Goal: Task Accomplishment & Management: Complete application form

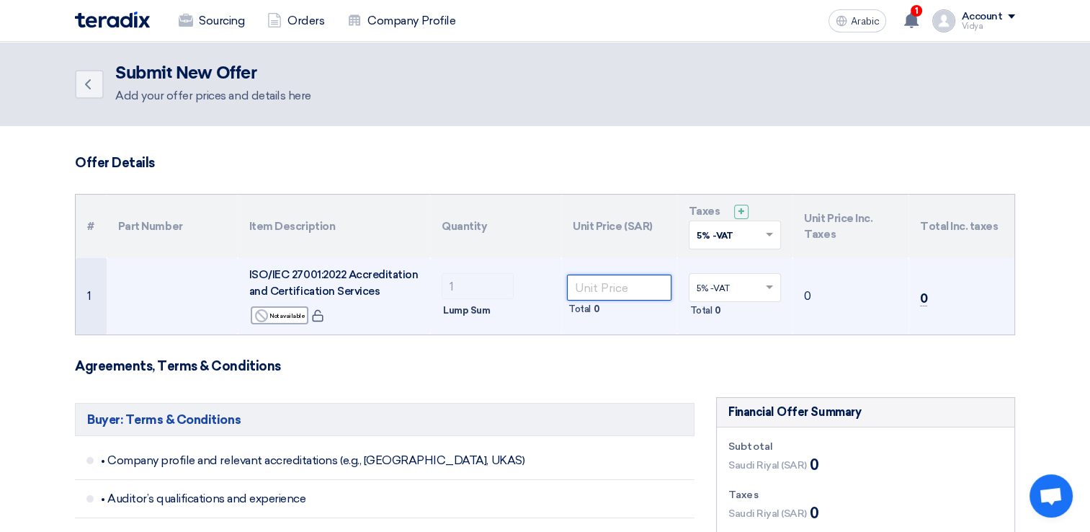
click at [642, 279] on input "number" at bounding box center [619, 287] width 104 height 26
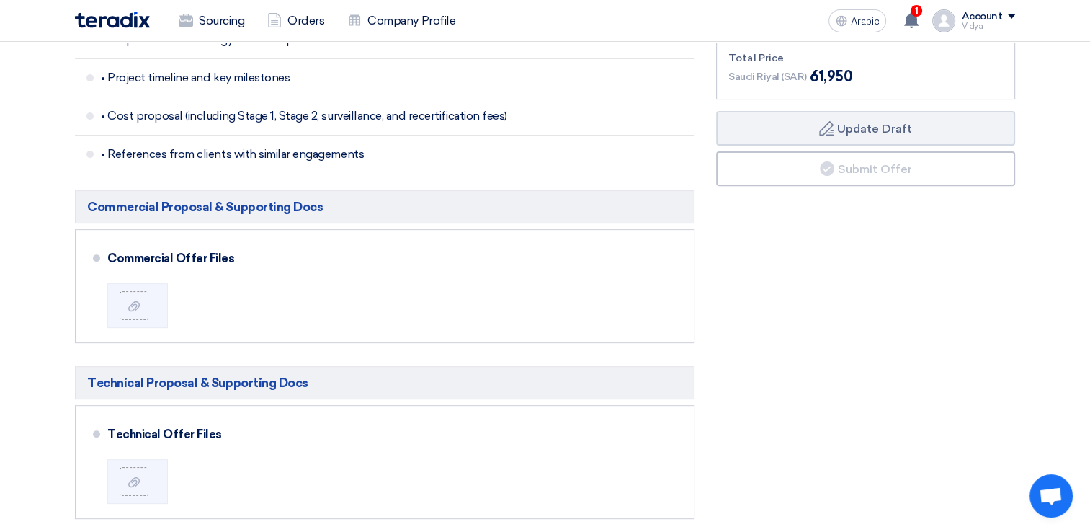
scroll to position [510, 0]
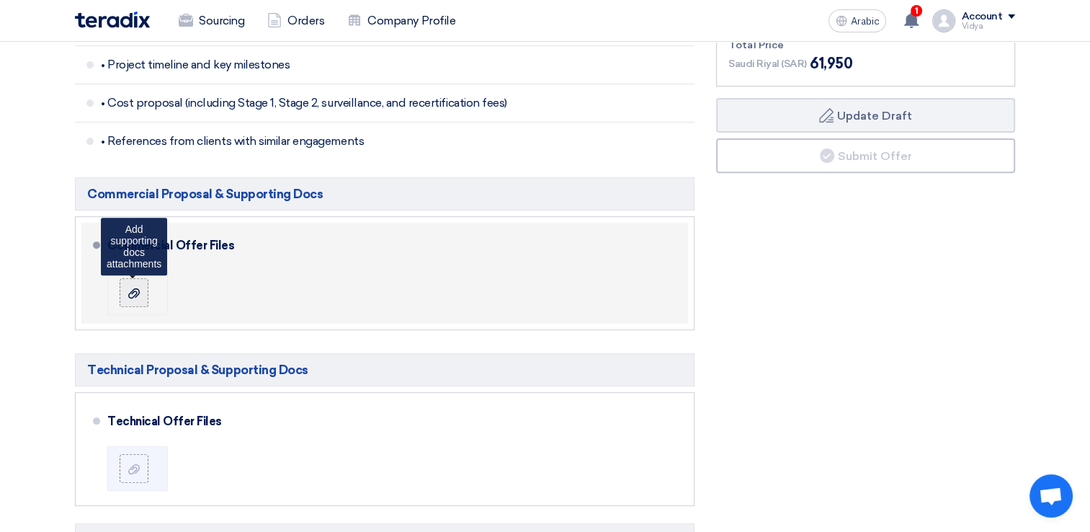
type input "59000"
click at [136, 288] on use at bounding box center [134, 293] width 12 height 10
click at [0, 0] on input "file" at bounding box center [0, 0] width 0 height 0
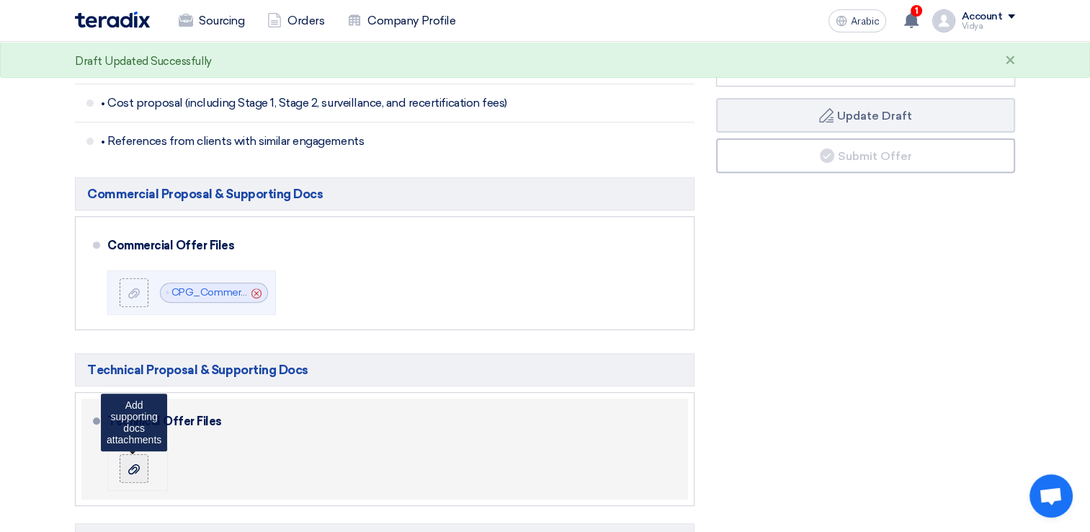
click at [142, 471] on label at bounding box center [134, 468] width 29 height 29
click at [0, 0] on input "file" at bounding box center [0, 0] width 0 height 0
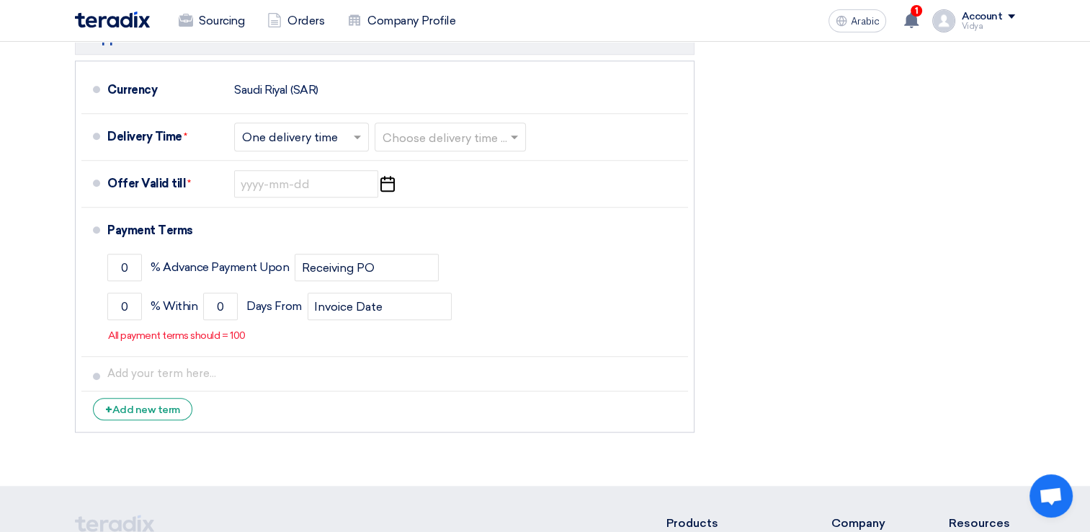
scroll to position [1034, 0]
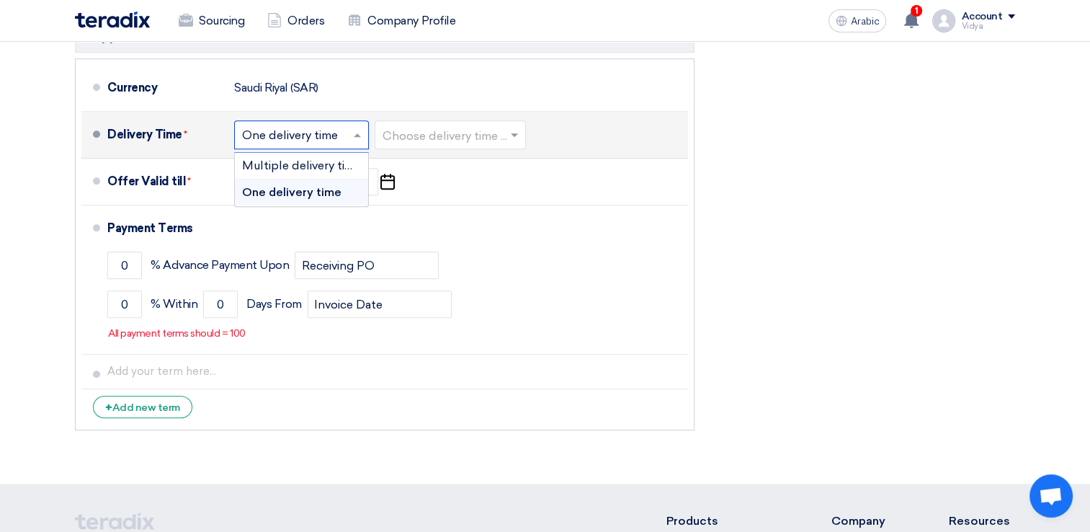
click at [354, 137] on span at bounding box center [359, 134] width 18 height 14
click at [348, 160] on span "Multiple delivery times" at bounding box center [304, 165] width 125 height 14
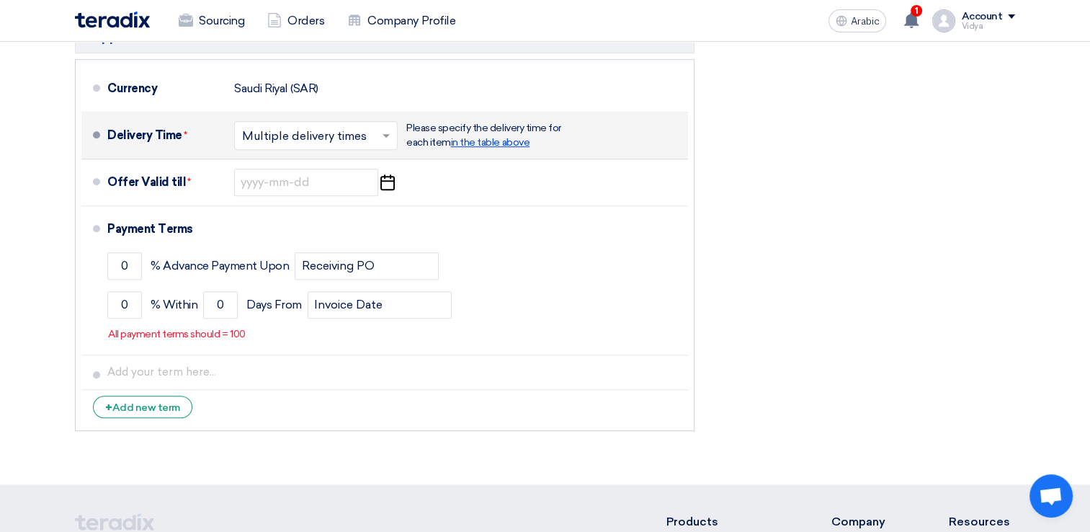
click at [480, 136] on span "in the table above" at bounding box center [490, 142] width 79 height 12
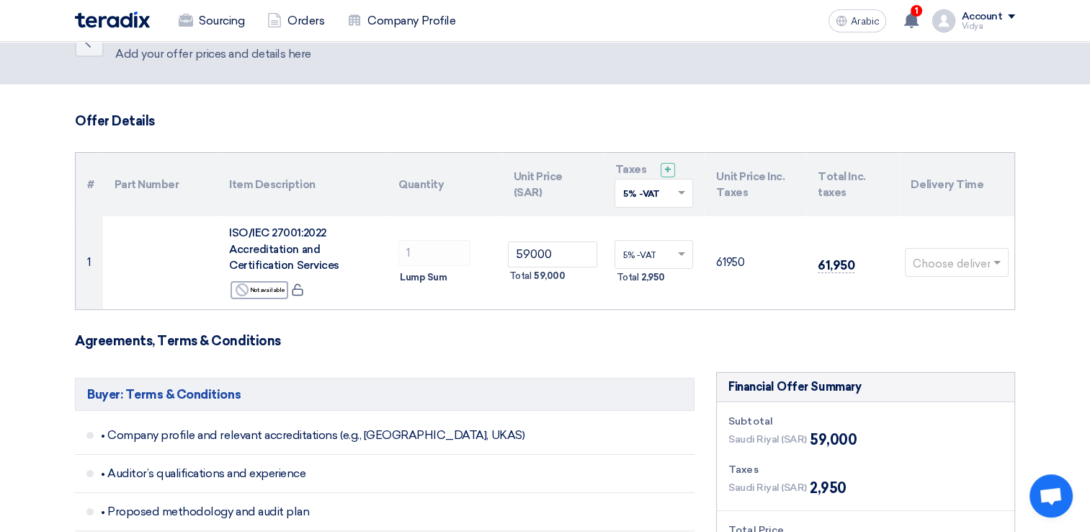
scroll to position [37, 0]
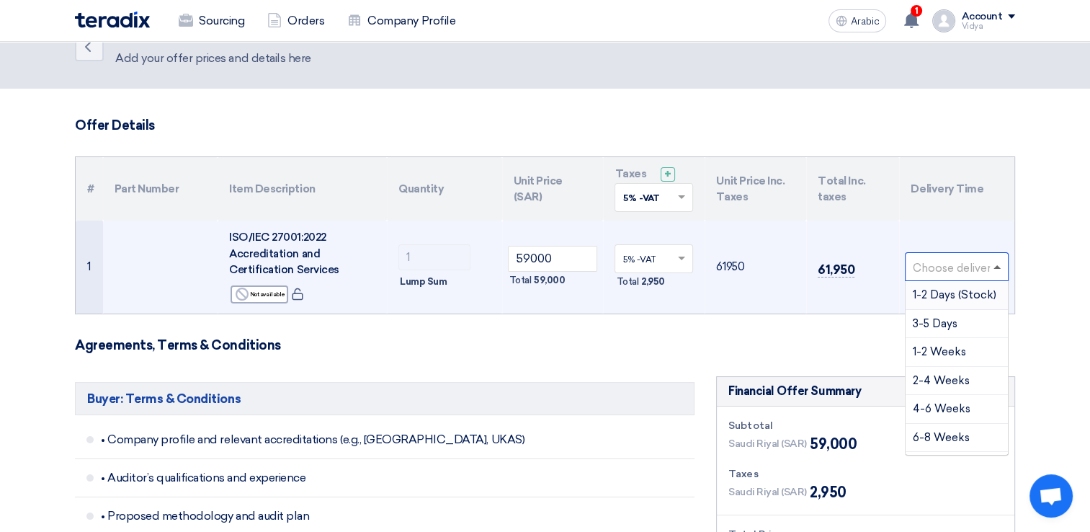
click at [995, 265] on span at bounding box center [996, 267] width 7 height 4
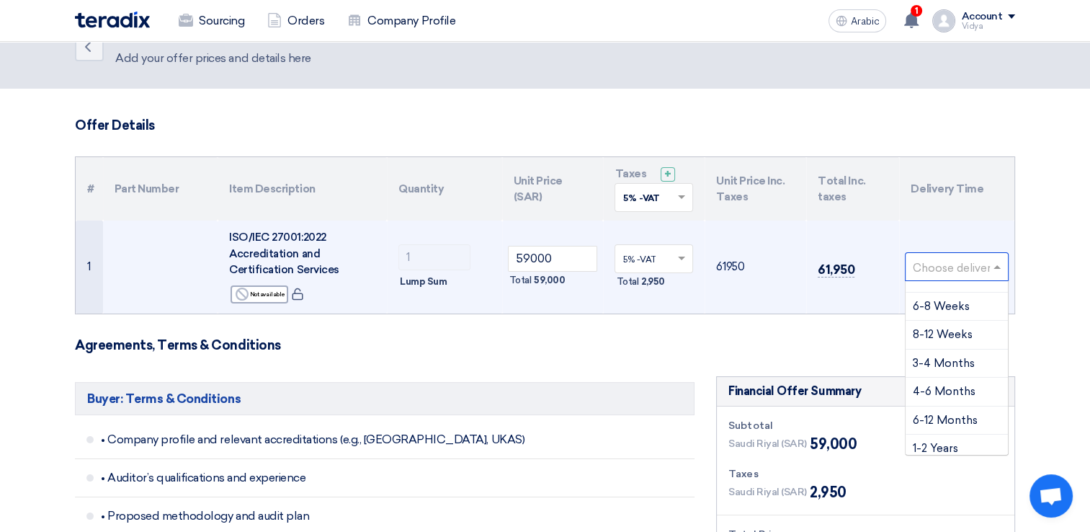
scroll to position [138, 0]
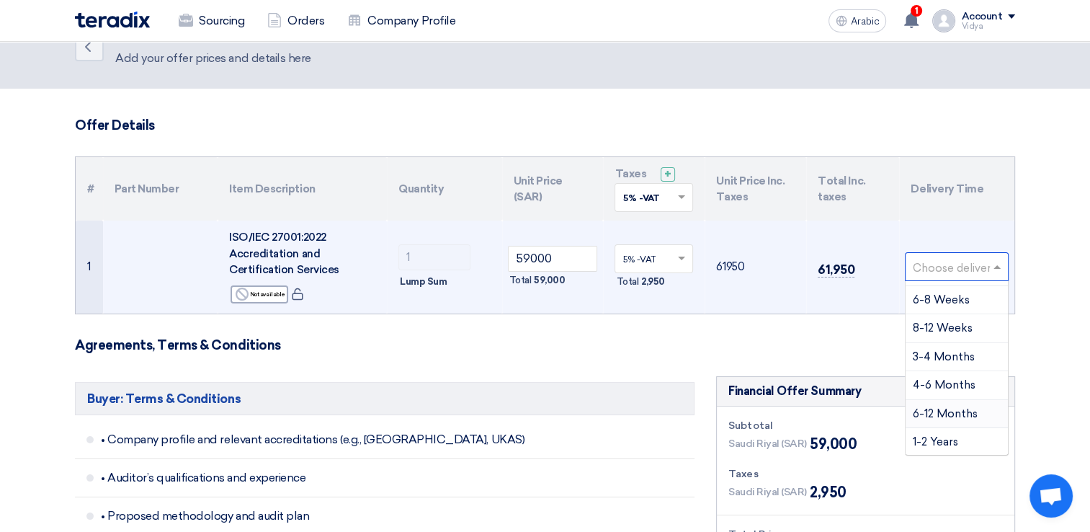
click at [991, 402] on div "6-12 Months" at bounding box center [956, 414] width 102 height 29
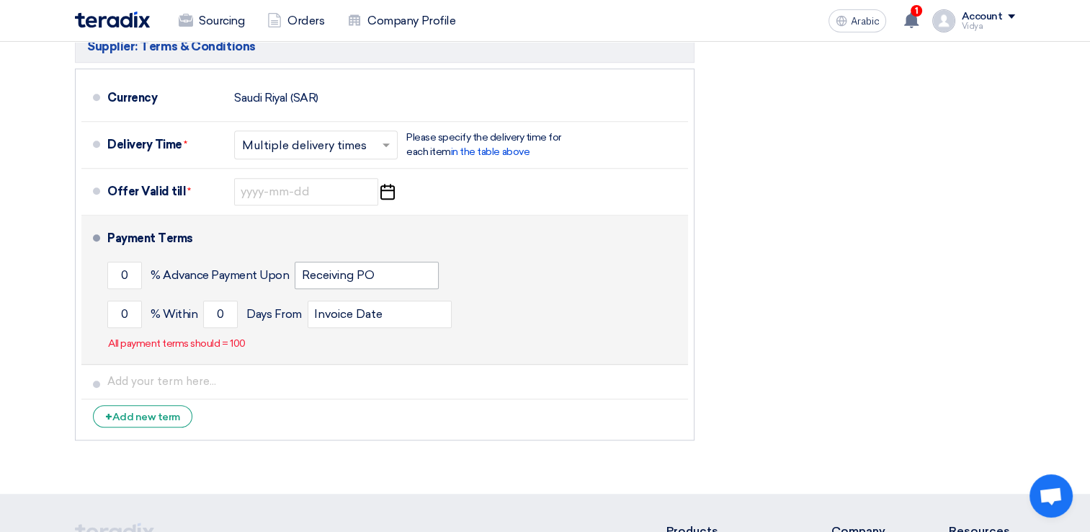
scroll to position [1031, 0]
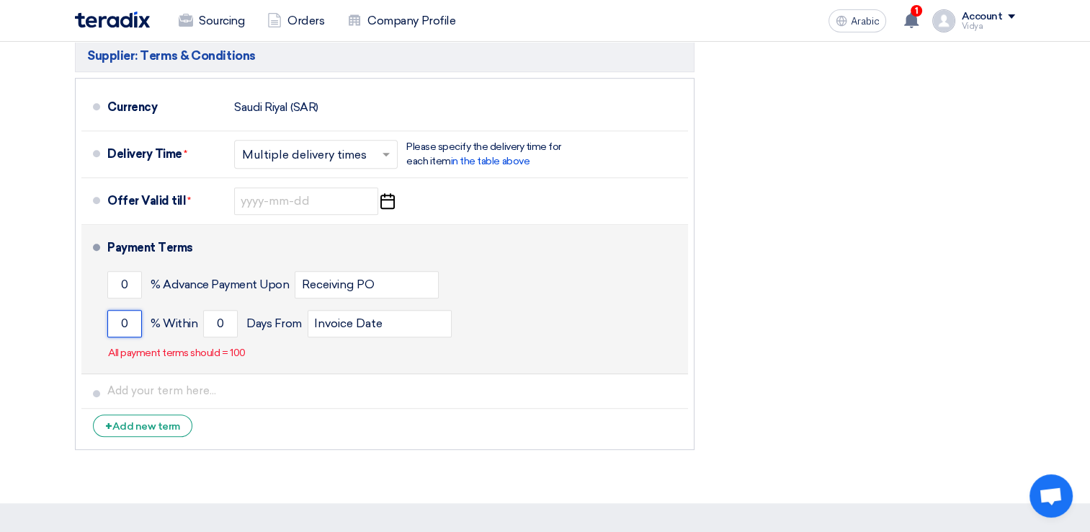
click at [115, 316] on input "0" at bounding box center [124, 323] width 35 height 27
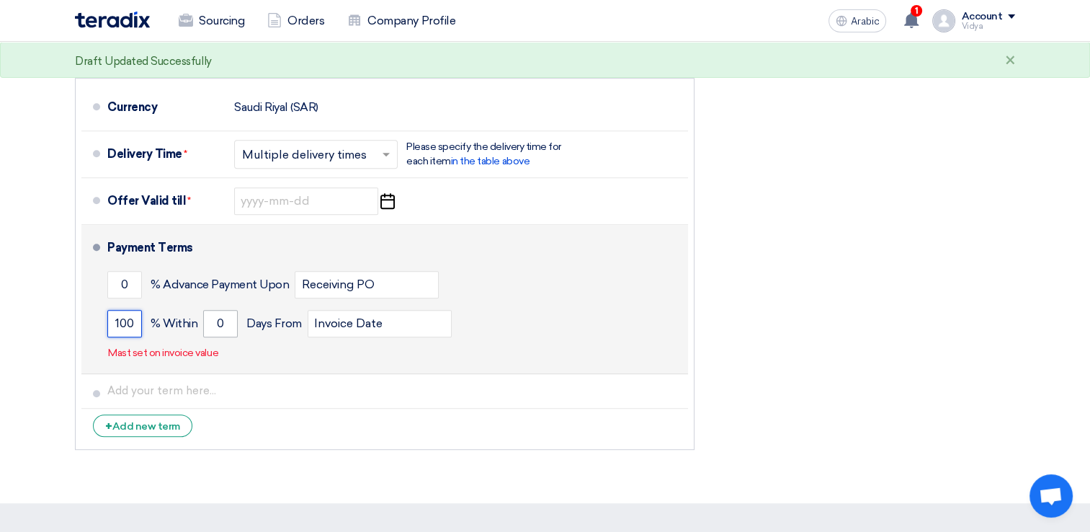
type input "100"
drag, startPoint x: 224, startPoint y: 318, endPoint x: 216, endPoint y: 321, distance: 8.2
click at [216, 321] on input "0" at bounding box center [220, 323] width 35 height 27
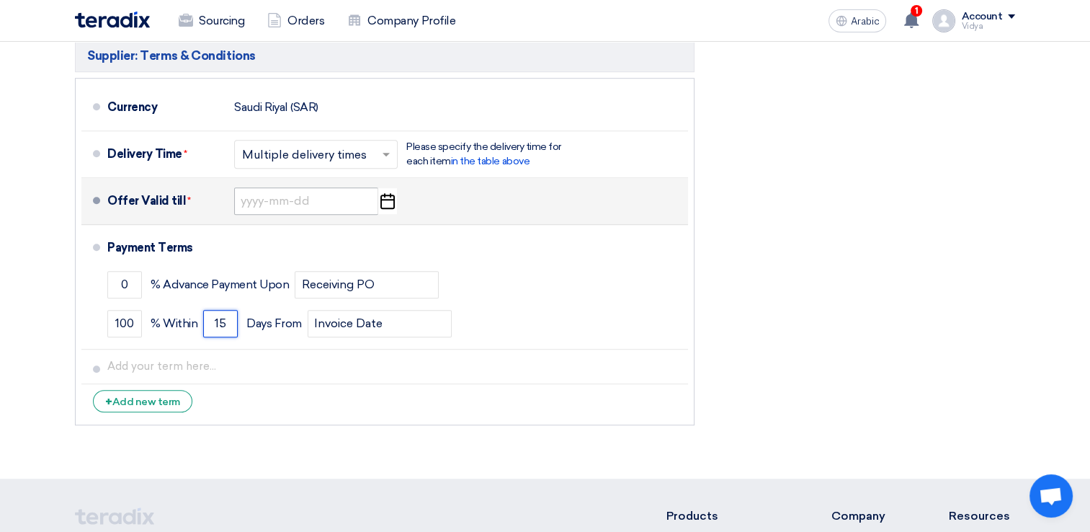
type input "15"
click at [338, 205] on input at bounding box center [306, 200] width 144 height 27
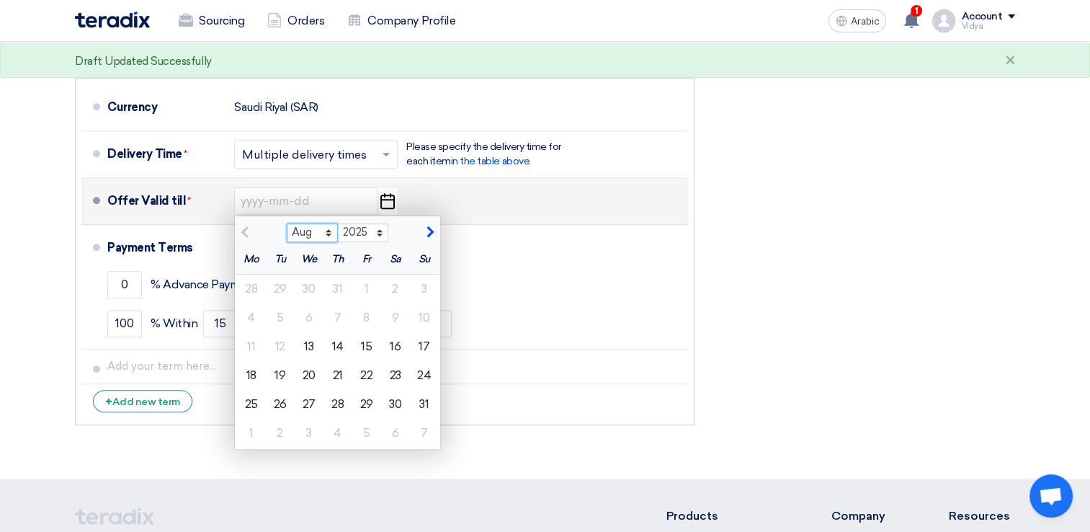
click at [329, 223] on select "Aug Sep Oct Nov Dec" at bounding box center [312, 232] width 51 height 19
select select "9"
click at [287, 223] on select "Aug Sep Oct Nov Dec" at bounding box center [312, 232] width 51 height 19
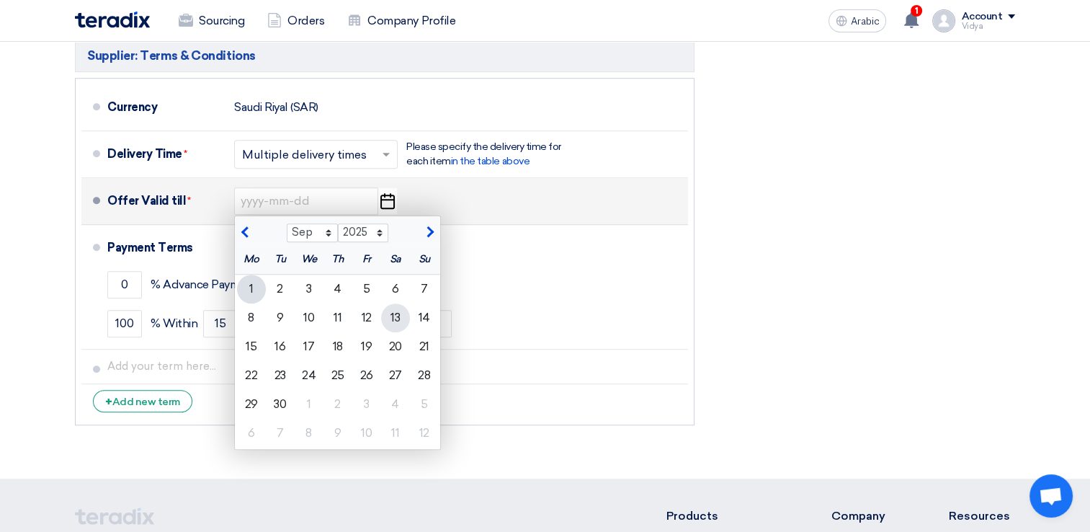
click at [391, 315] on div "13" at bounding box center [395, 317] width 29 height 29
type input "[DATE]"
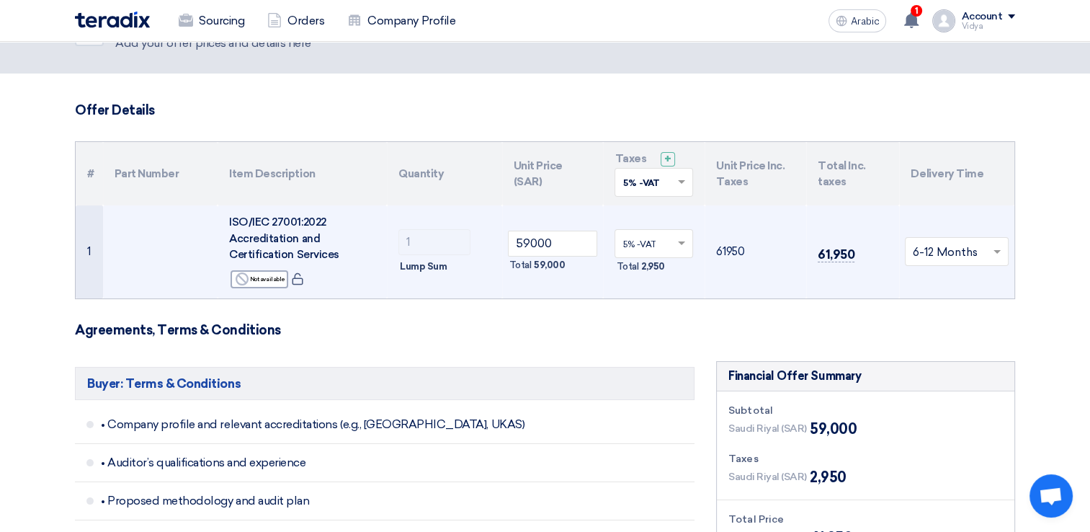
scroll to position [29, 0]
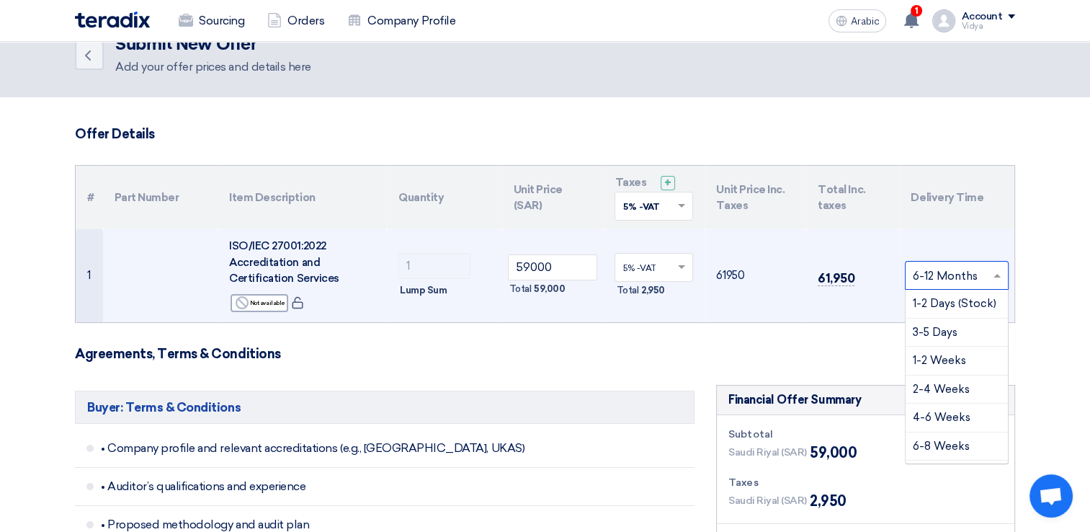
click at [998, 269] on span at bounding box center [999, 275] width 18 height 17
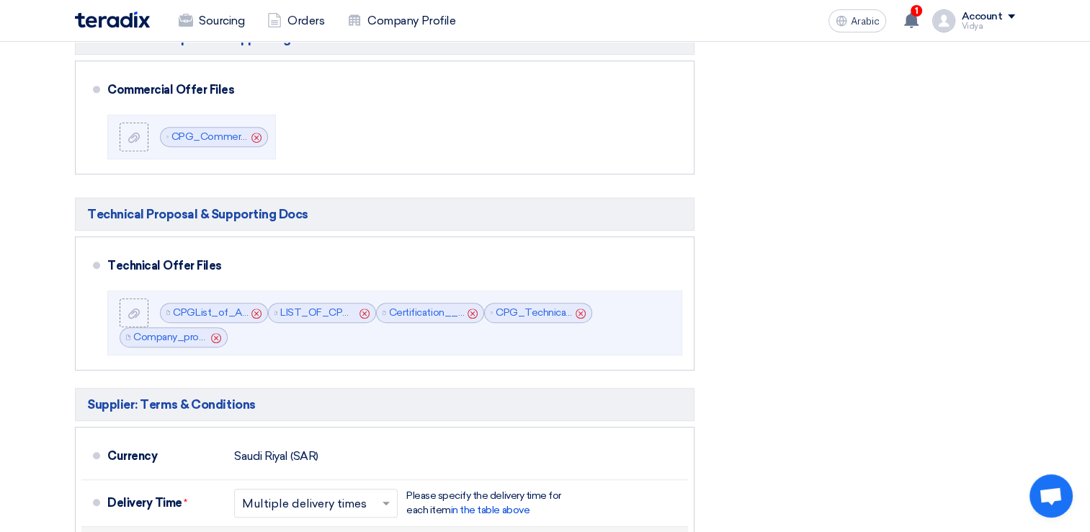
scroll to position [684, 0]
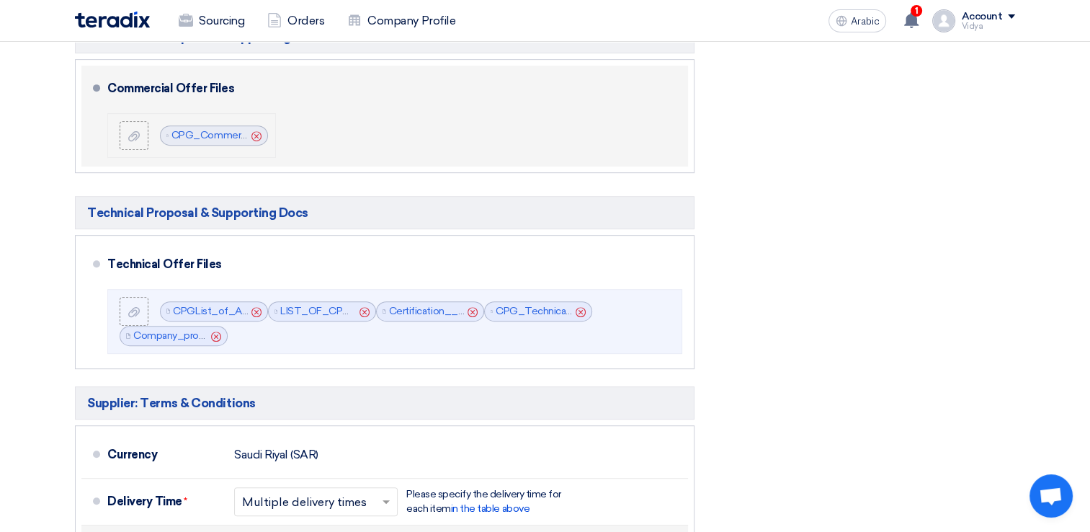
click at [256, 134] on use at bounding box center [256, 135] width 10 height 10
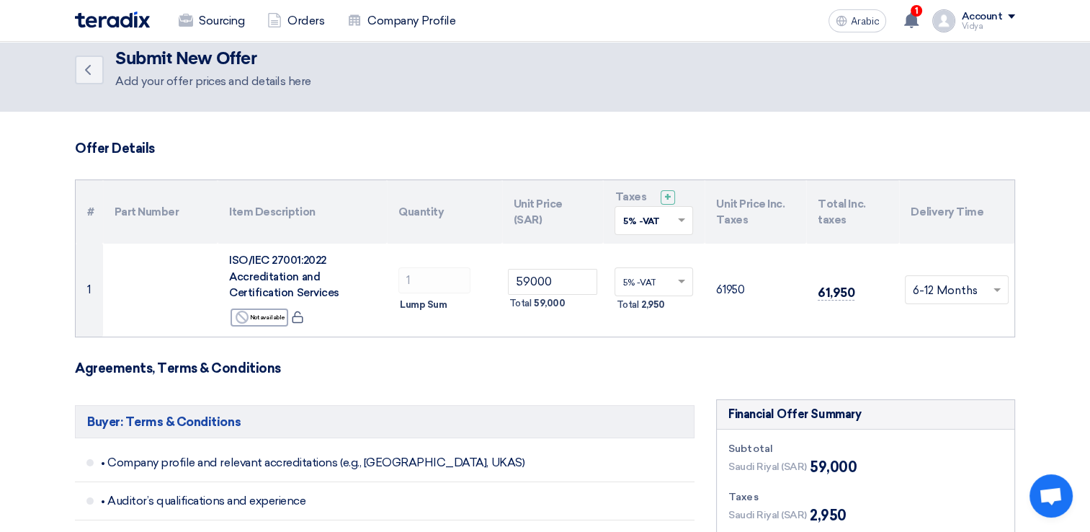
scroll to position [0, 0]
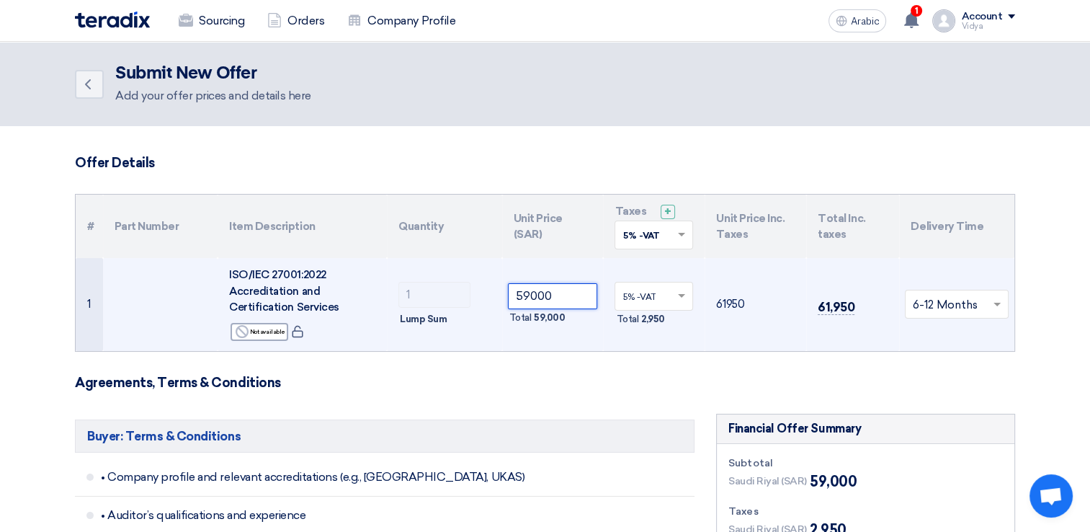
click at [527, 290] on input "59000" at bounding box center [553, 296] width 90 height 26
type input "57000"
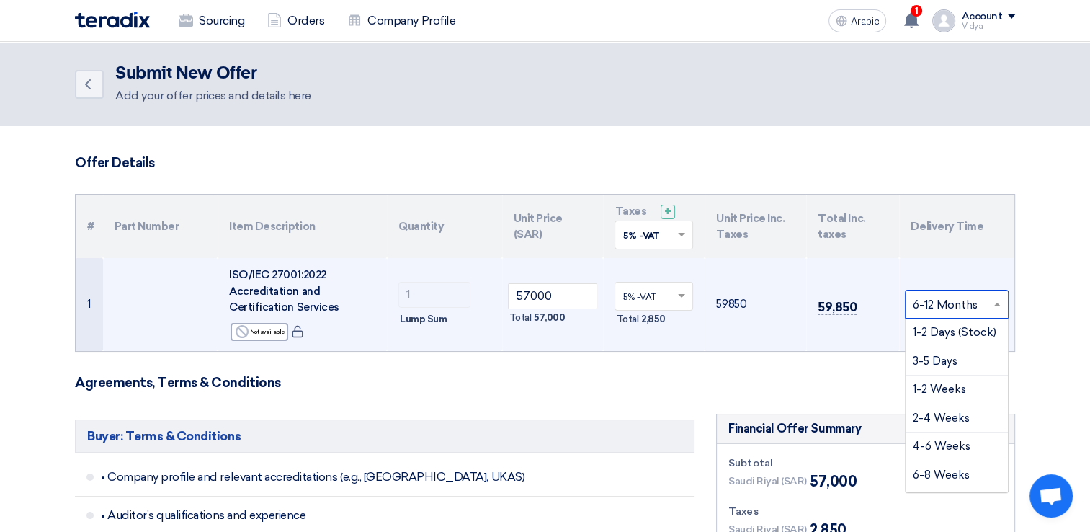
scroll to position [111, 0]
click at [994, 301] on span at bounding box center [999, 304] width 18 height 17
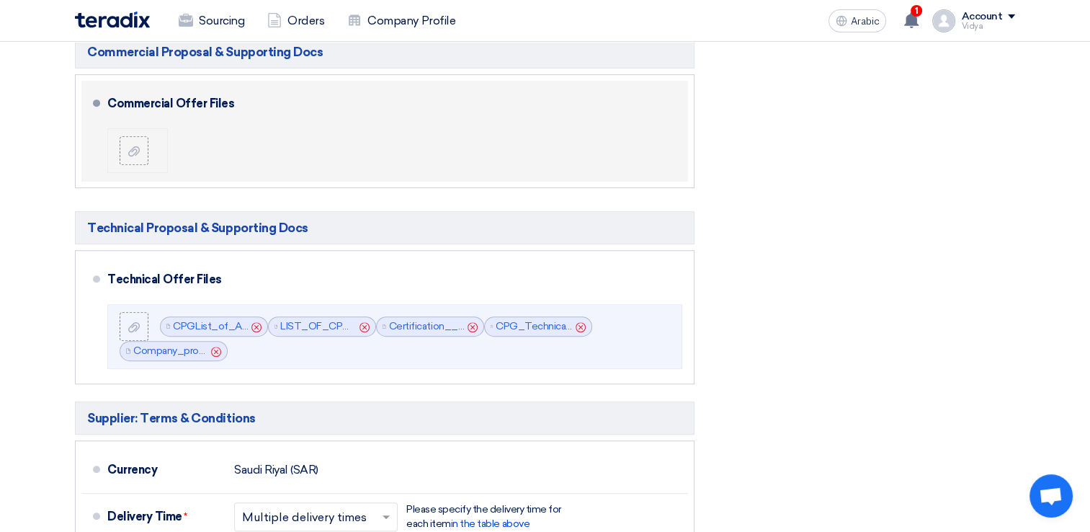
scroll to position [671, 0]
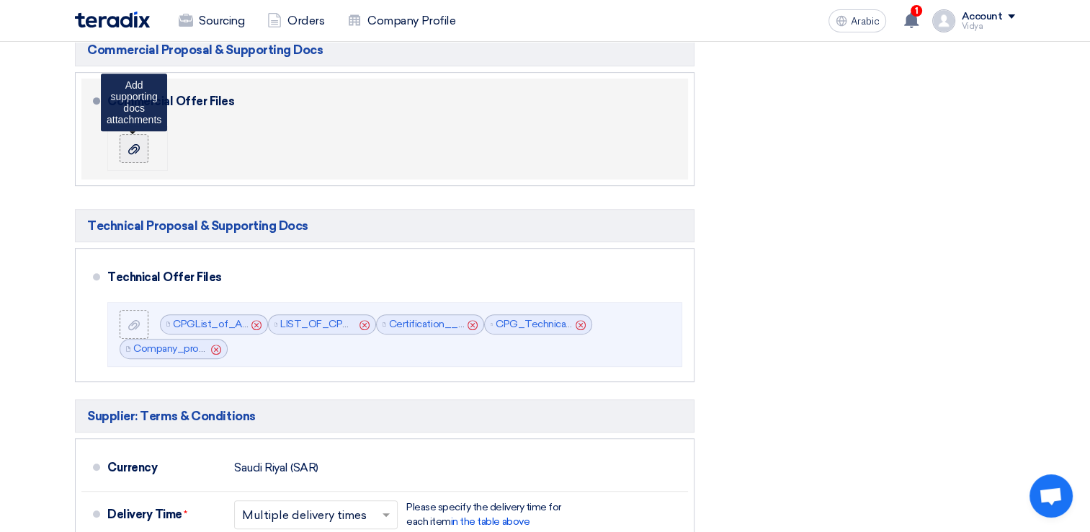
click at [137, 151] on icon at bounding box center [134, 149] width 12 height 12
click at [0, 0] on input "file" at bounding box center [0, 0] width 0 height 0
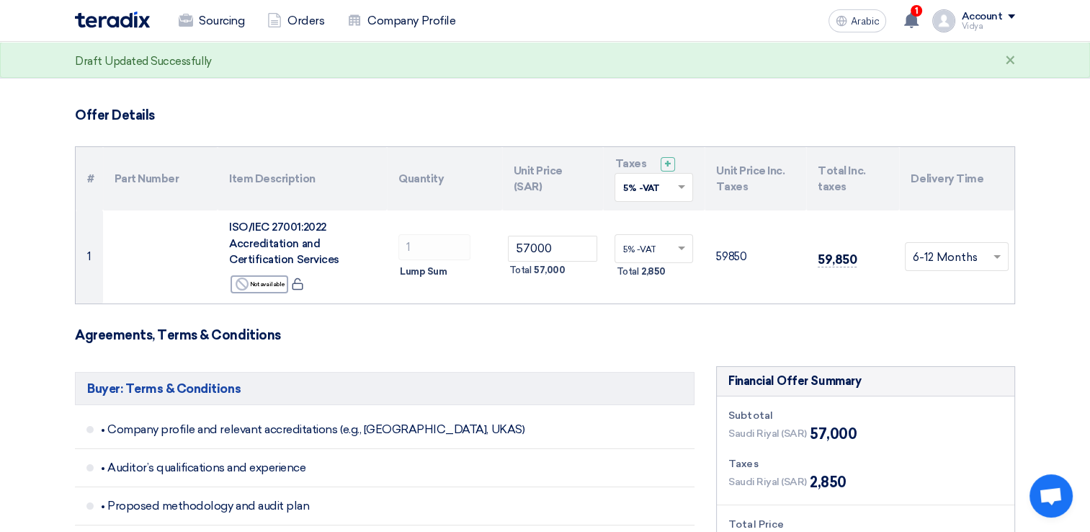
scroll to position [31, 0]
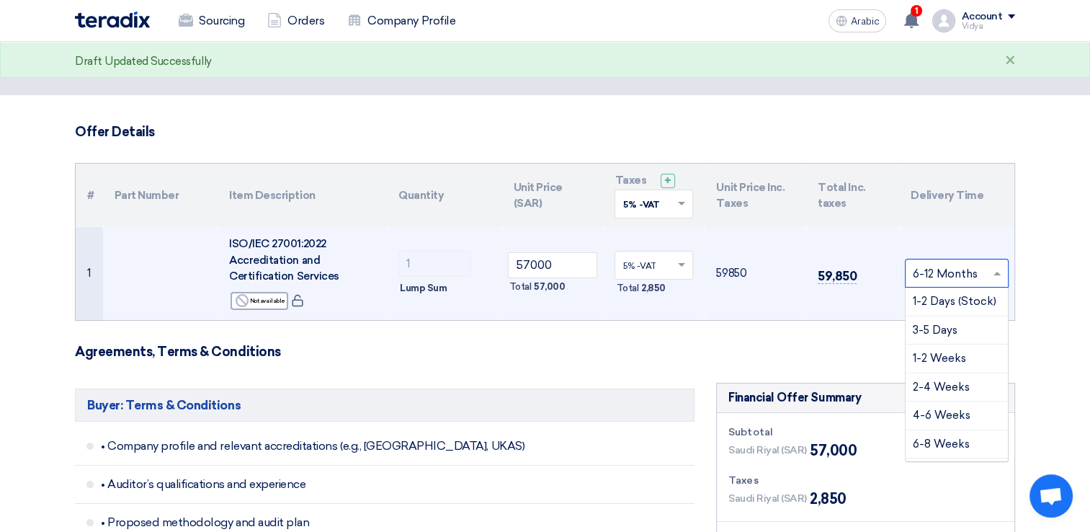
click at [999, 277] on span at bounding box center [999, 273] width 18 height 17
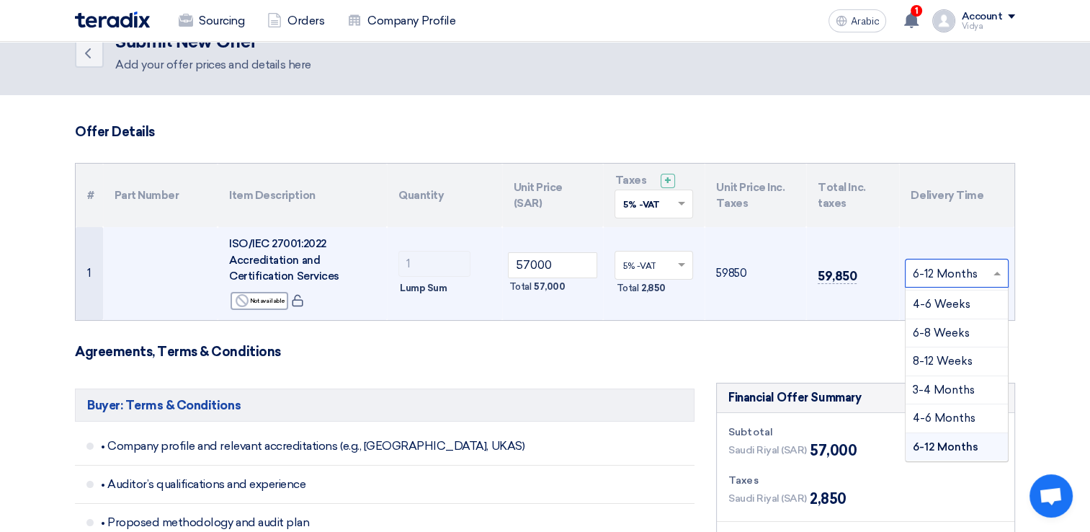
scroll to position [138, 0]
click at [971, 447] on div "1-2 Years" at bounding box center [956, 448] width 102 height 28
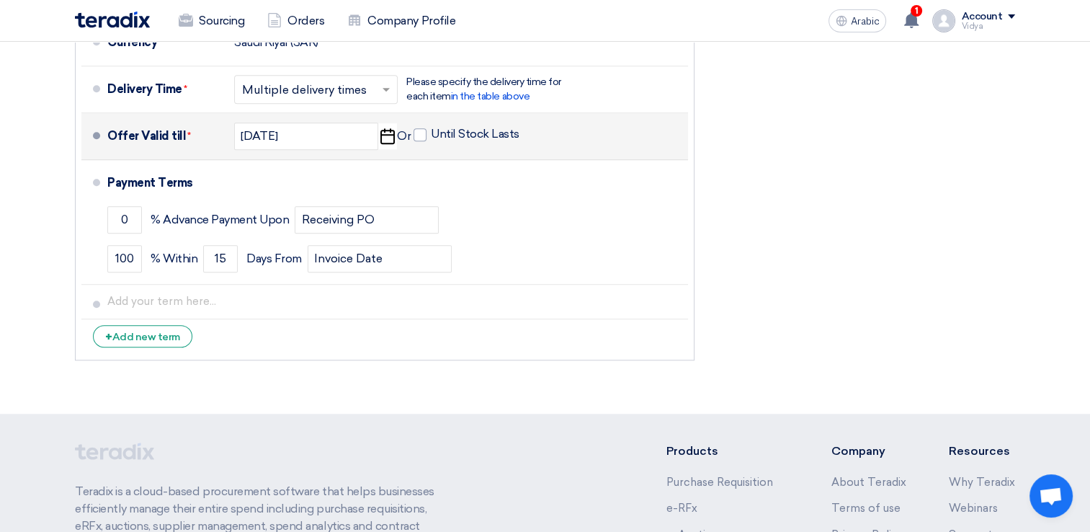
scroll to position [1088, 0]
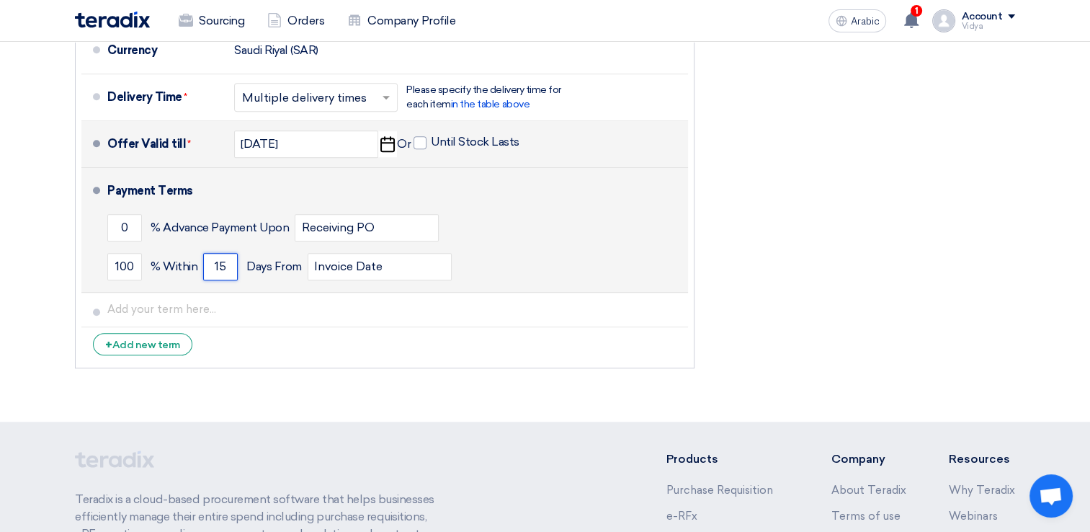
drag, startPoint x: 226, startPoint y: 261, endPoint x: 215, endPoint y: 265, distance: 12.3
click at [215, 265] on input "15" at bounding box center [220, 266] width 35 height 27
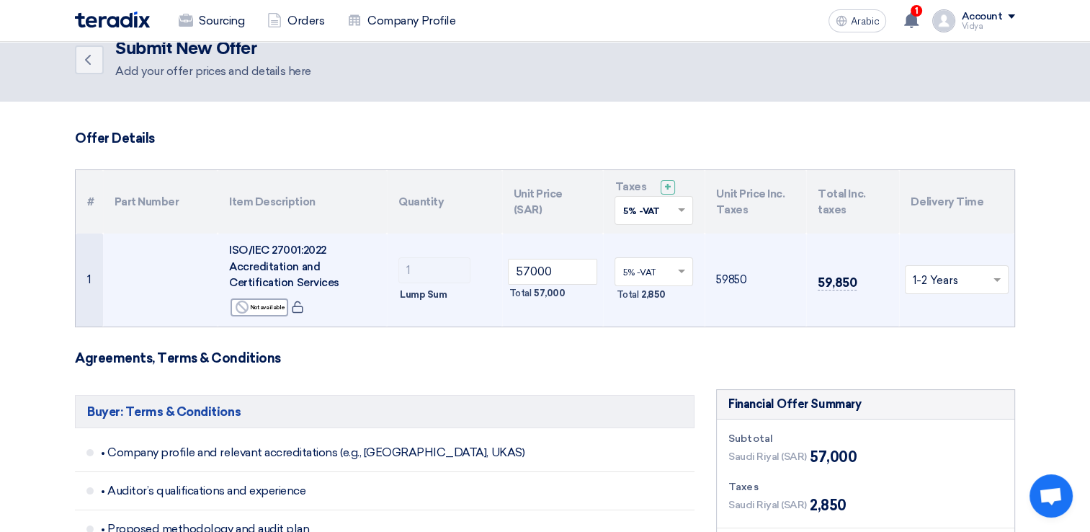
scroll to position [0, 0]
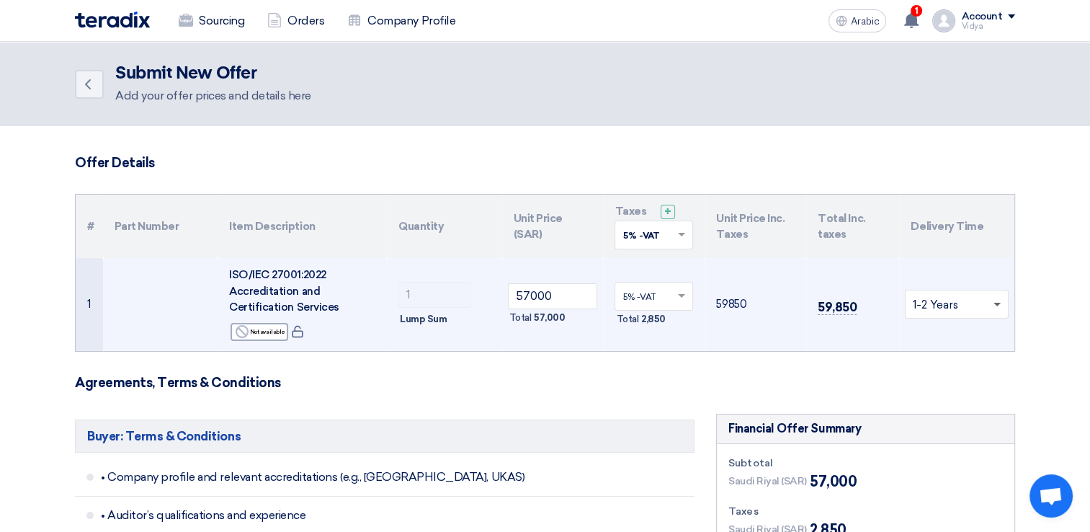
type input "30"
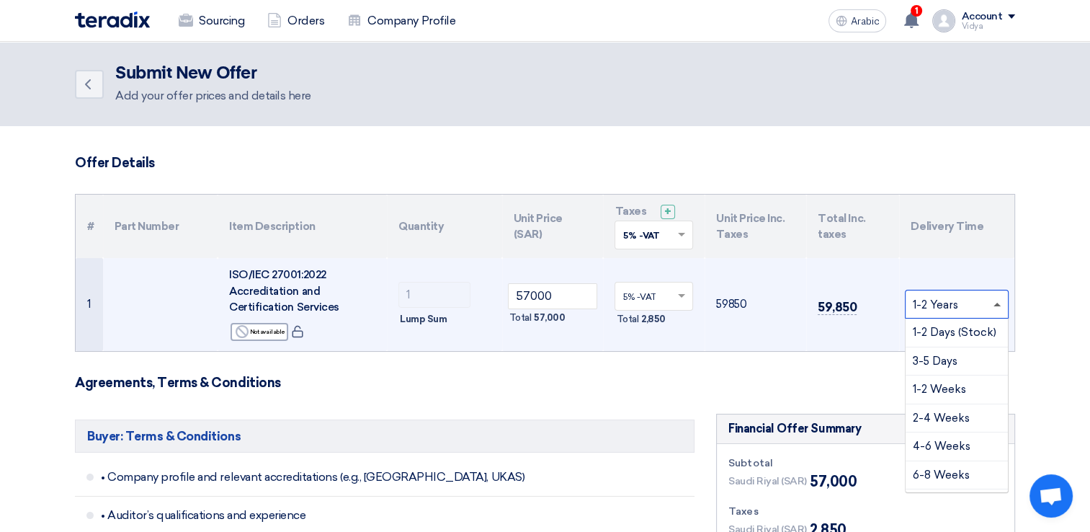
click at [993, 304] on span at bounding box center [996, 305] width 7 height 4
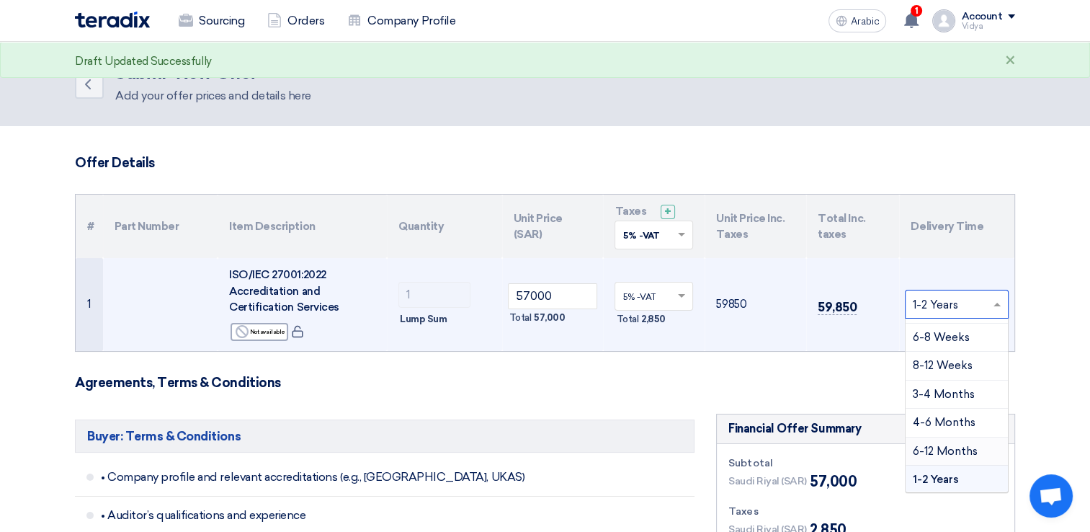
click at [965, 444] on span "6-12 Months" at bounding box center [945, 450] width 65 height 13
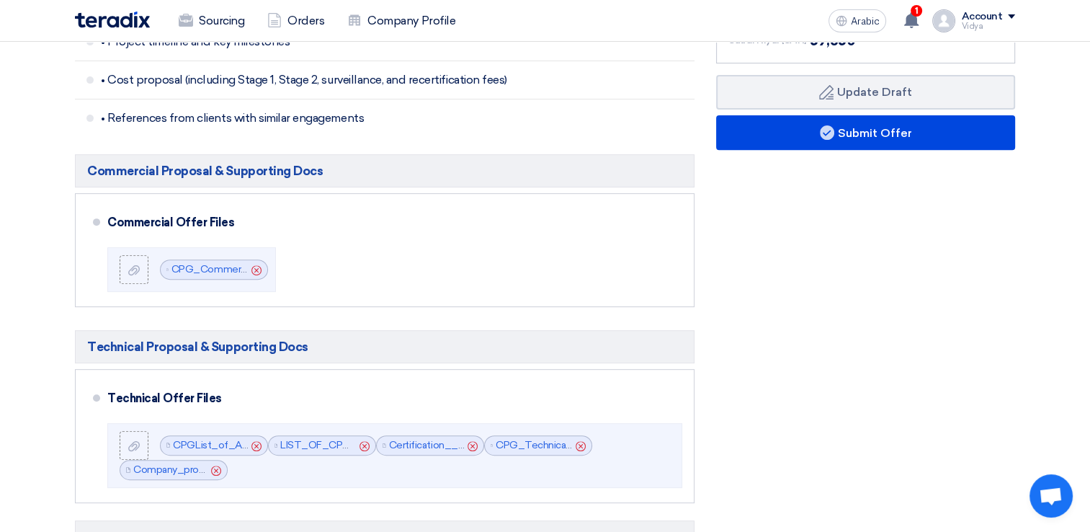
scroll to position [547, 0]
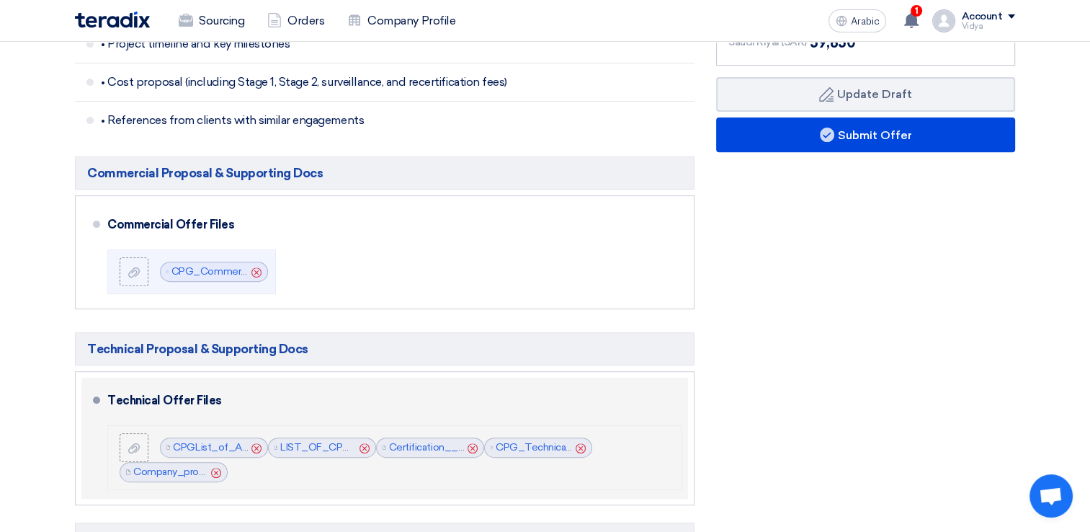
click at [214, 471] on icon "Cancel" at bounding box center [216, 472] width 10 height 10
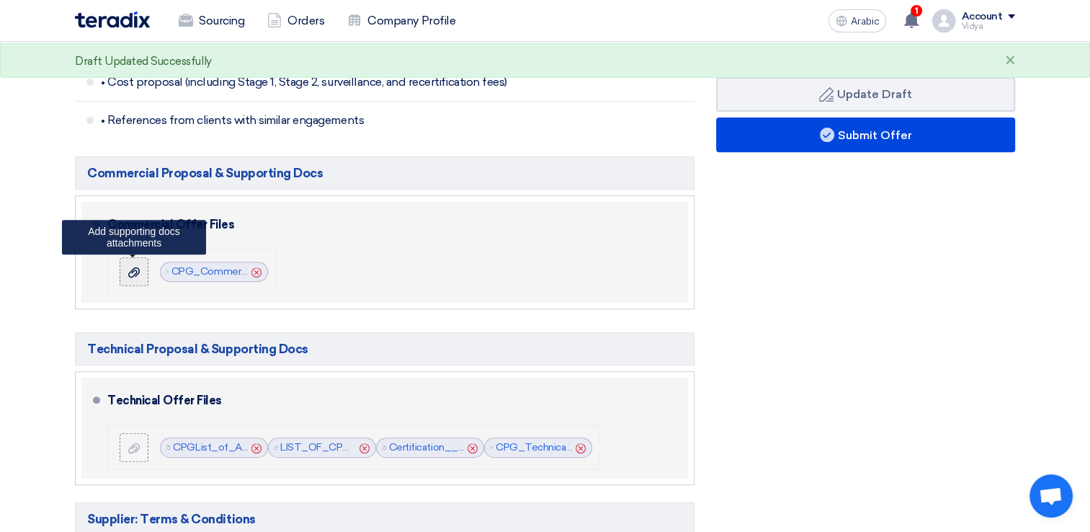
click at [134, 274] on icon at bounding box center [134, 272] width 12 height 12
click at [0, 0] on input "file" at bounding box center [0, 0] width 0 height 0
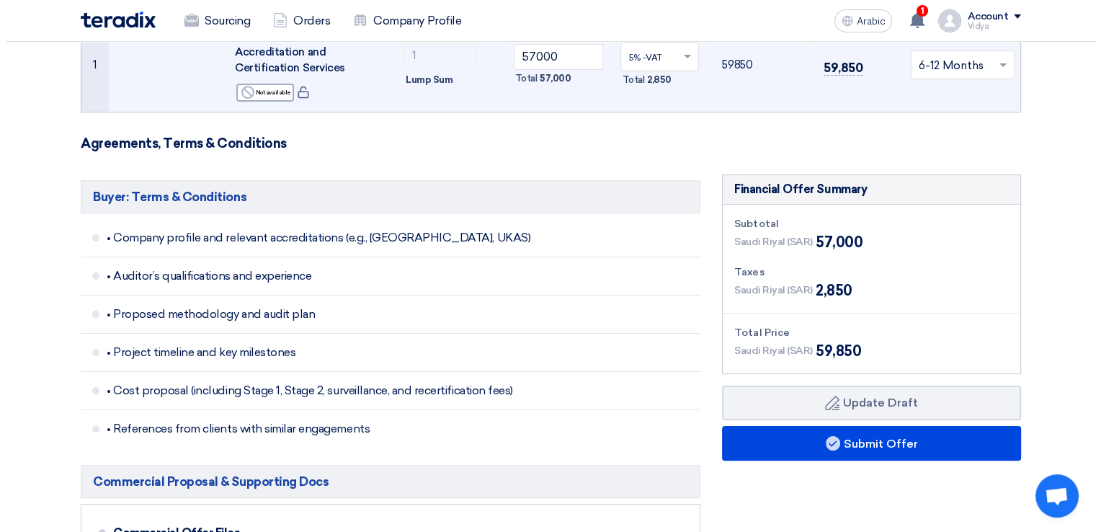
scroll to position [236, 0]
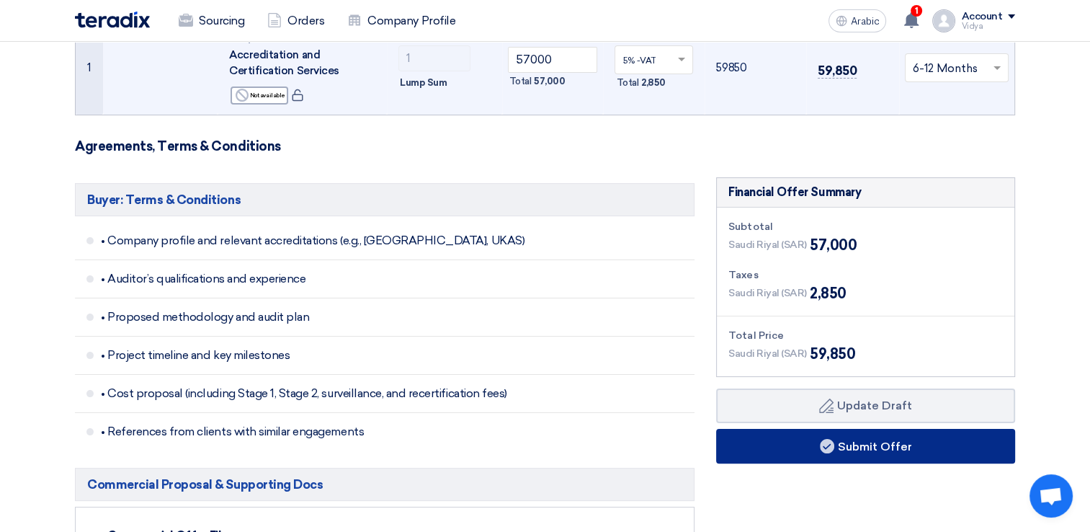
click at [903, 439] on font "Submit Offer" at bounding box center [875, 446] width 74 height 14
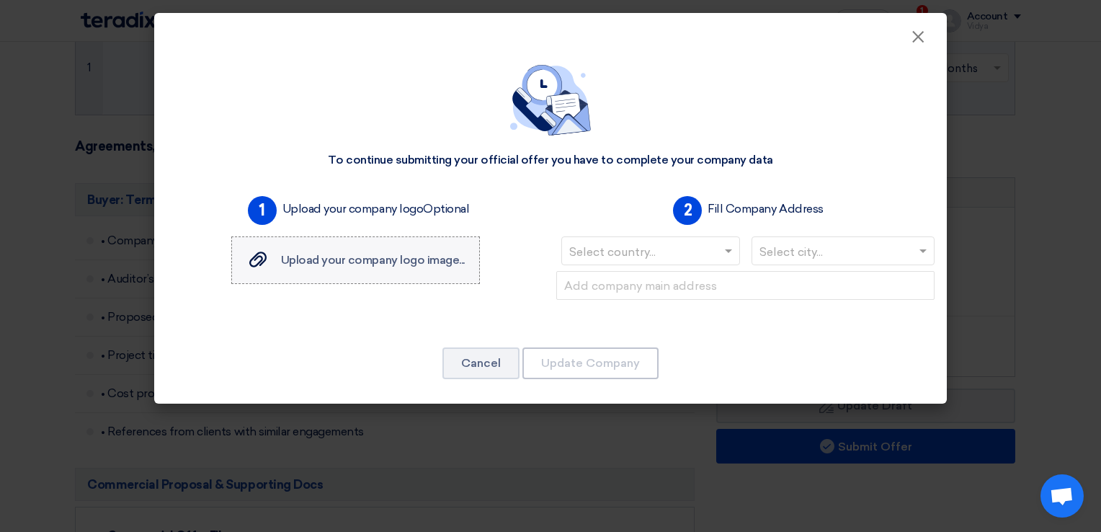
click at [447, 261] on span "Upload your company logo image..." at bounding box center [373, 260] width 184 height 14
click at [0, 0] on input "Upload your company logo image... Upload your company logo image..." at bounding box center [0, 0] width 0 height 0
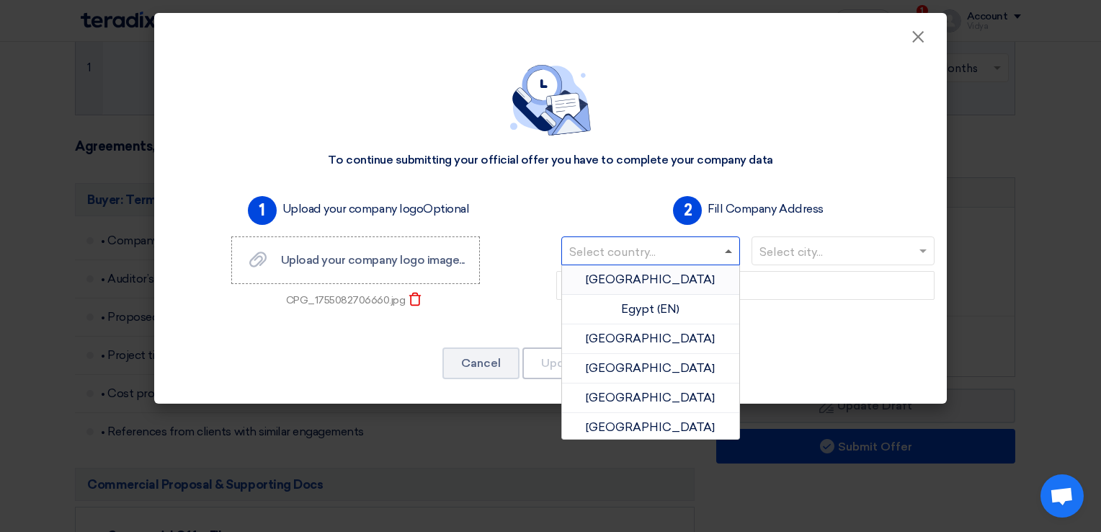
click at [725, 254] on span at bounding box center [730, 250] width 18 height 17
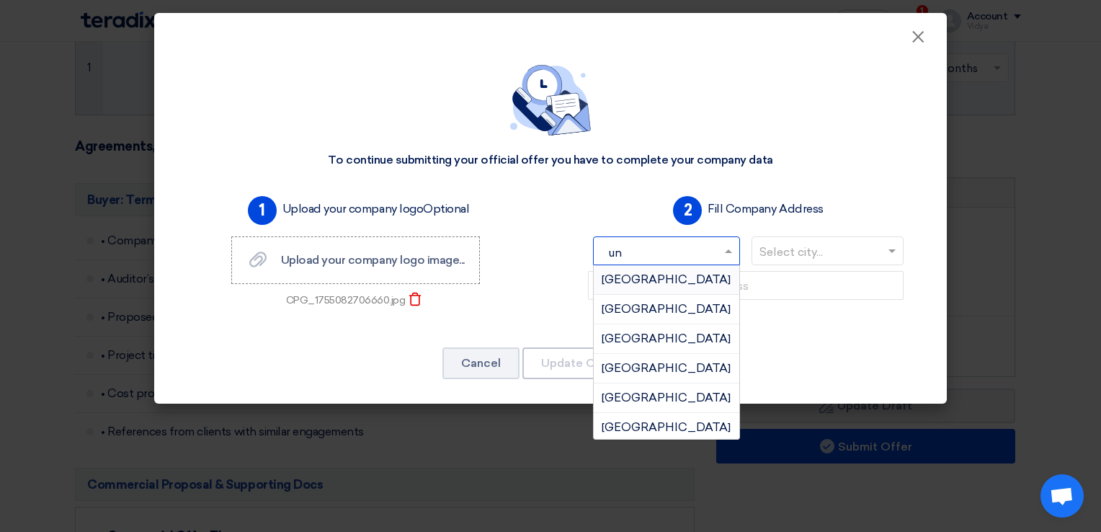
type input "uni"
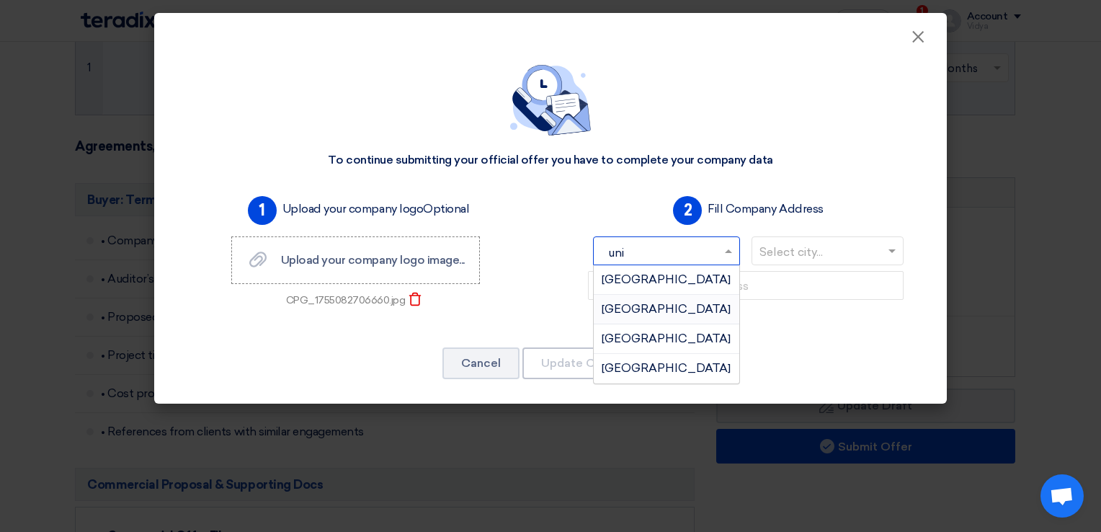
click at [709, 301] on div "[GEOGRAPHIC_DATA]" at bounding box center [665, 310] width 145 height 30
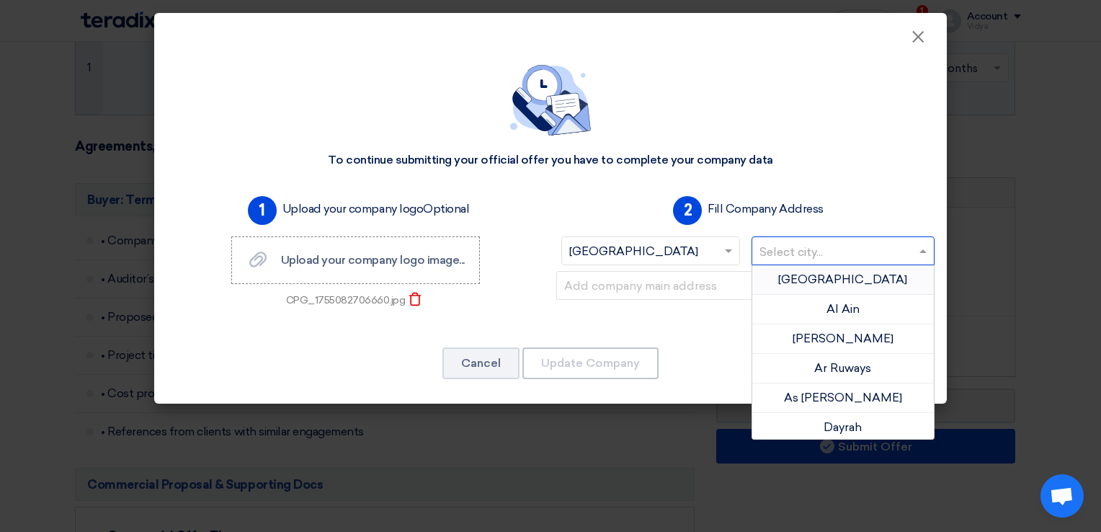
click at [792, 255] on input "text" at bounding box center [835, 253] width 153 height 24
type input "d"
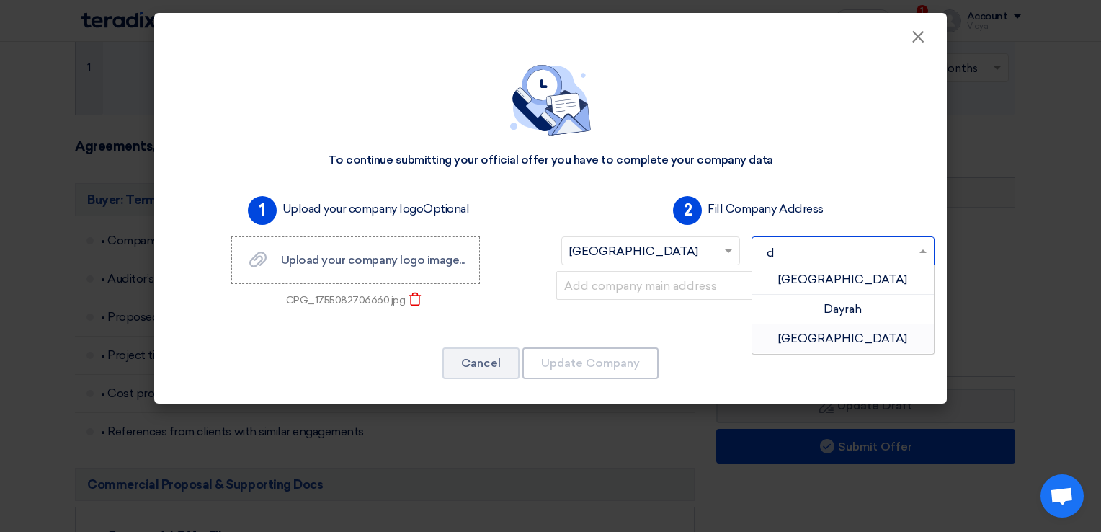
click at [875, 336] on div "[GEOGRAPHIC_DATA]" at bounding box center [843, 338] width 182 height 29
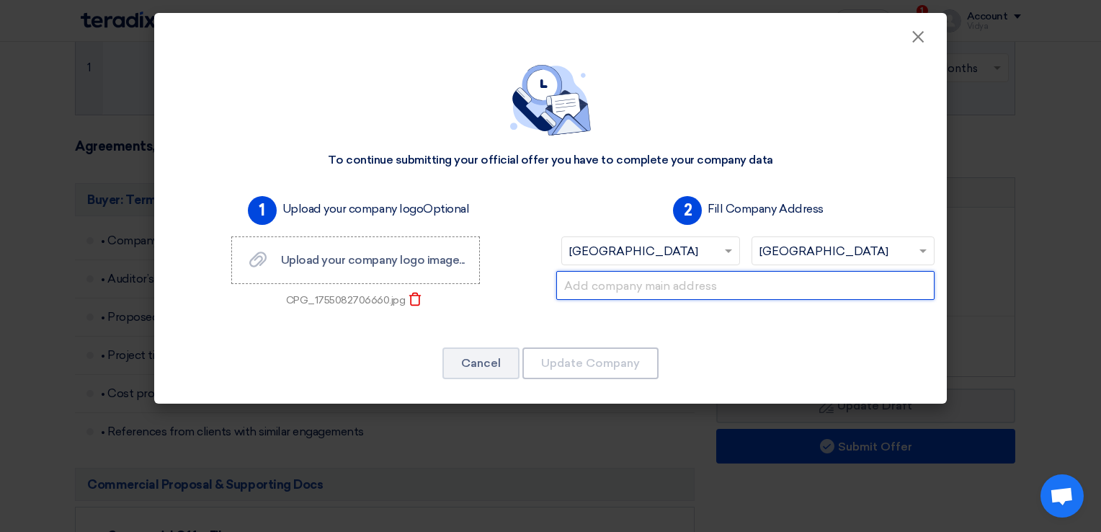
click at [735, 292] on input "text" at bounding box center [745, 285] width 378 height 29
paste input "[STREET_ADDRESS], U.A.E."
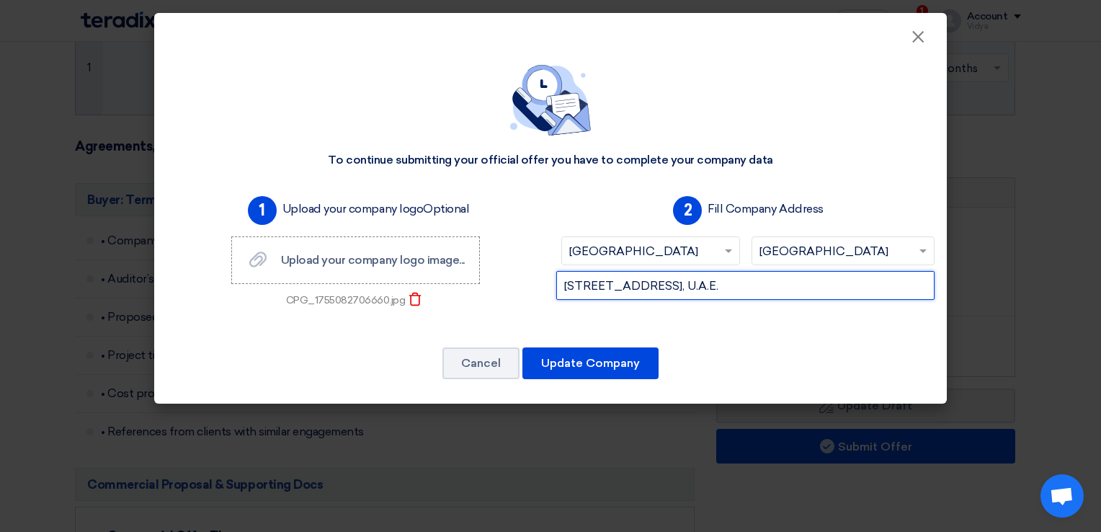
click at [561, 287] on input "[STREET_ADDRESS], U.A.E." at bounding box center [745, 285] width 378 height 29
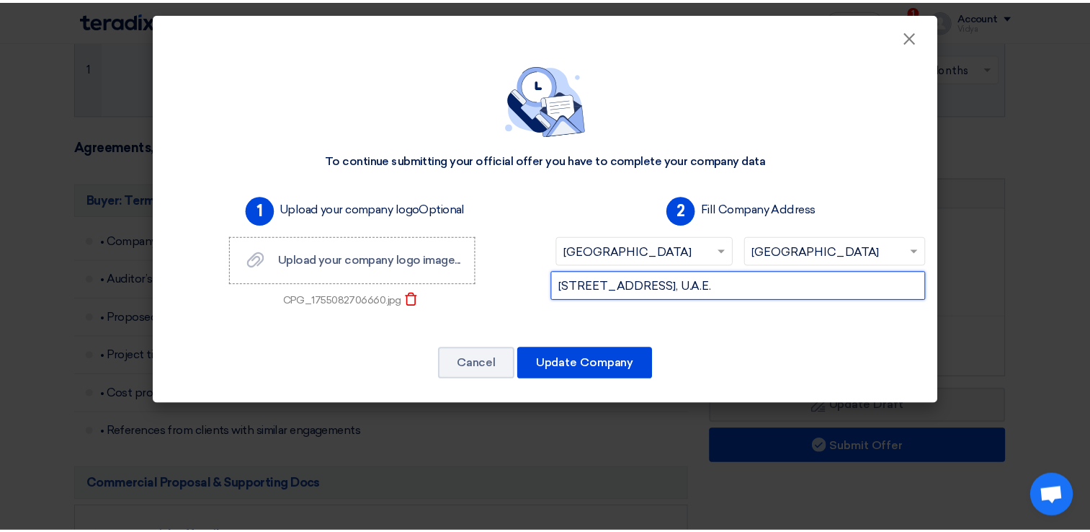
scroll to position [0, 0]
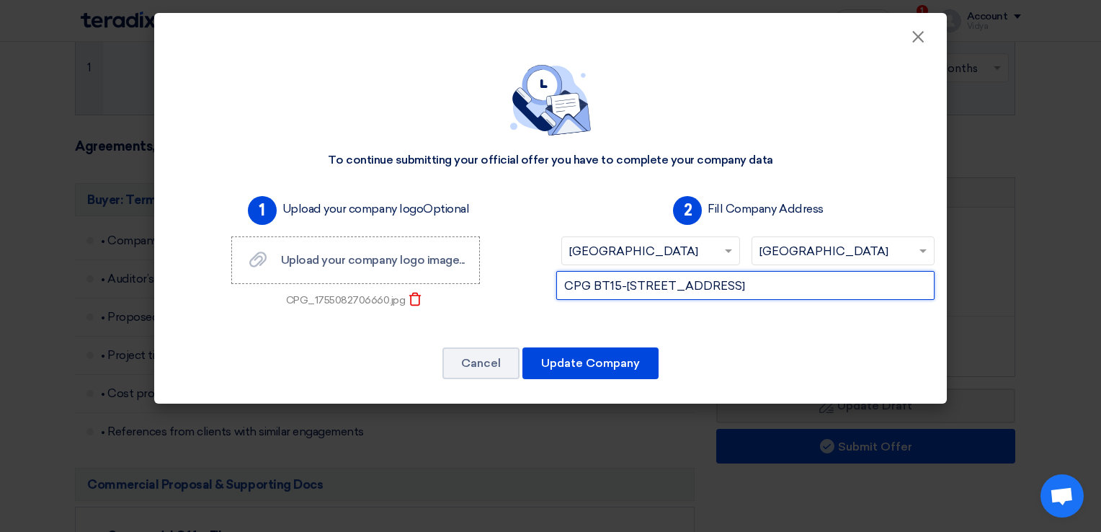
type input "CPG BT15-[STREET_ADDRESS]"
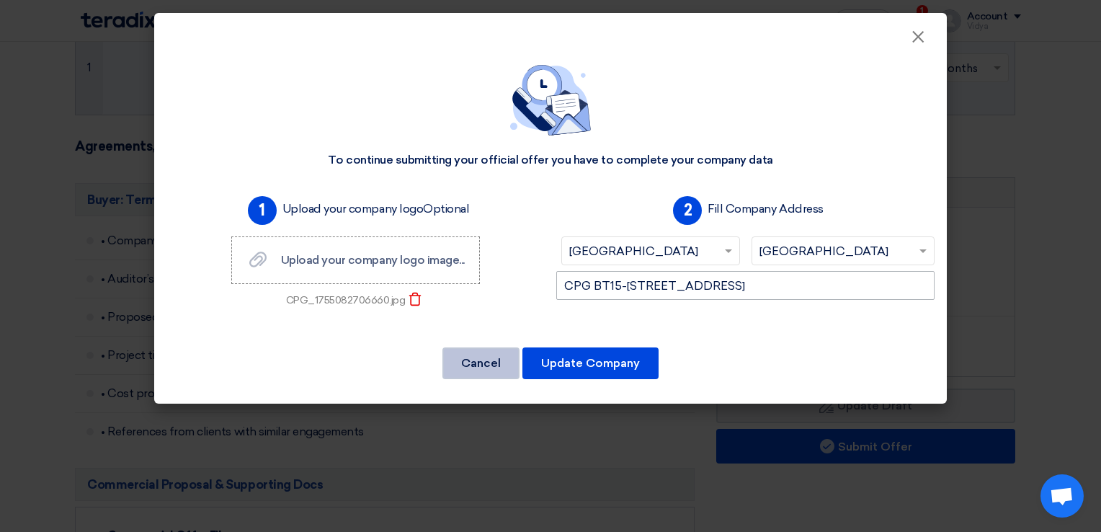
click at [442, 347] on button "Cancel" at bounding box center [480, 363] width 77 height 32
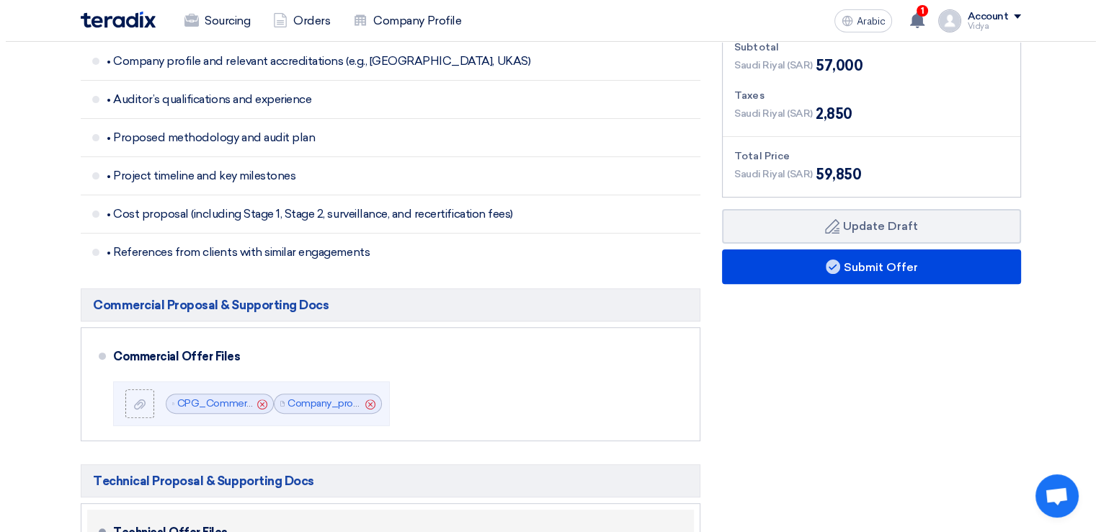
scroll to position [435, 0]
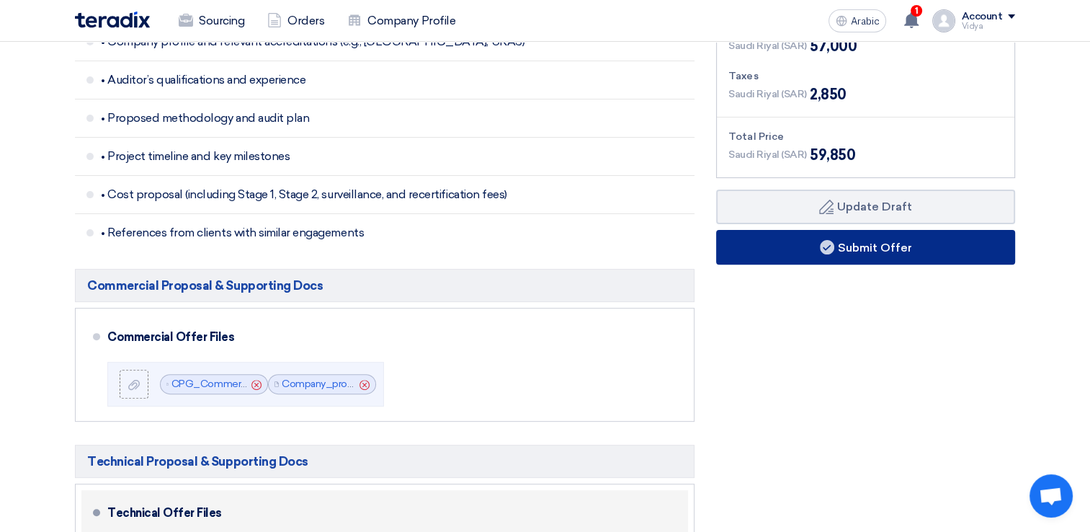
click at [897, 241] on font "Submit Offer" at bounding box center [875, 247] width 74 height 14
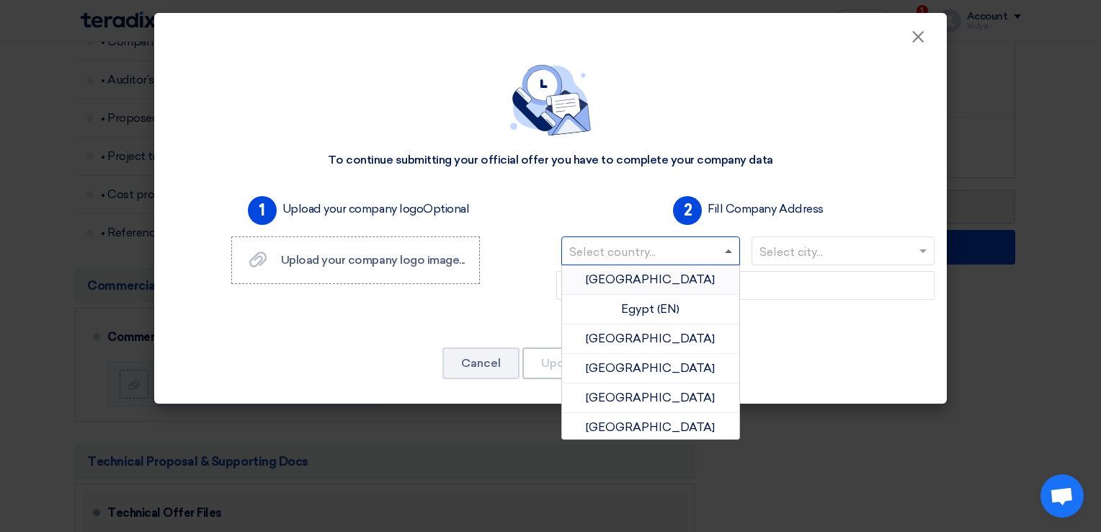
click at [725, 251] on span at bounding box center [728, 251] width 7 height 4
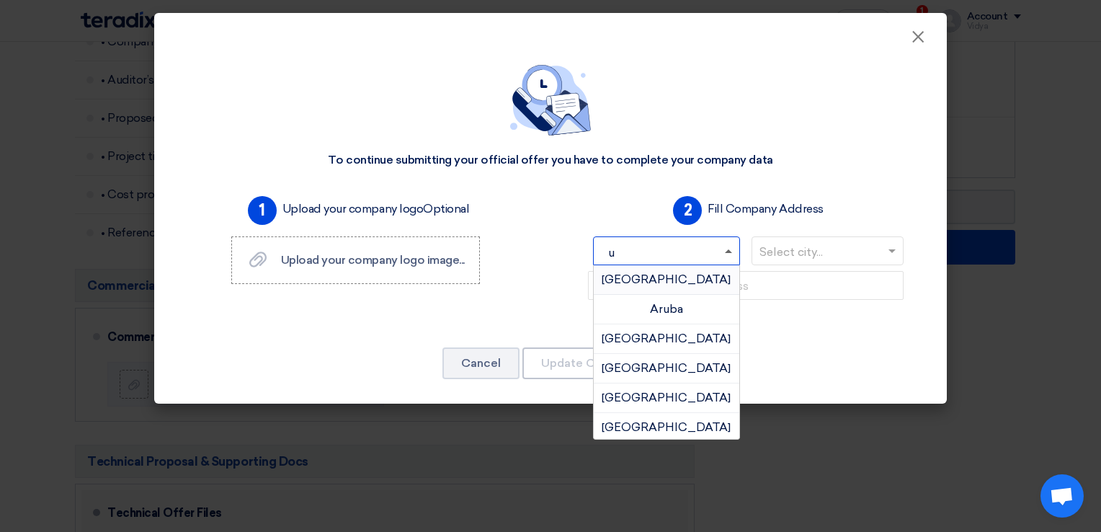
type input "un"
click at [686, 364] on span "[GEOGRAPHIC_DATA]" at bounding box center [665, 368] width 129 height 14
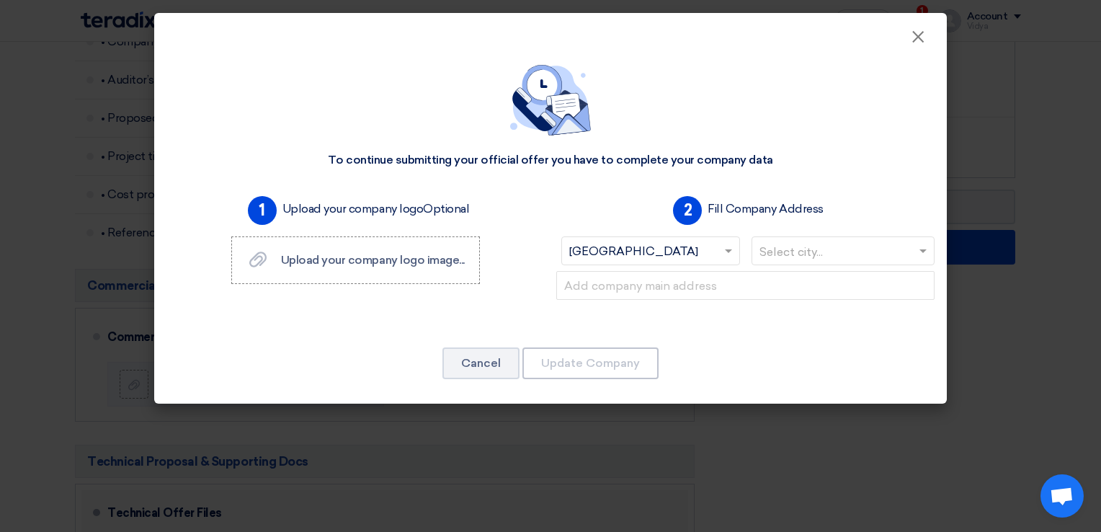
click at [804, 247] on input "text" at bounding box center [835, 253] width 153 height 24
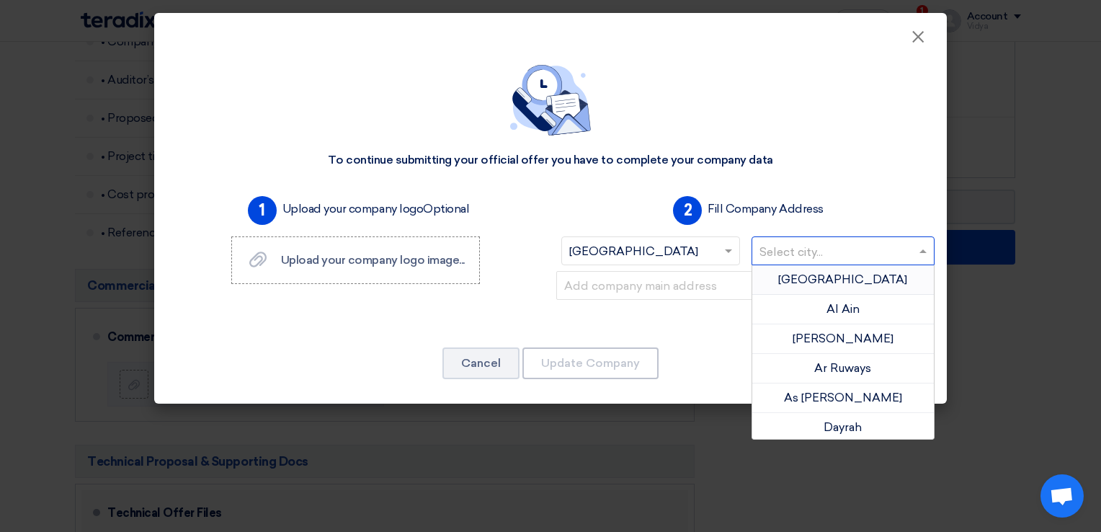
type input "d"
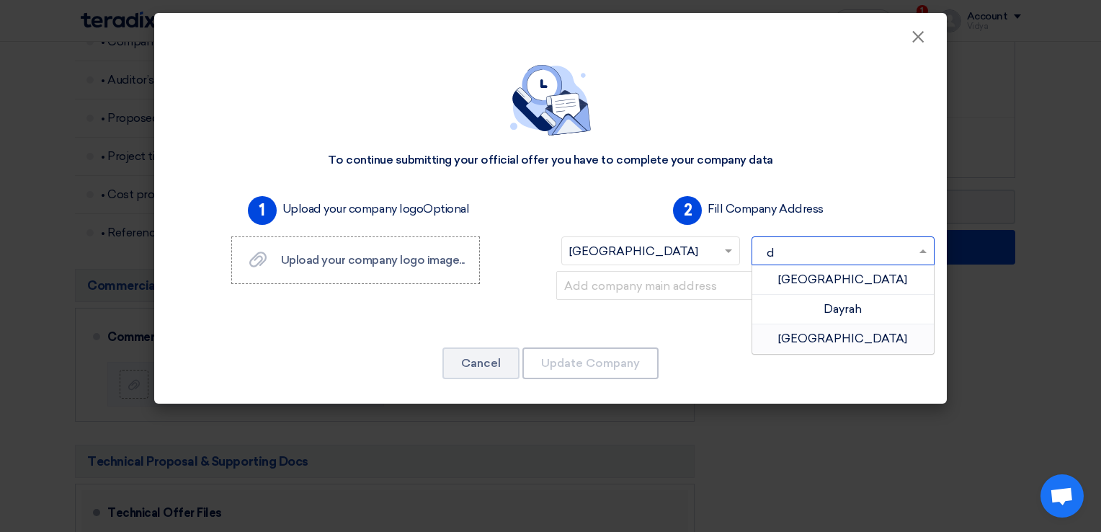
click at [822, 330] on div "[GEOGRAPHIC_DATA]" at bounding box center [843, 338] width 182 height 29
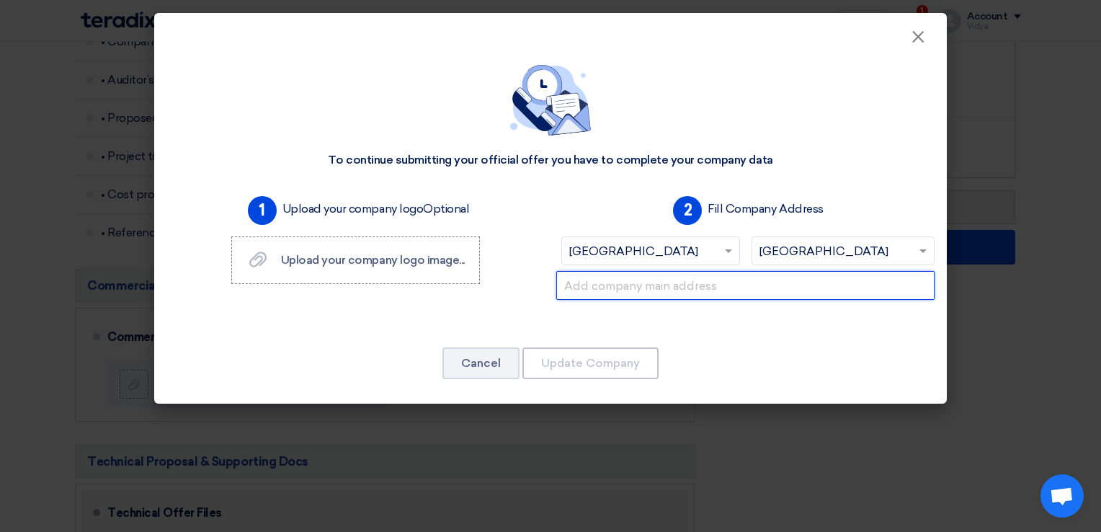
click at [677, 295] on input "text" at bounding box center [745, 285] width 378 height 29
paste input "CPG Certifications LLC [STREET_ADDRESS]"
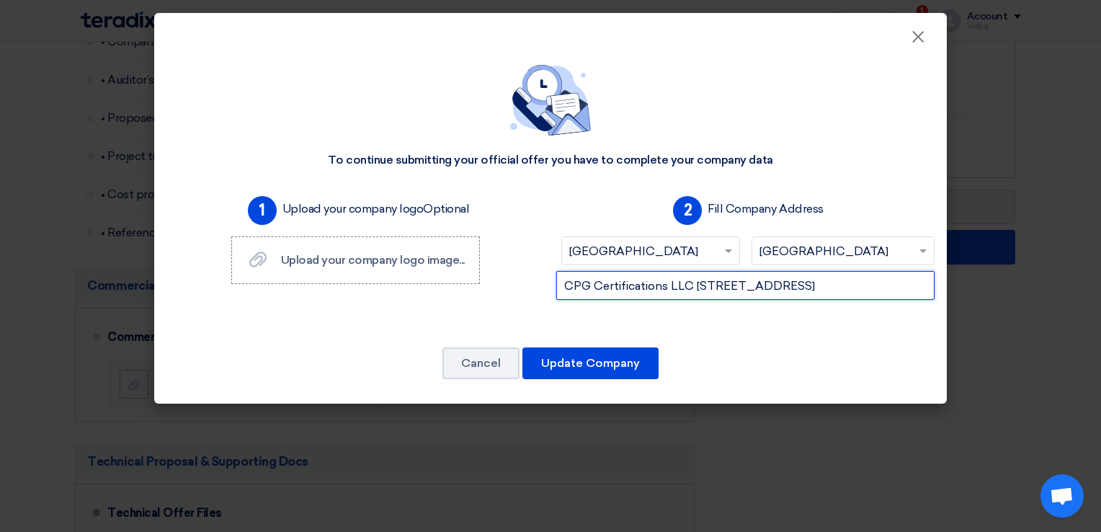
scroll to position [0, 343]
click at [599, 290] on input "CPG Certifications LLC [STREET_ADDRESS]" at bounding box center [745, 285] width 378 height 29
click at [695, 284] on input "CPG Certifications LLC [STREET_ADDRESS]" at bounding box center [745, 285] width 378 height 29
type input "CPG Certifications LLC ,[STREET_ADDRESS][PERSON_NAME]"
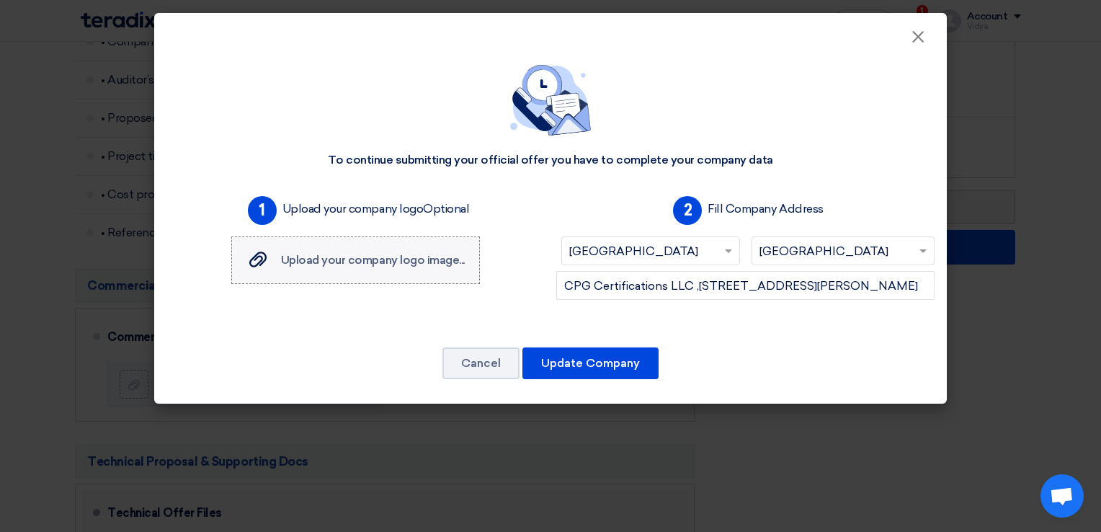
click at [452, 266] on div "Upload your company logo image... Upload your company logo image..." at bounding box center [355, 259] width 218 height 17
click at [0, 0] on input "Upload your company logo image... Upload your company logo image..." at bounding box center [0, 0] width 0 height 0
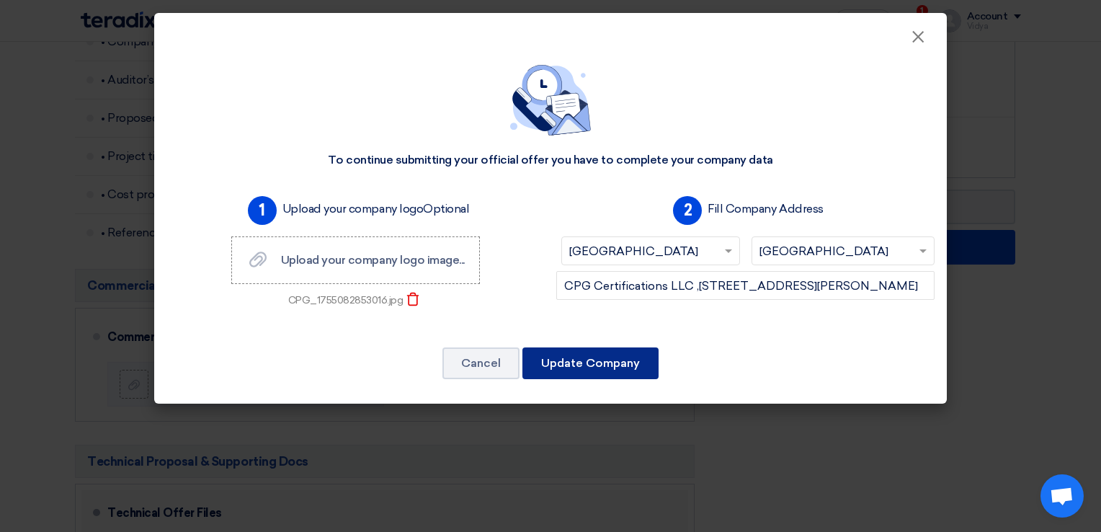
click at [536, 358] on button "Update Company" at bounding box center [590, 363] width 136 height 32
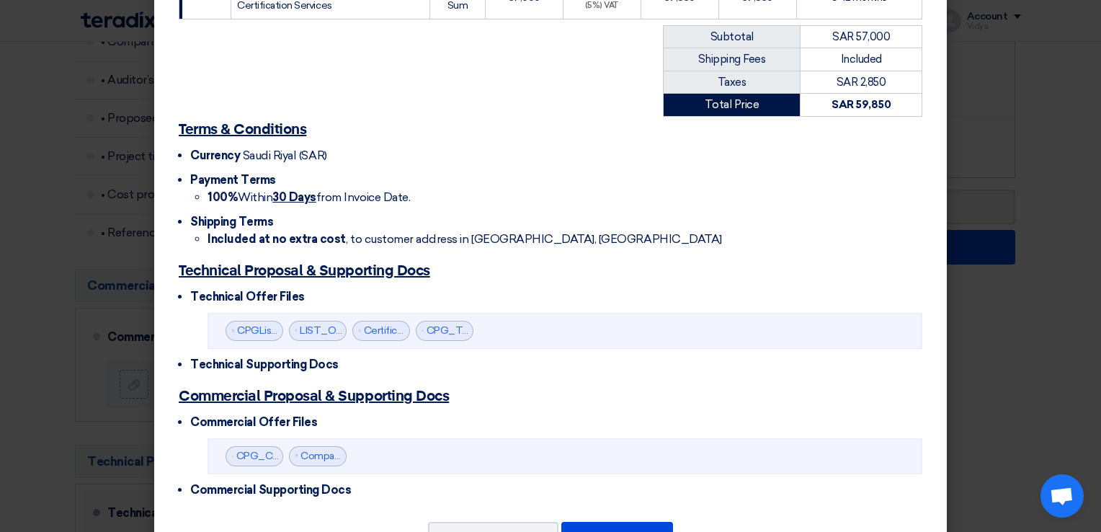
scroll to position [370, 0]
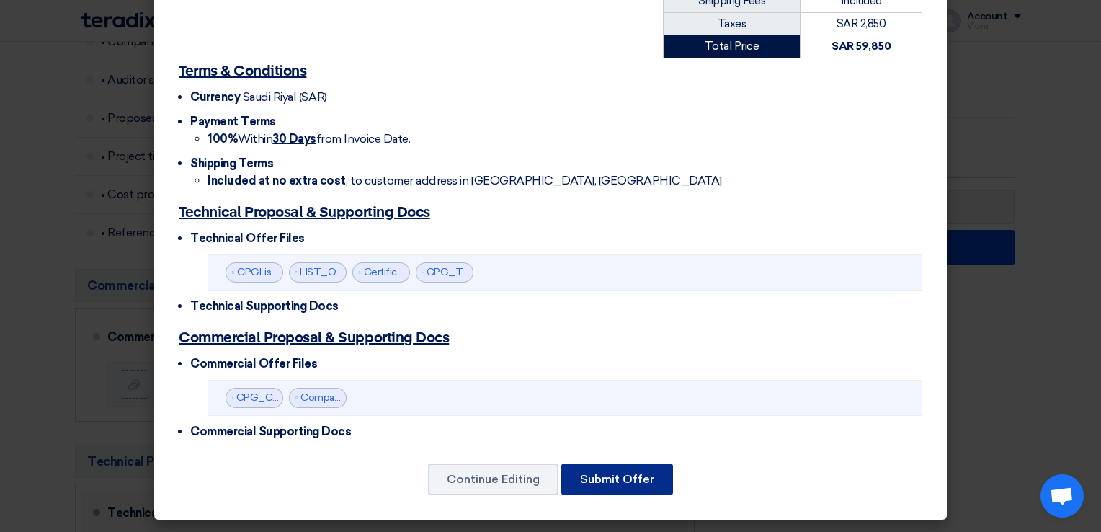
click at [653, 471] on button "Submit Offer" at bounding box center [617, 479] width 112 height 32
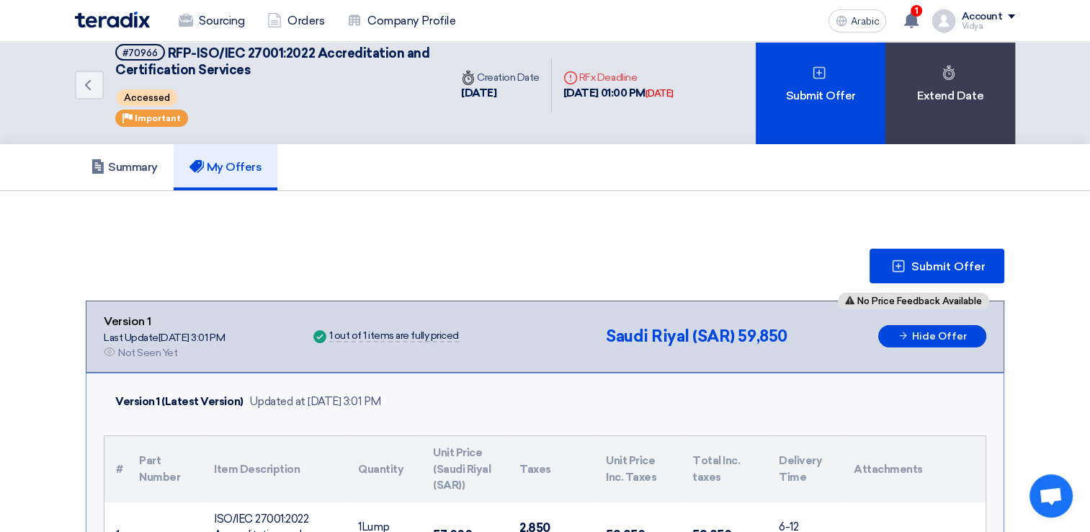
scroll to position [0, 0]
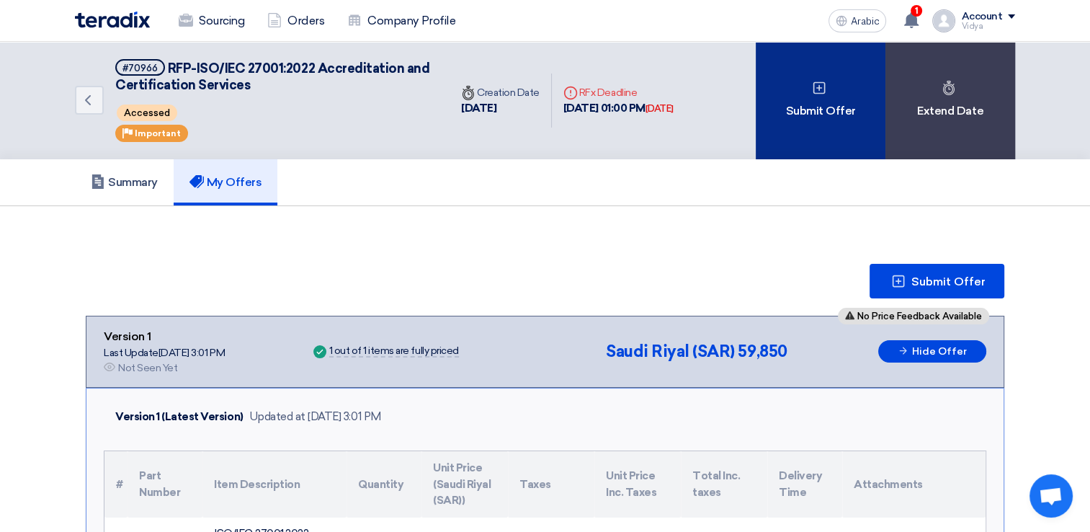
click at [867, 97] on div "Submit Offer" at bounding box center [821, 100] width 130 height 117
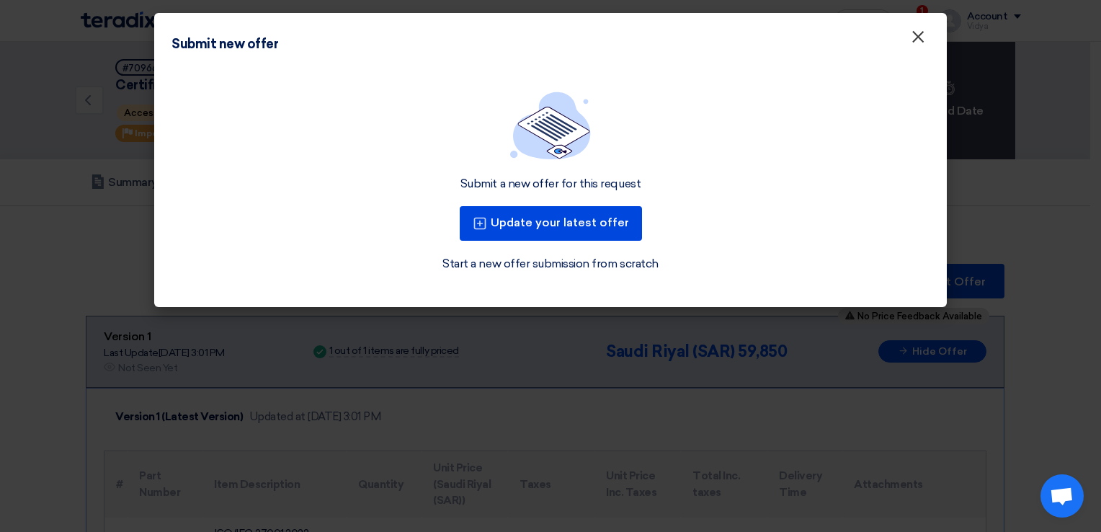
click at [914, 29] on span "×" at bounding box center [917, 40] width 14 height 29
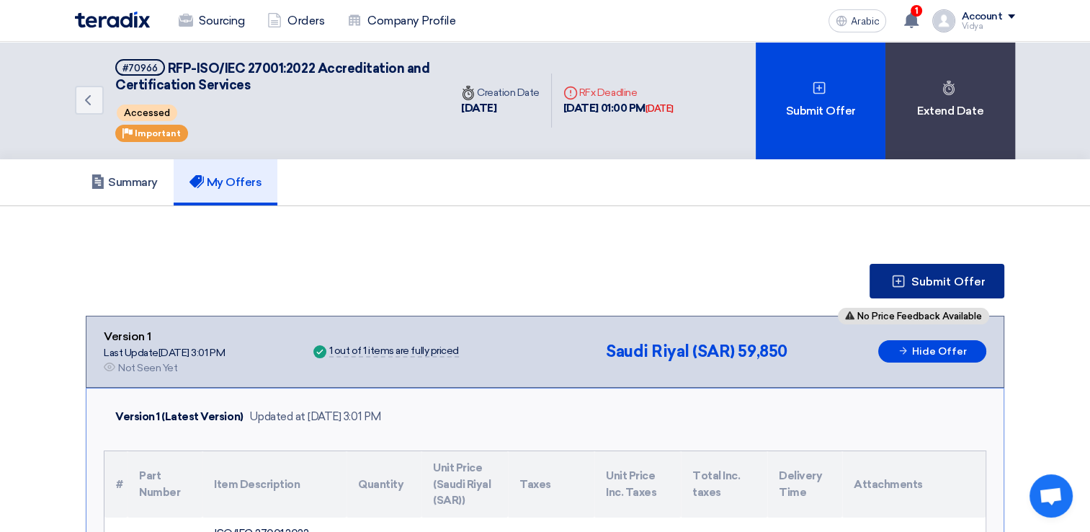
click at [956, 270] on button "Submit Offer" at bounding box center [936, 281] width 135 height 35
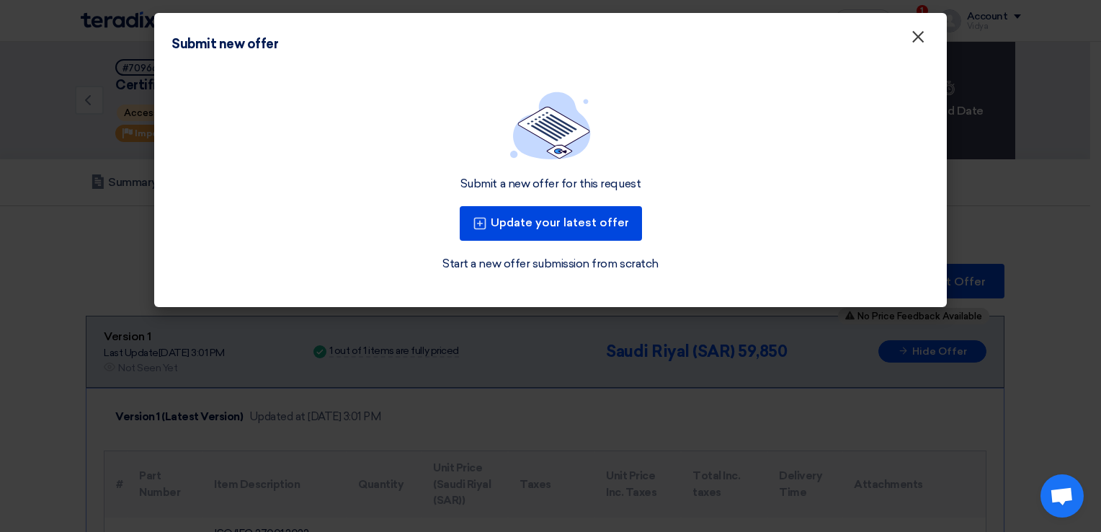
click at [919, 36] on span "×" at bounding box center [917, 40] width 14 height 29
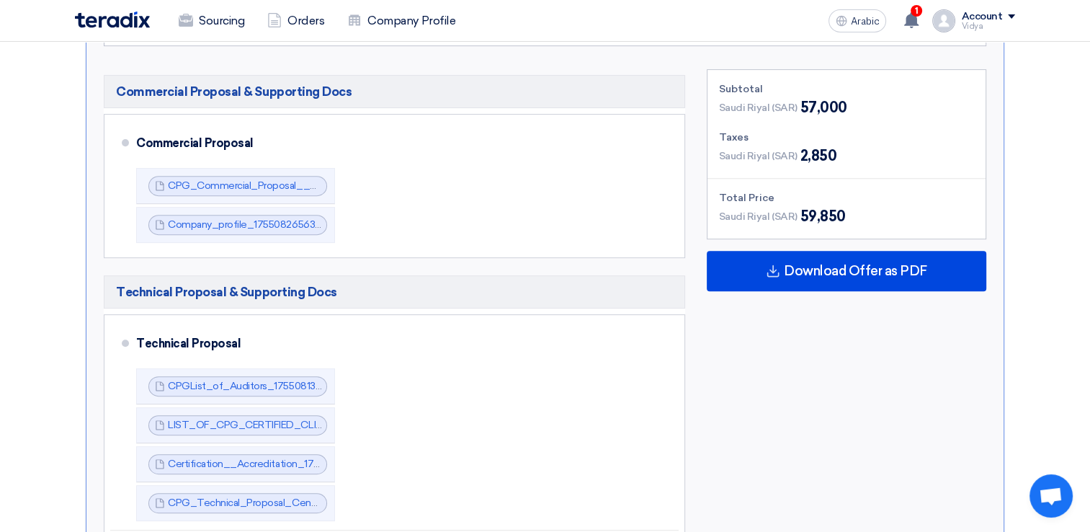
scroll to position [539, 0]
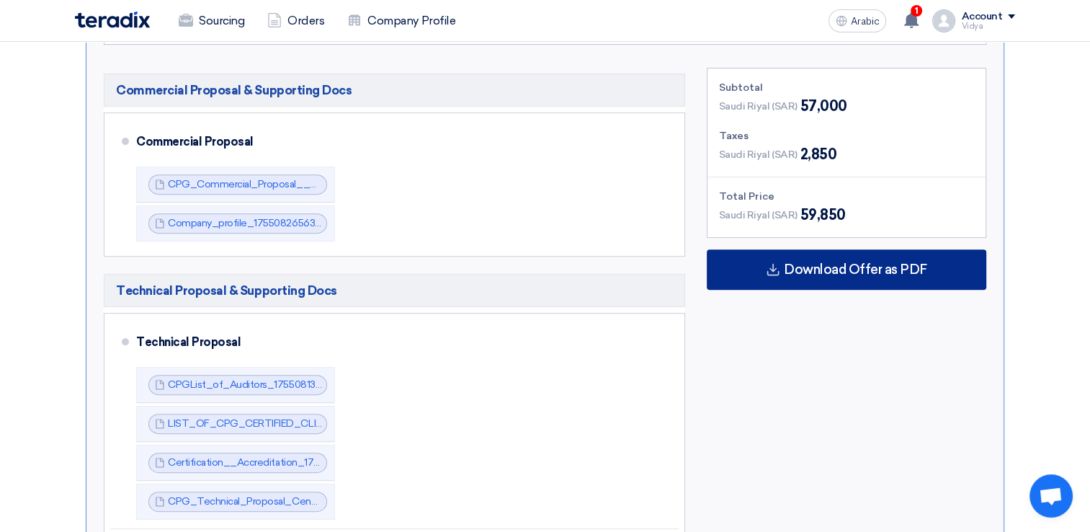
click at [926, 264] on div "Download Offer as PDF" at bounding box center [846, 269] width 279 height 40
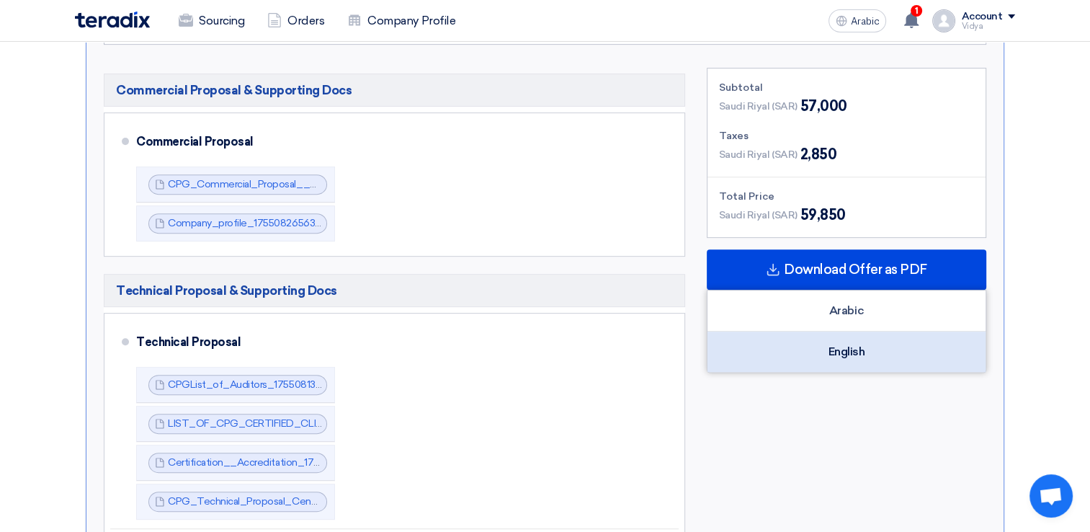
click at [915, 341] on div "English" at bounding box center [846, 351] width 278 height 40
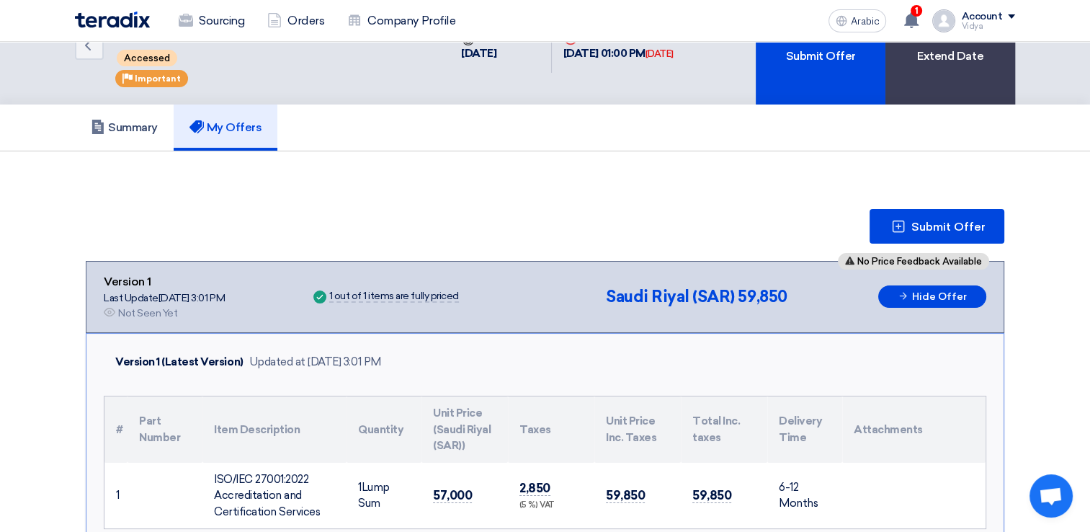
scroll to position [0, 0]
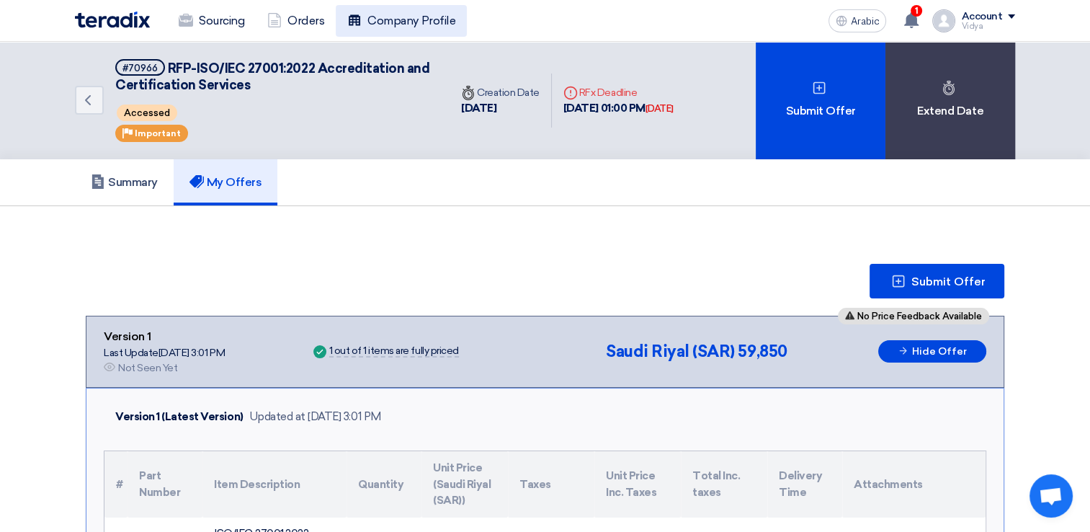
click at [385, 16] on font "Company Profile" at bounding box center [411, 20] width 88 height 17
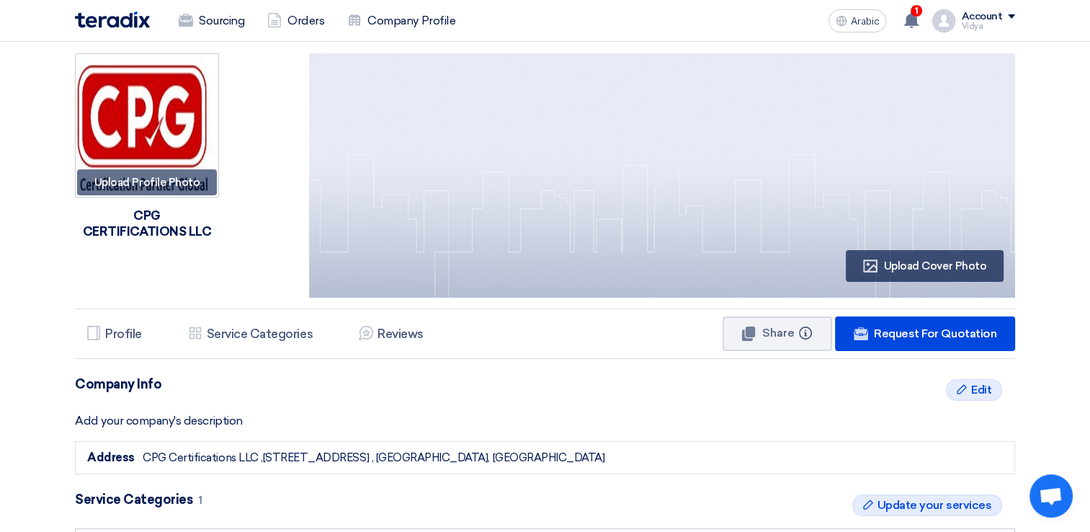
drag, startPoint x: 1088, startPoint y: 175, endPoint x: 1088, endPoint y: 216, distance: 41.1
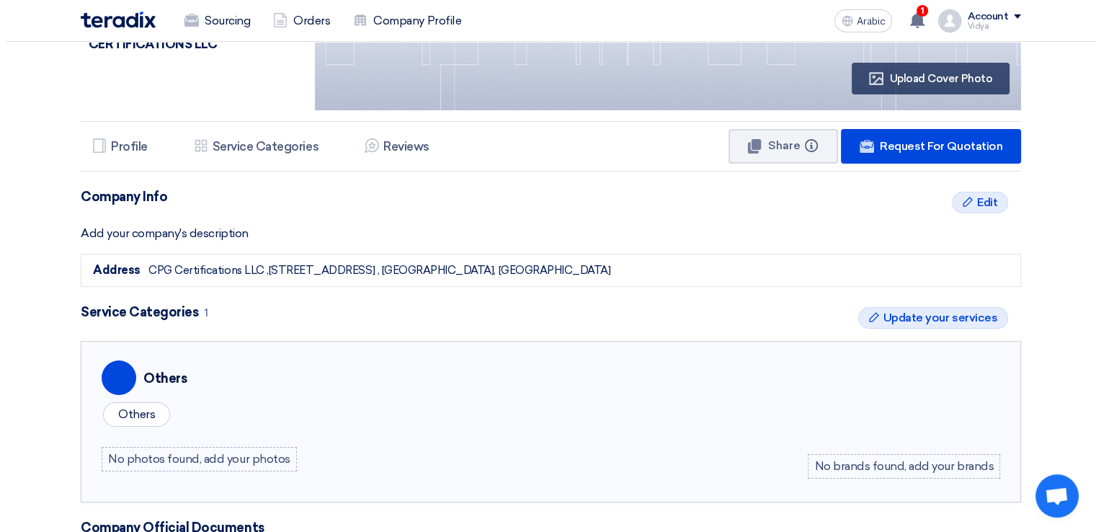
scroll to position [194, 0]
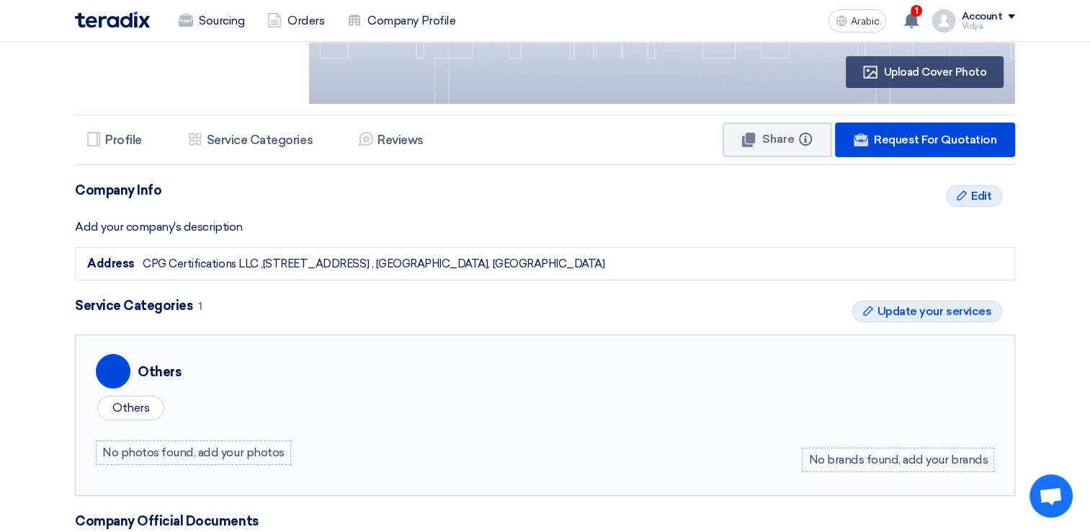
click at [199, 226] on div "Add your company's description" at bounding box center [545, 226] width 940 height 17
click at [968, 192] on div "Edit Edit" at bounding box center [974, 196] width 56 height 22
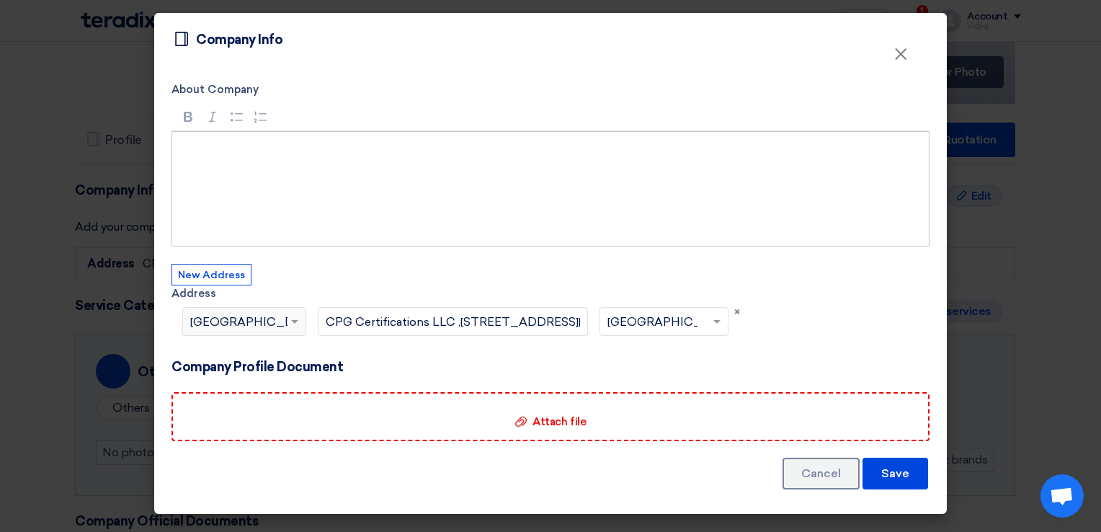
click at [376, 176] on div "Rich Text Editor, main" at bounding box center [550, 188] width 758 height 115
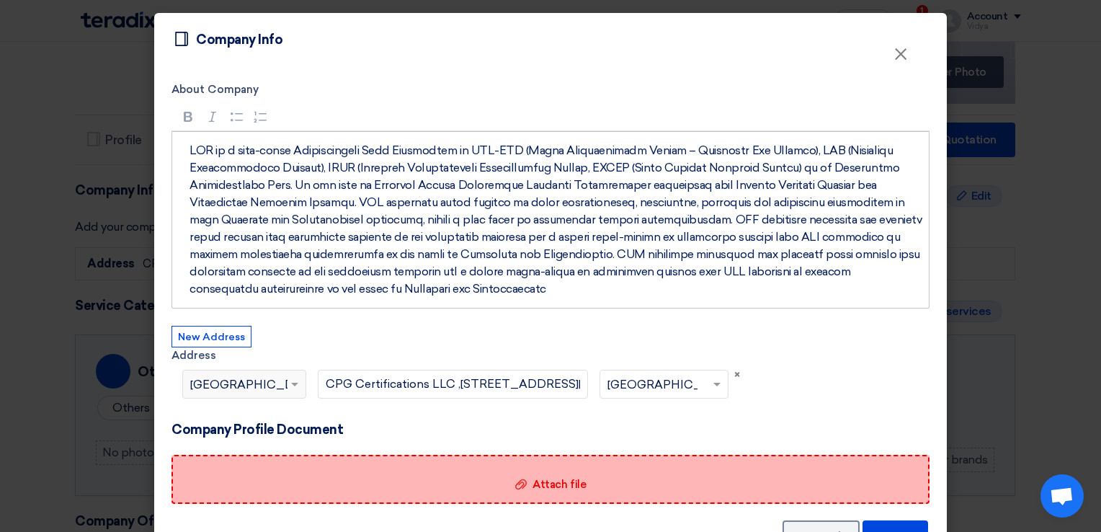
click at [515, 480] on icon "Attach file" at bounding box center [521, 484] width 12 height 12
click at [0, 0] on input "Attach file Attach file" at bounding box center [0, 0] width 0 height 0
click at [867, 473] on div "Attach file Attach file" at bounding box center [550, 478] width 758 height 49
click at [0, 0] on input "Attach file Attach file" at bounding box center [0, 0] width 0 height 0
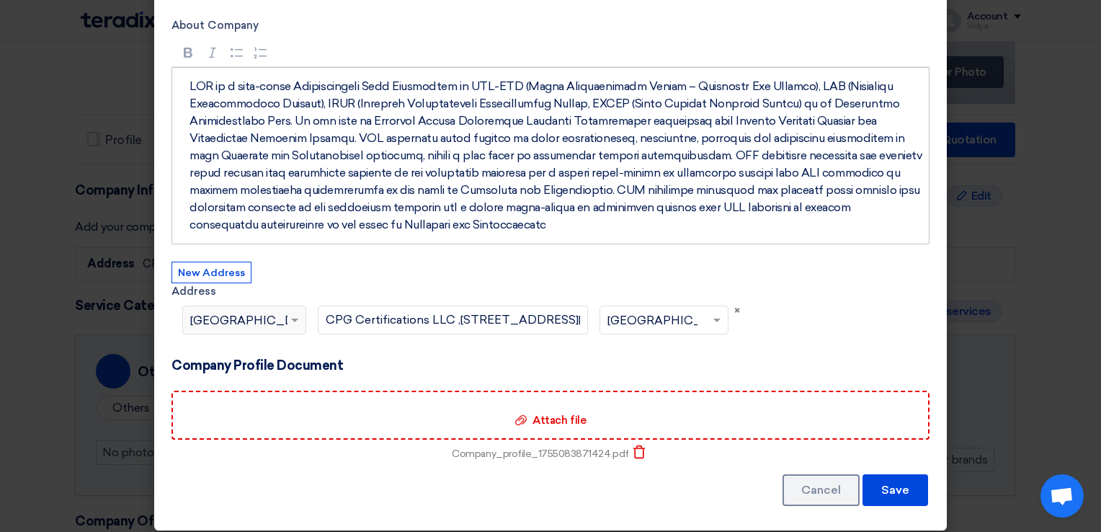
scroll to position [73, 0]
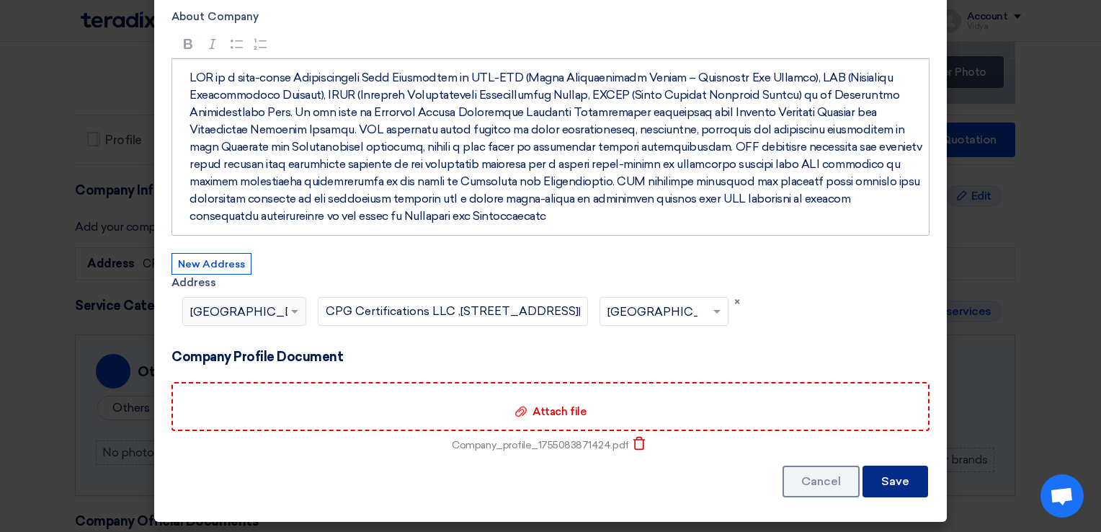
click at [892, 479] on button "Save" at bounding box center [895, 481] width 66 height 32
click at [892, 482] on button "Save" at bounding box center [895, 481] width 66 height 32
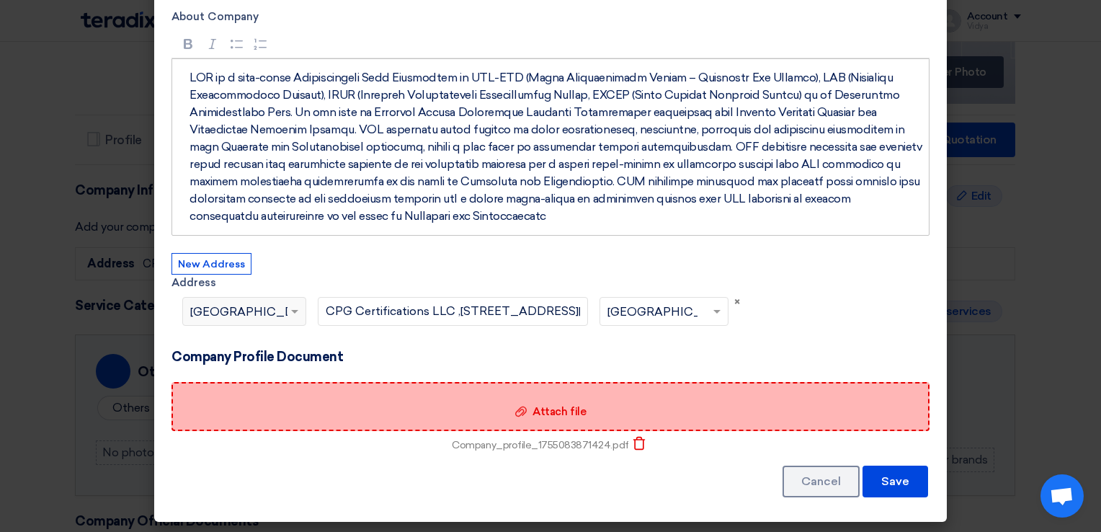
click at [813, 416] on div "Attach file Attach file" at bounding box center [550, 406] width 758 height 49
click at [0, 0] on input "Attach file Attach file" at bounding box center [0, 0] width 0 height 0
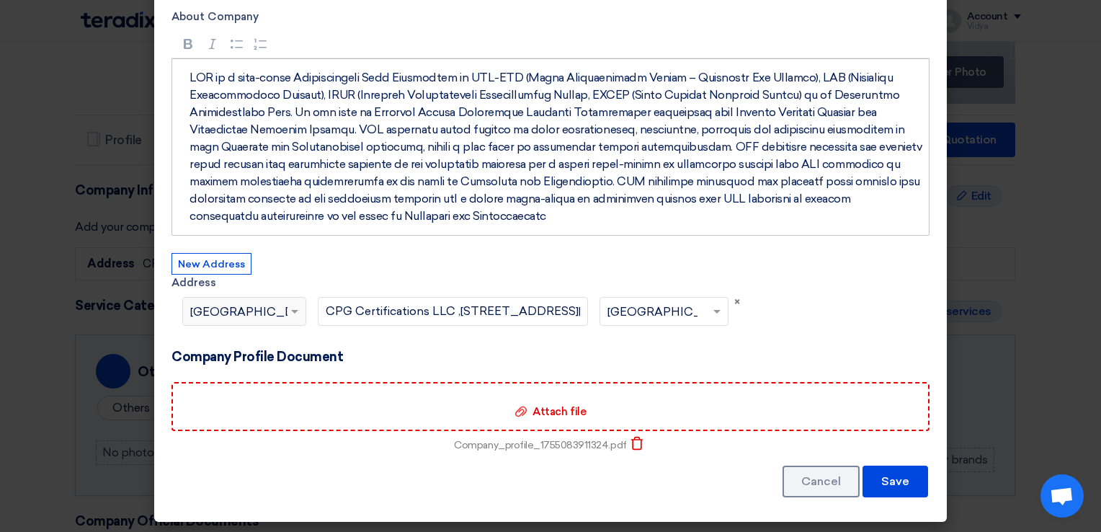
click at [630, 440] on icon "Delete" at bounding box center [636, 443] width 14 height 14
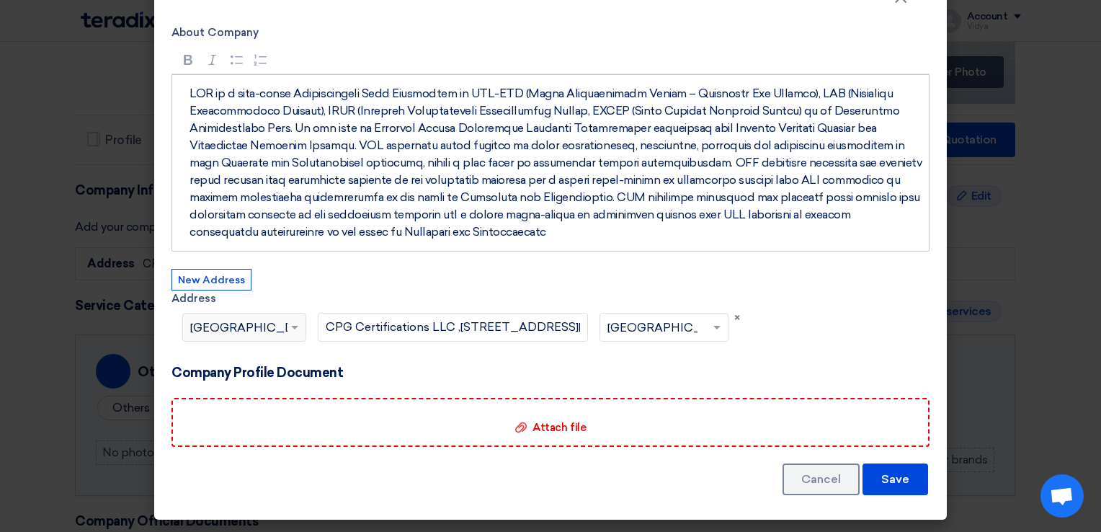
scroll to position [55, 0]
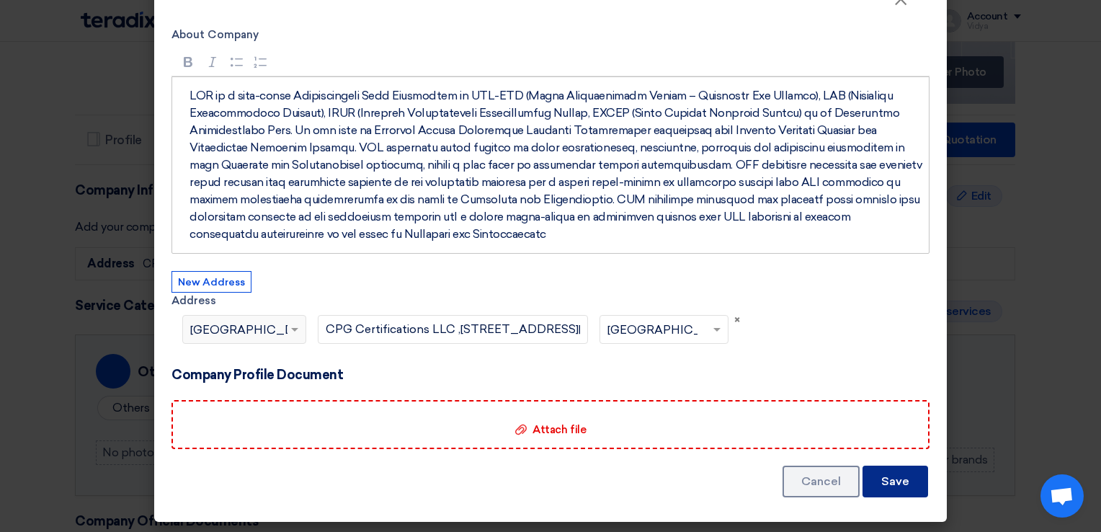
click at [891, 477] on button "Save" at bounding box center [895, 481] width 66 height 32
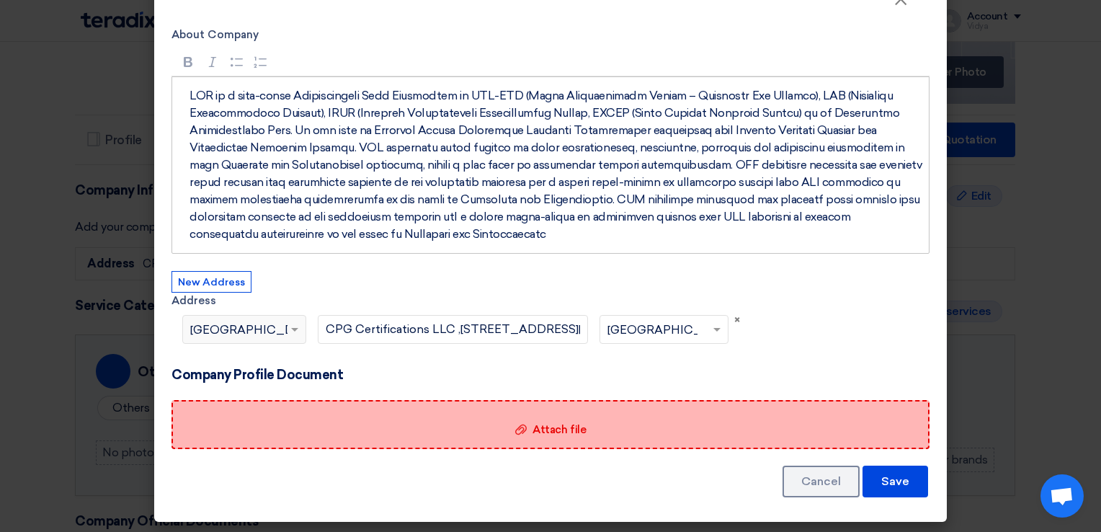
click at [824, 429] on div "Attach file Attach file" at bounding box center [550, 424] width 758 height 49
click at [0, 0] on input "Attach file Attach file" at bounding box center [0, 0] width 0 height 0
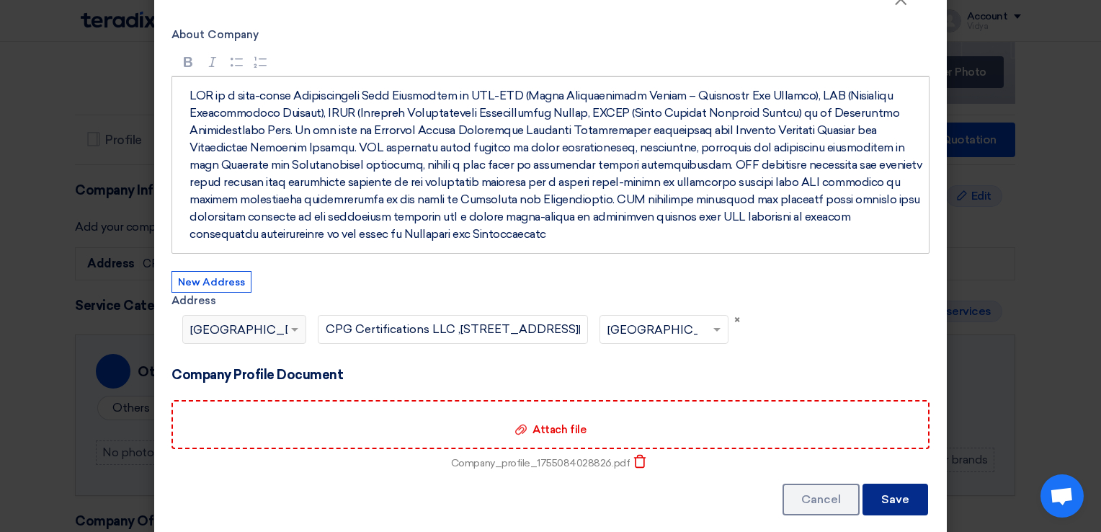
click at [891, 503] on button "Save" at bounding box center [895, 499] width 66 height 32
click at [887, 495] on button "Save" at bounding box center [895, 499] width 66 height 32
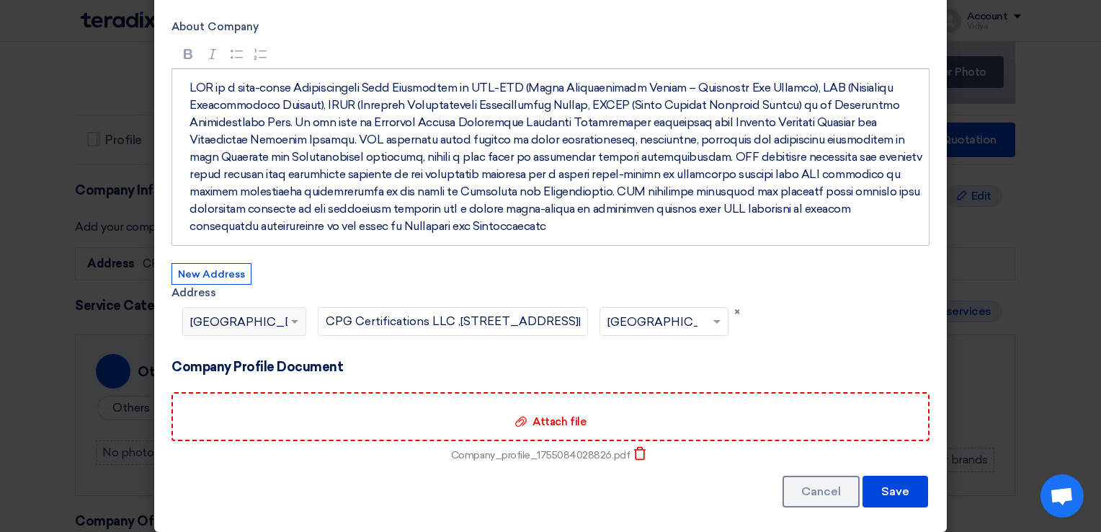
scroll to position [73, 0]
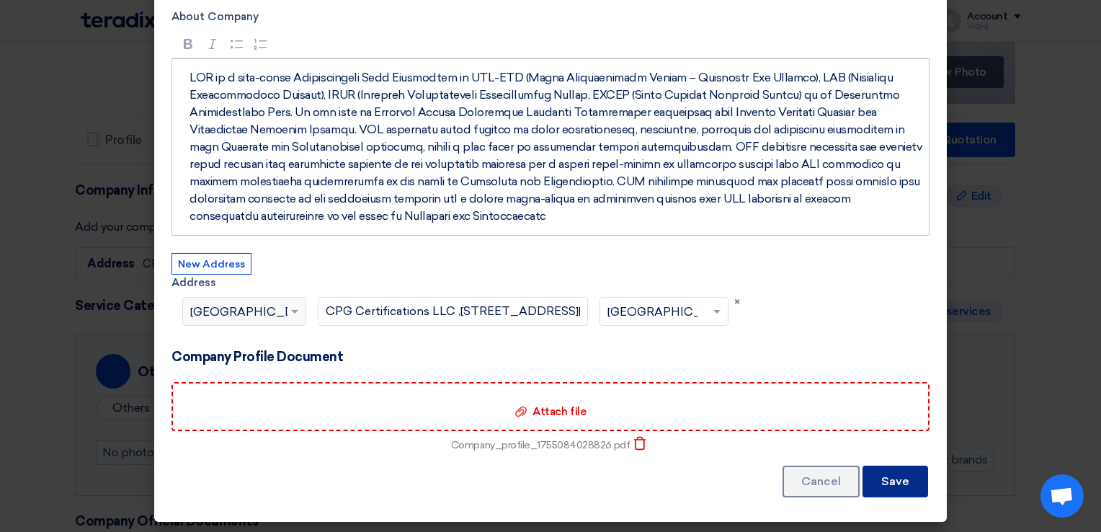
click at [907, 478] on button "Save" at bounding box center [895, 481] width 66 height 32
click at [637, 445] on icon "Delete" at bounding box center [639, 443] width 14 height 14
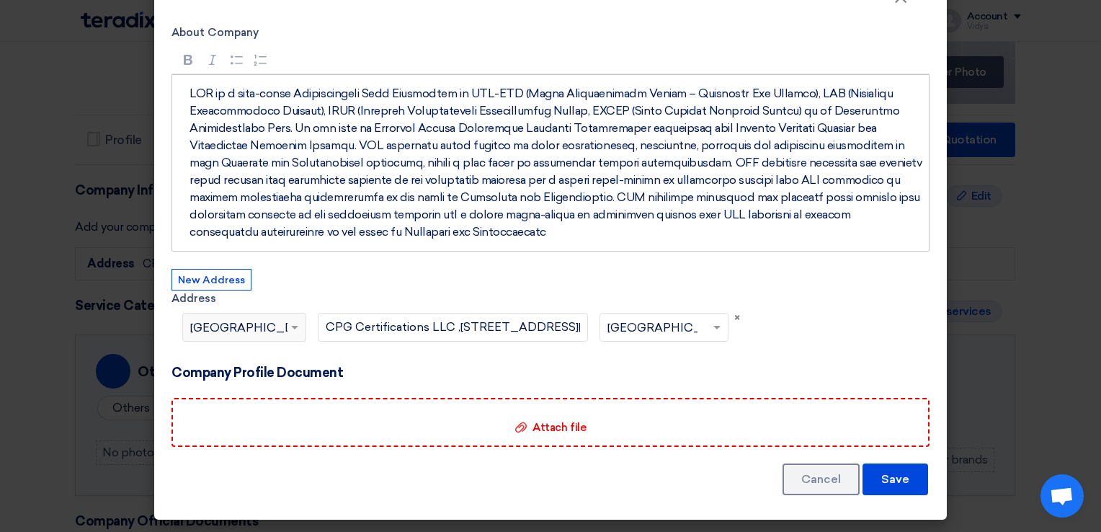
scroll to position [55, 0]
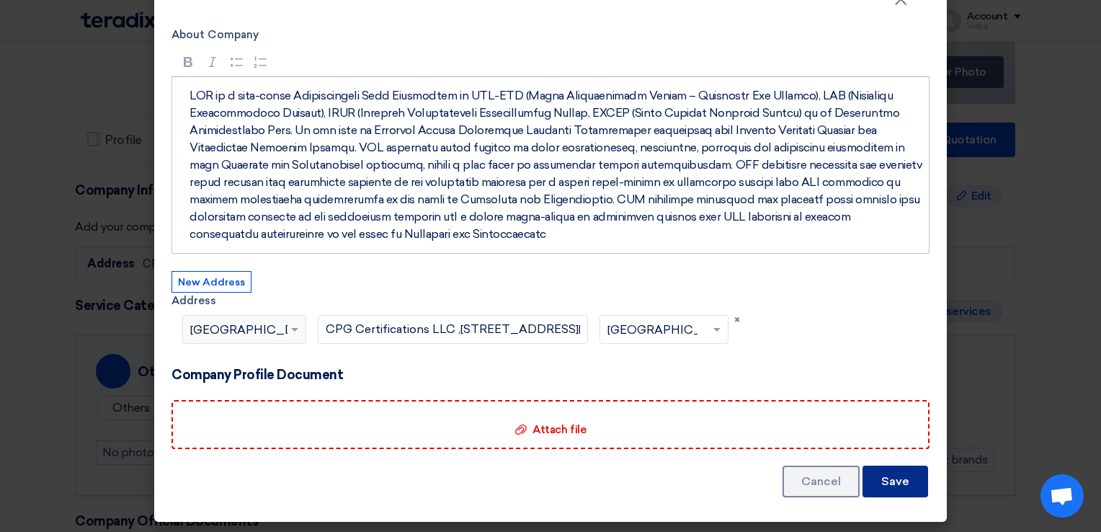
click at [887, 488] on button "Save" at bounding box center [895, 481] width 66 height 32
click at [893, 9] on span "×" at bounding box center [900, 2] width 14 height 29
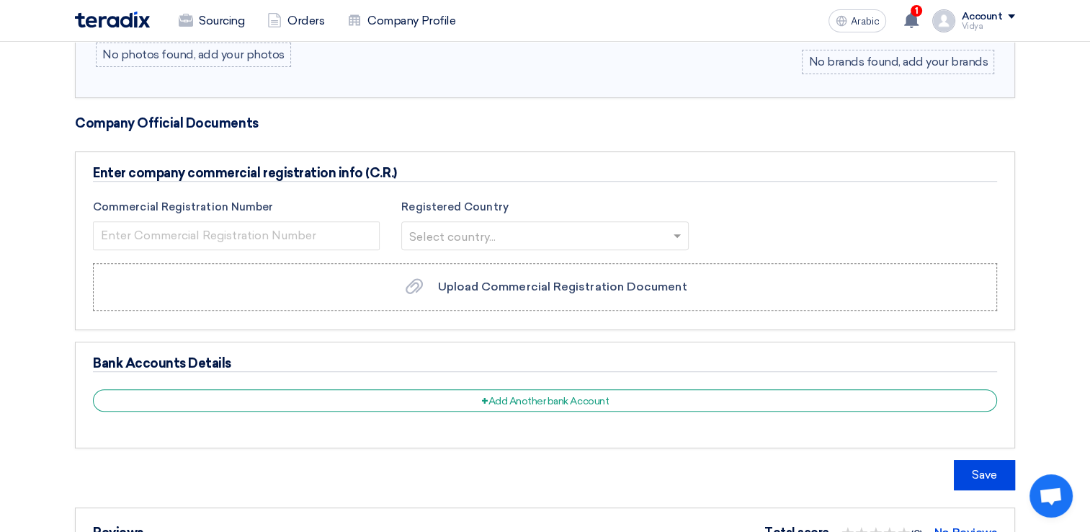
scroll to position [593, 0]
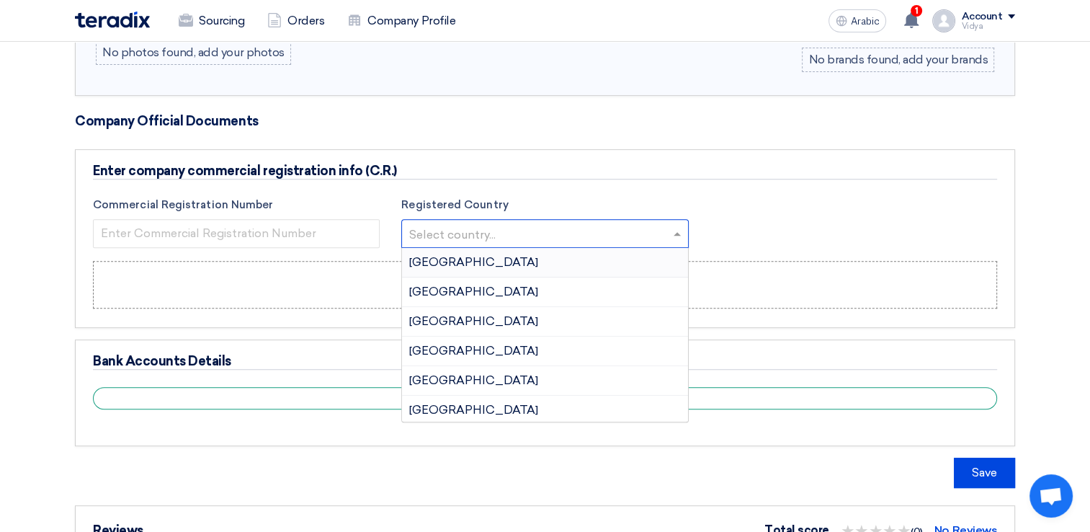
click at [424, 231] on input "text" at bounding box center [537, 235] width 256 height 24
type input "un"
click at [438, 344] on span "[GEOGRAPHIC_DATA]" at bounding box center [473, 351] width 129 height 14
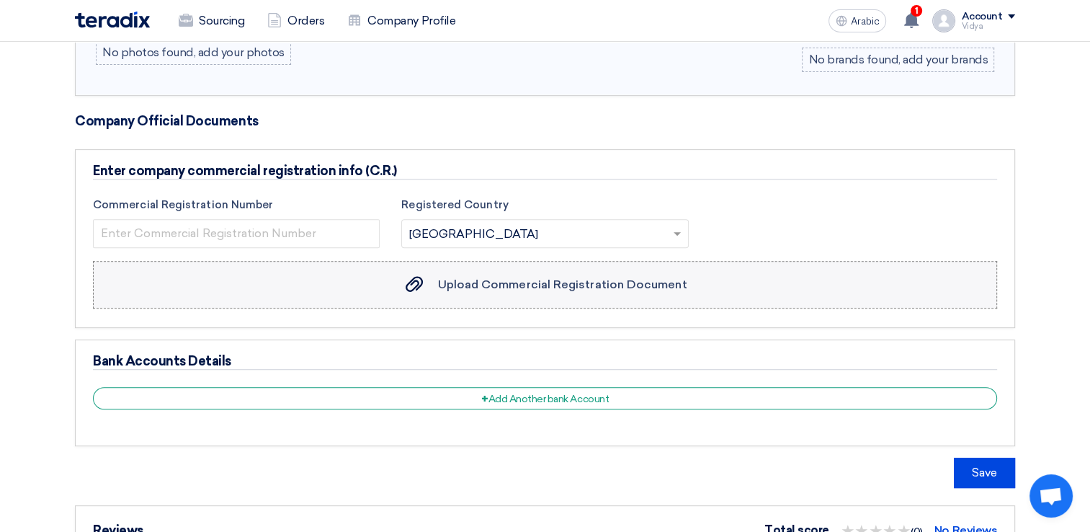
click at [403, 271] on label "Upload Commercial Registration Document Upload Commercial Registration Document" at bounding box center [545, 285] width 904 height 48
click at [0, 0] on input "Upload Commercial Registration Document Upload Commercial Registration Document" at bounding box center [0, 0] width 0 height 0
click at [459, 266] on label "Upload Commercial Registration Document Upload Commercial Registration Document" at bounding box center [545, 285] width 904 height 48
click at [0, 0] on input "Upload Commercial Registration Document Upload Commercial Registration Document" at bounding box center [0, 0] width 0 height 0
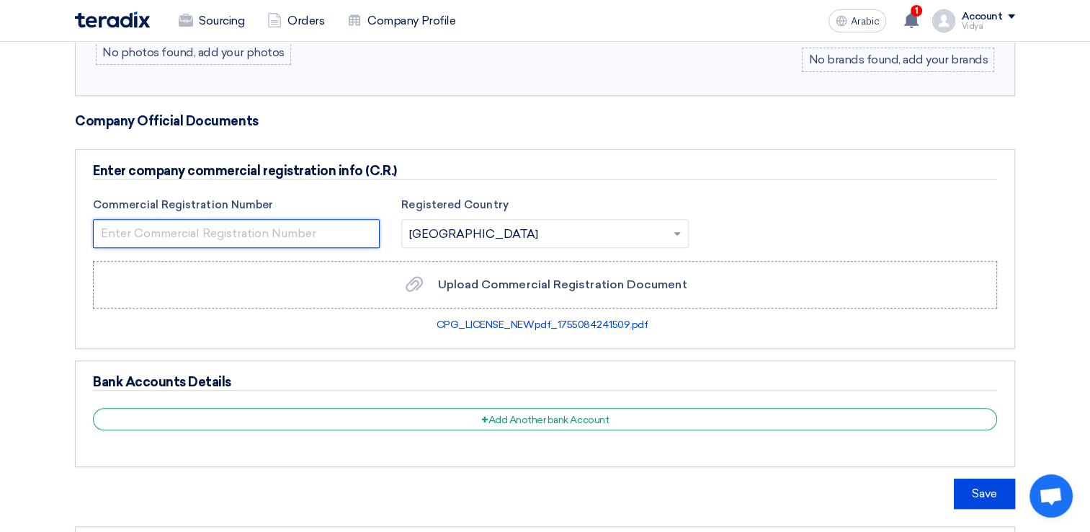
click at [285, 236] on input "number" at bounding box center [236, 233] width 287 height 29
paste input "1041054"
type input "1041054"
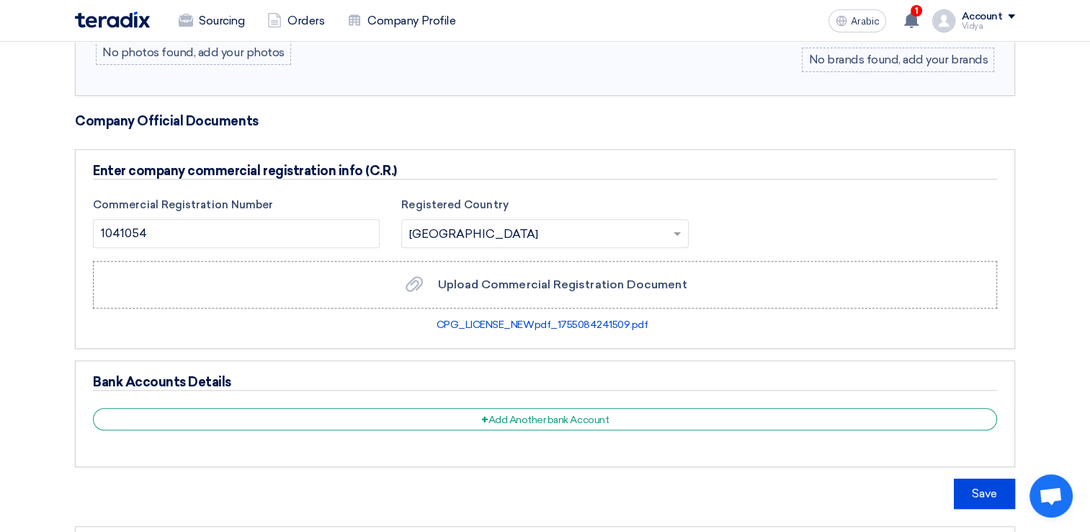
click at [639, 395] on div "Bank Accounts Details + Add Another bank Account" at bounding box center [545, 413] width 940 height 107
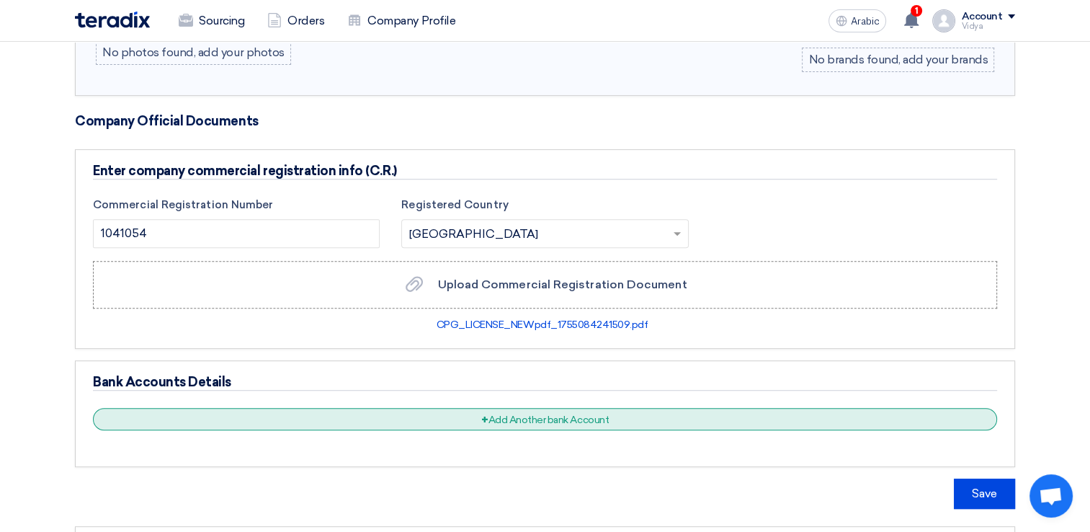
click at [654, 419] on div "+ Add Another bank Account" at bounding box center [545, 419] width 904 height 22
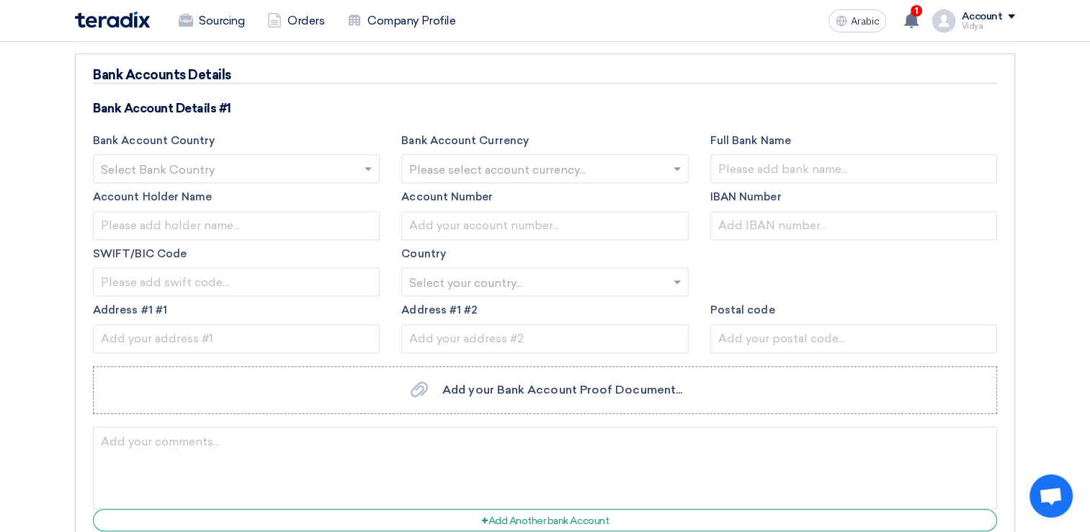
scroll to position [896, 0]
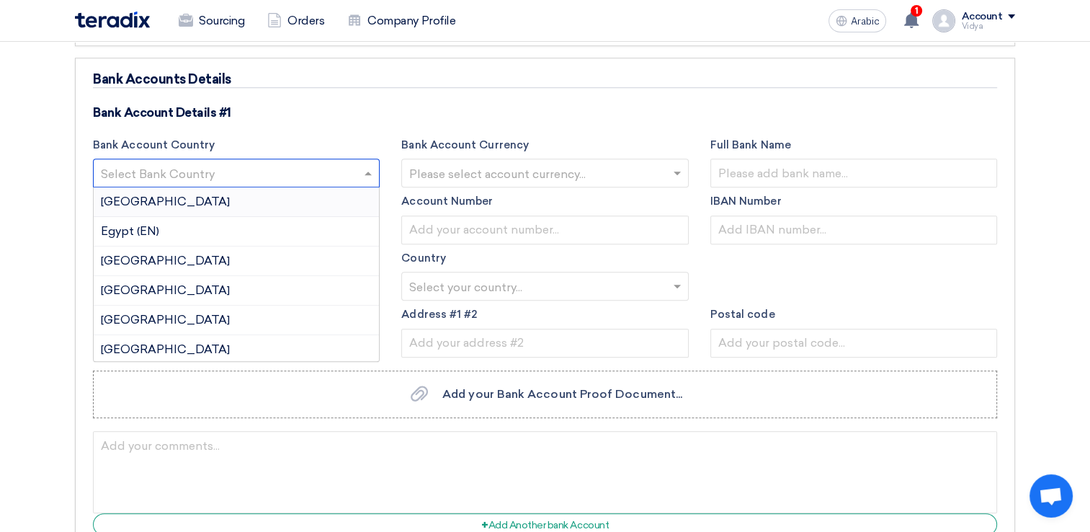
click at [372, 164] on span at bounding box center [370, 172] width 18 height 17
type input "uni"
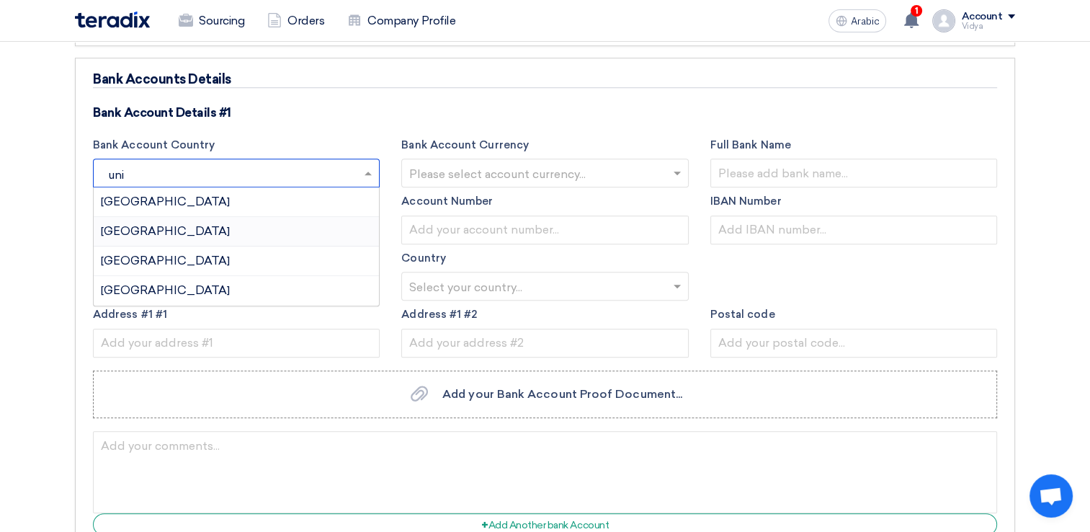
click at [344, 223] on div "[GEOGRAPHIC_DATA]" at bounding box center [236, 232] width 285 height 30
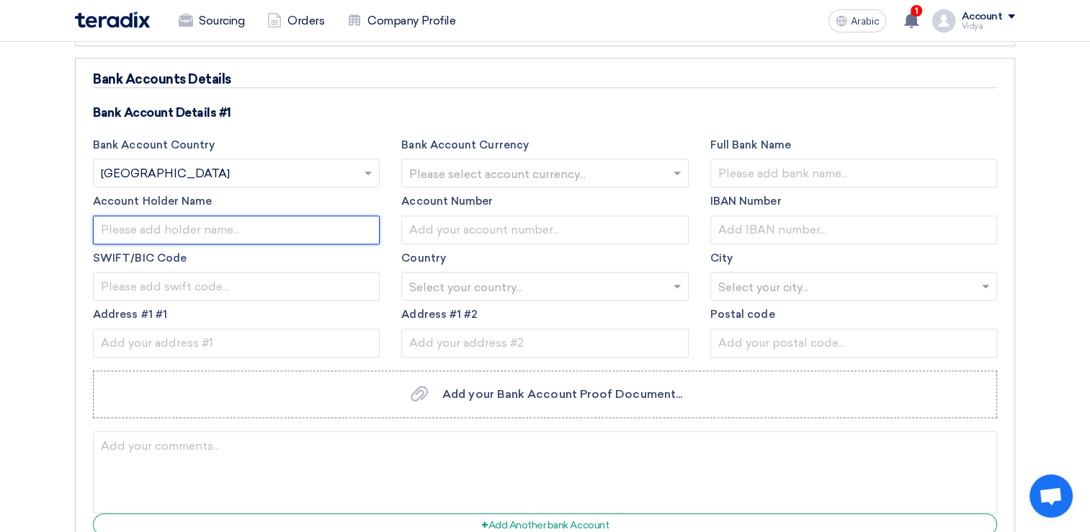
click at [341, 228] on input "text" at bounding box center [236, 229] width 287 height 29
type input "CPG CERTIFICATIONS LLC"
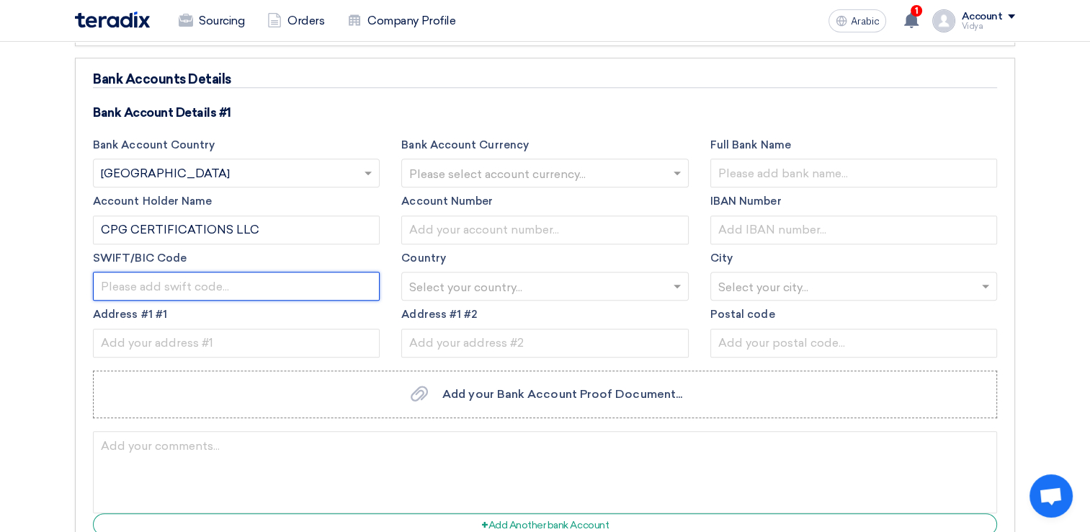
click at [349, 272] on input "text" at bounding box center [236, 286] width 287 height 29
type input "[SWIFT_CODE]"
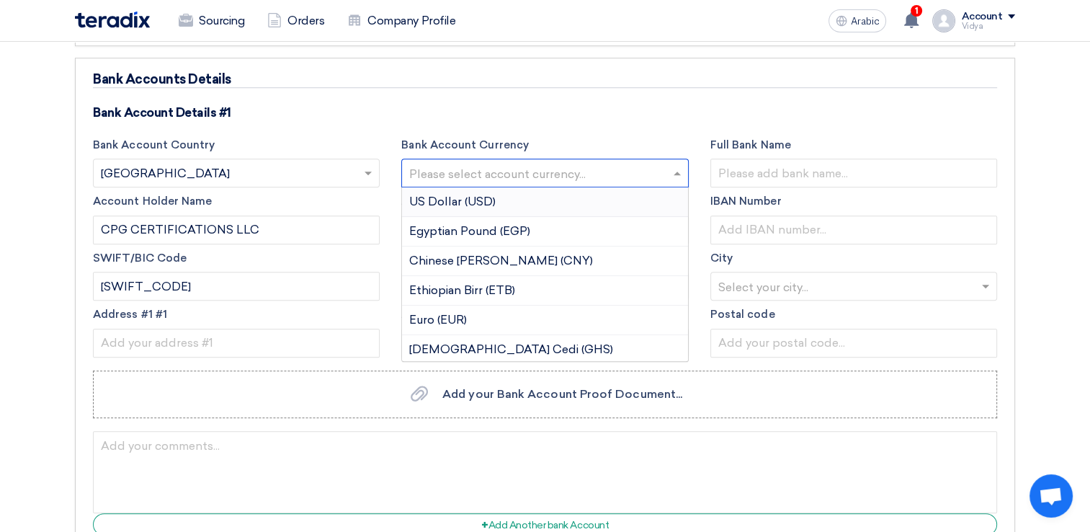
click at [468, 170] on input "text" at bounding box center [537, 175] width 256 height 24
type input "AE"
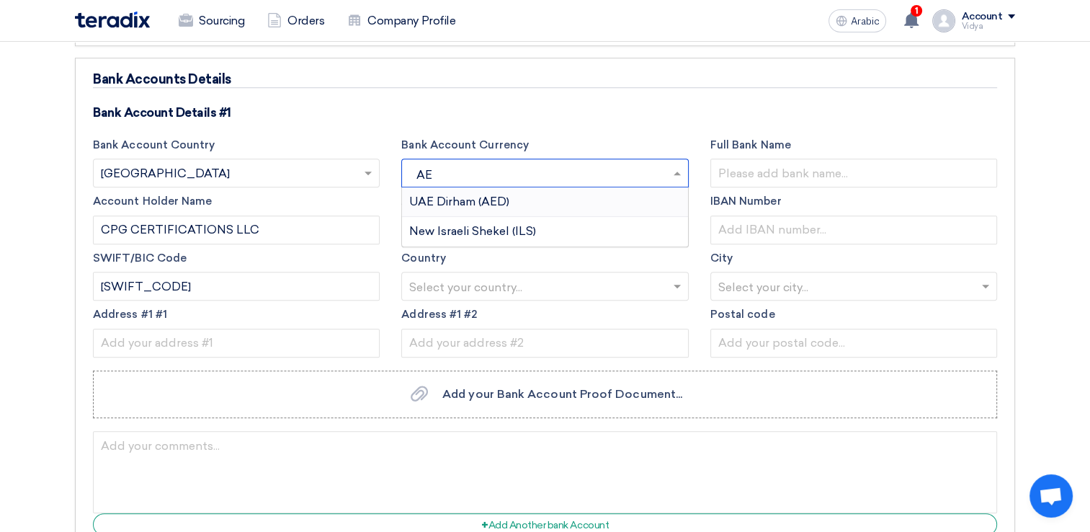
click at [475, 190] on div "UAE Dirham (AED)" at bounding box center [544, 202] width 285 height 30
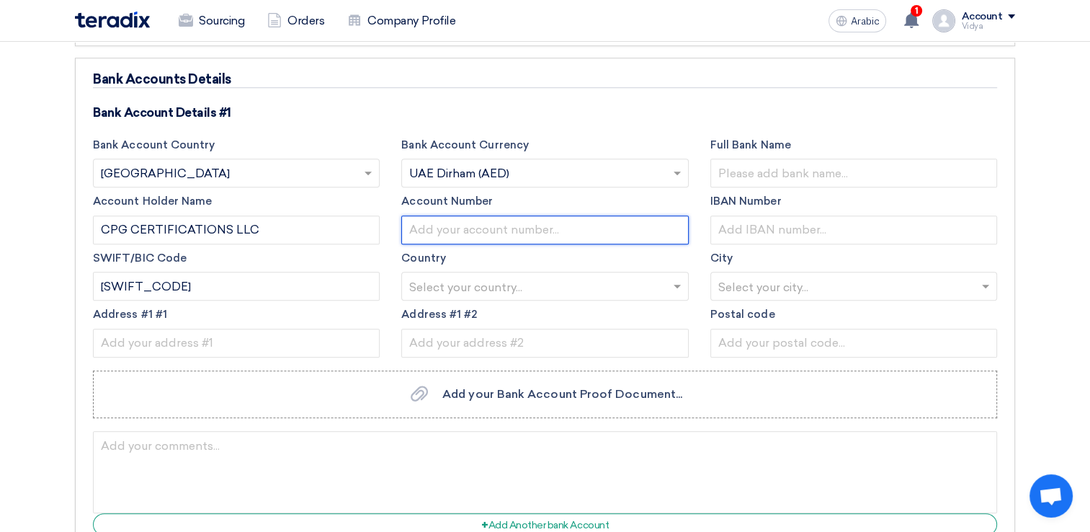
click at [455, 215] on input "text" at bounding box center [544, 229] width 287 height 29
paste input "O19101017513"
click at [418, 224] on input "O19101017513" at bounding box center [544, 229] width 287 height 29
type input "019101017513"
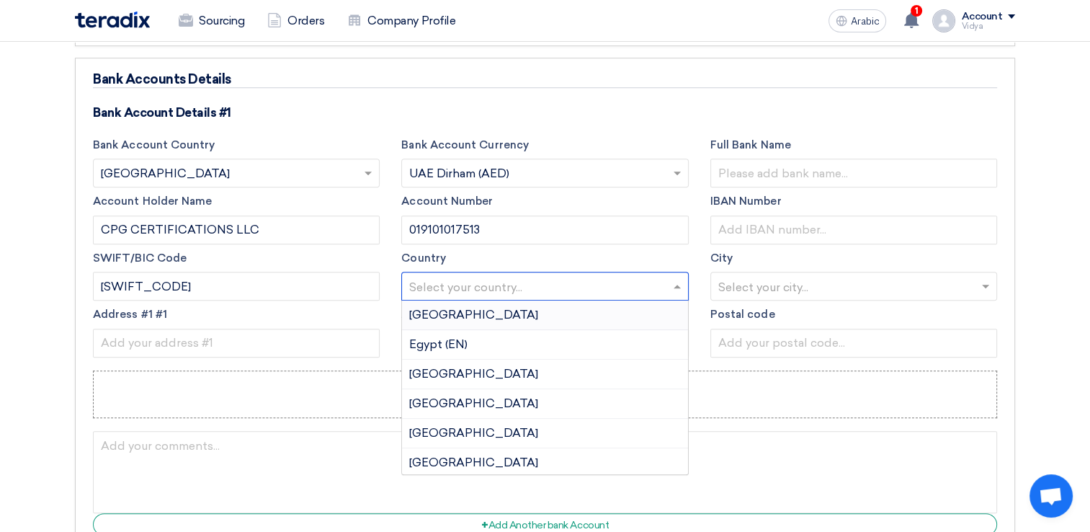
click at [480, 290] on input "text" at bounding box center [537, 288] width 256 height 24
type input "un"
click at [485, 390] on div "[GEOGRAPHIC_DATA]" at bounding box center [544, 404] width 285 height 30
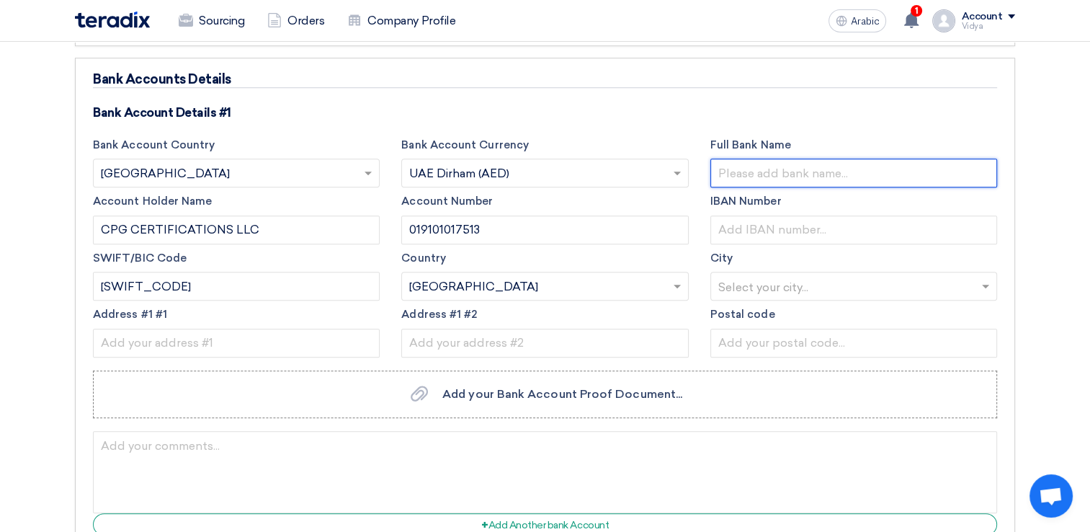
click at [744, 174] on input "text" at bounding box center [853, 172] width 287 height 29
type input "Mashreq NEO"
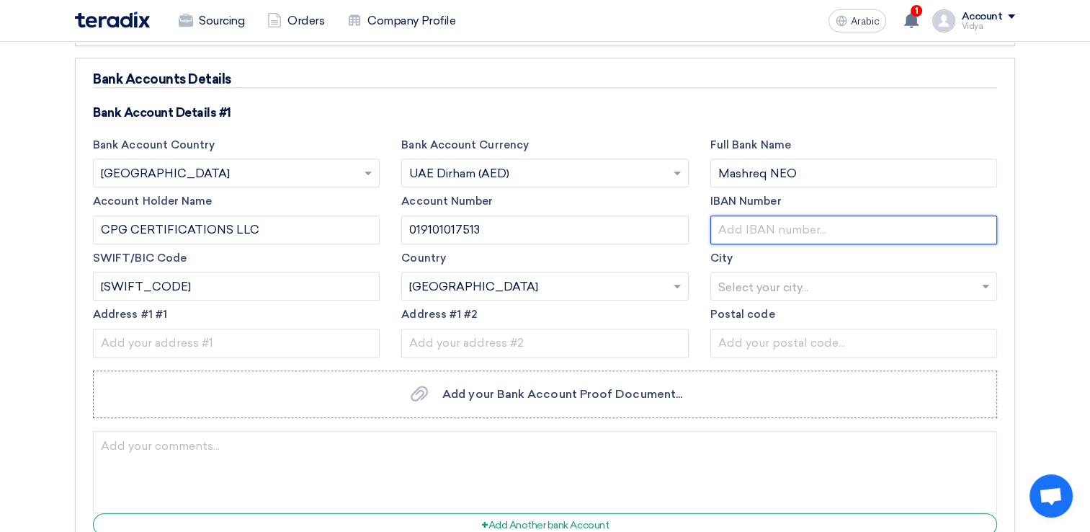
click at [759, 234] on input "text" at bounding box center [853, 229] width 287 height 29
paste input "[FINANCIAL_ID]"
type input "[FINANCIAL_ID]"
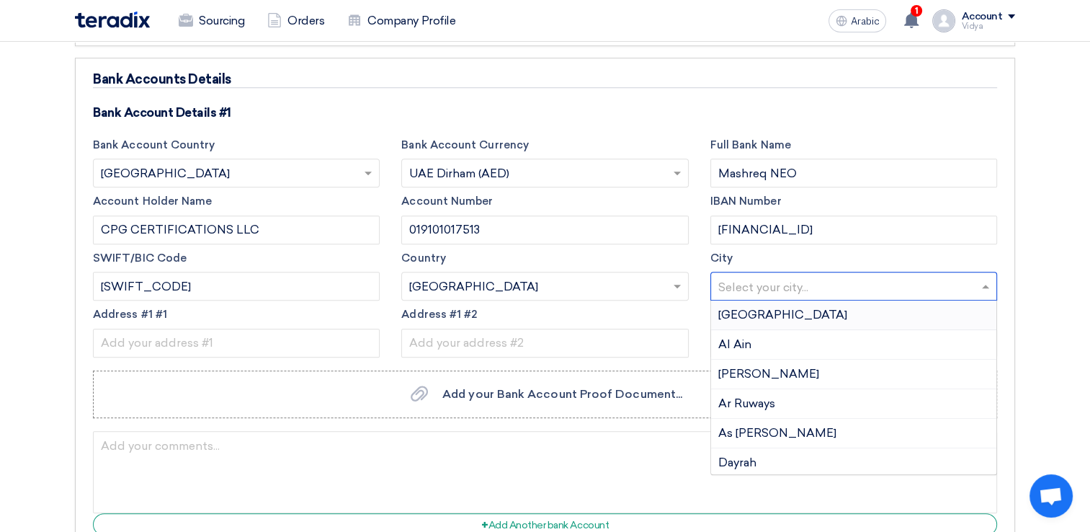
click at [733, 279] on input "text" at bounding box center [846, 288] width 256 height 24
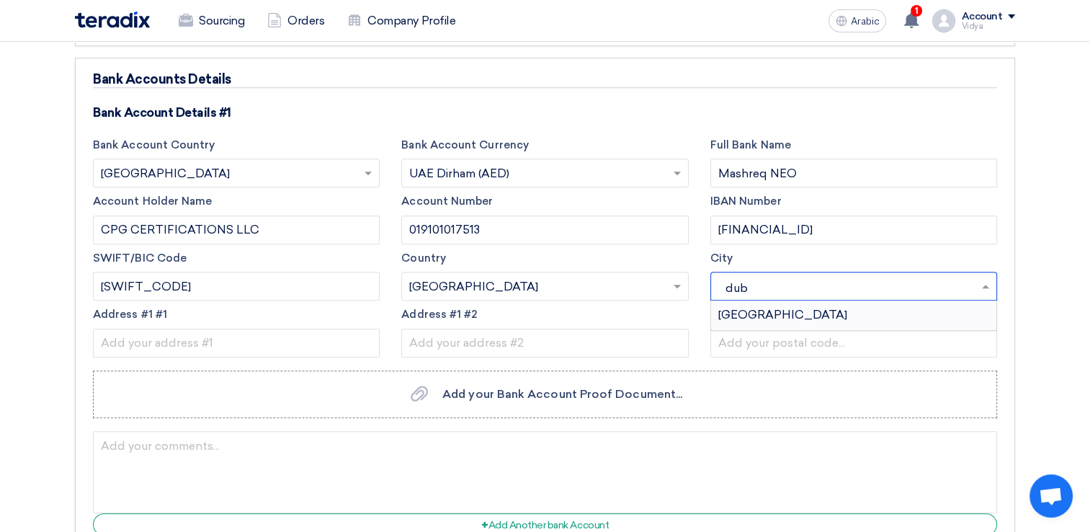
type input "duba"
click at [754, 318] on div "[GEOGRAPHIC_DATA]" at bounding box center [853, 314] width 285 height 29
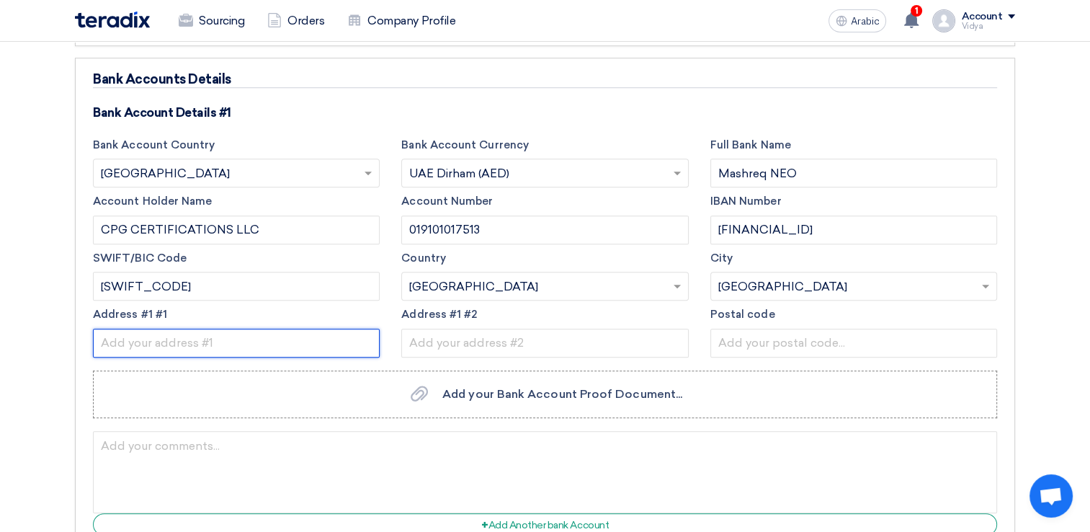
click at [281, 330] on input "text" at bounding box center [236, 342] width 287 height 29
type input "N"
type input "Mashreq Bank PSC"
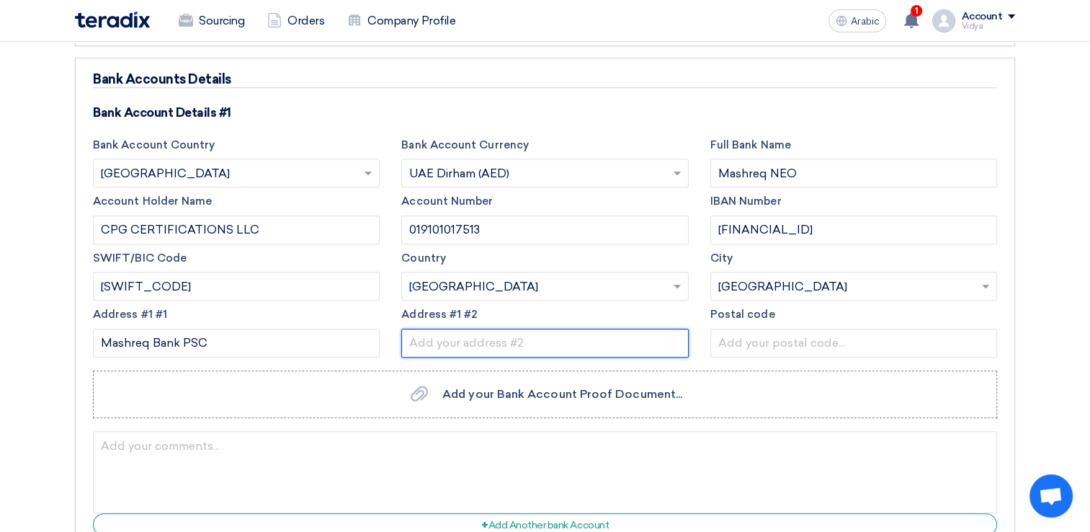
click at [506, 333] on input "text" at bounding box center [544, 342] width 287 height 29
type input "[GEOGRAPHIC_DATA], [GEOGRAPHIC_DATA]"
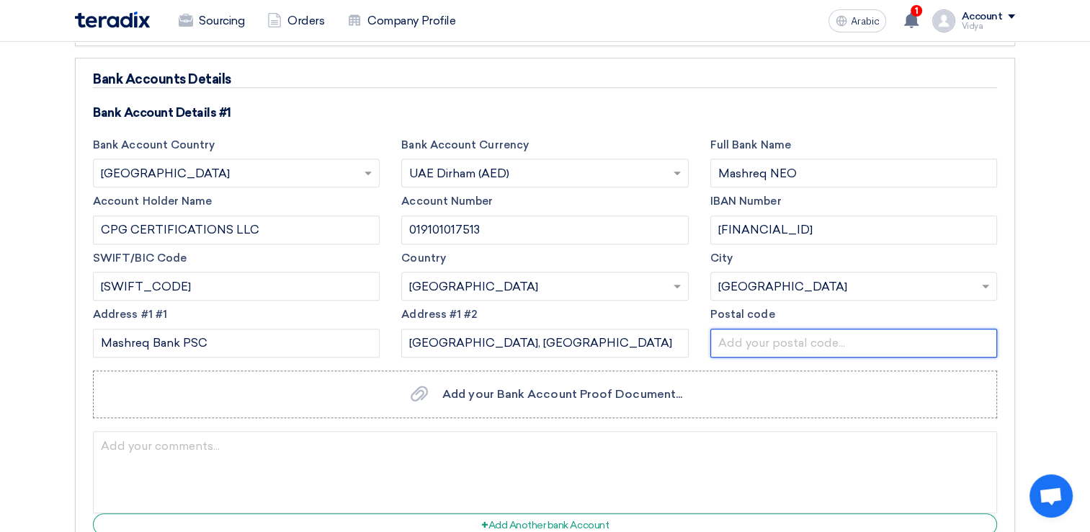
click at [819, 341] on input "text" at bounding box center [853, 342] width 287 height 29
type input "1250"
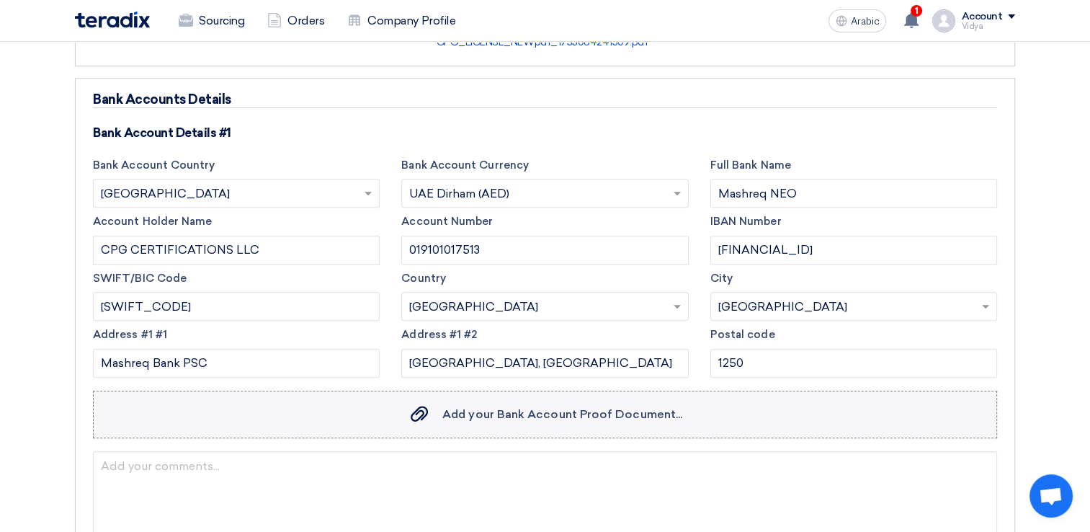
click at [644, 407] on span "Add your Bank Account Proof Document..." at bounding box center [562, 414] width 240 height 14
click at [0, 0] on input "Add your Bank Account Proof Document... Add your Bank Account Proof Document..." at bounding box center [0, 0] width 0 height 0
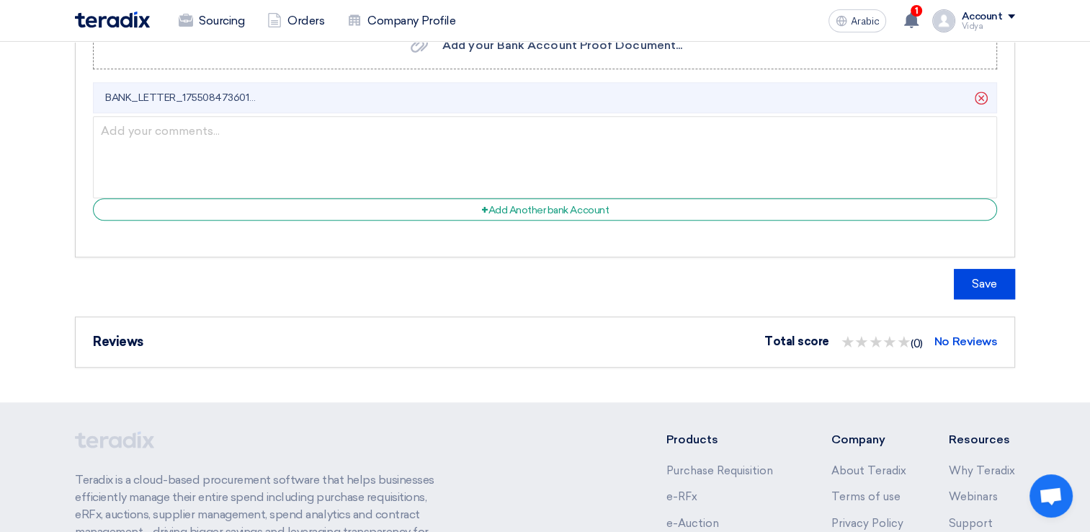
scroll to position [1242, 0]
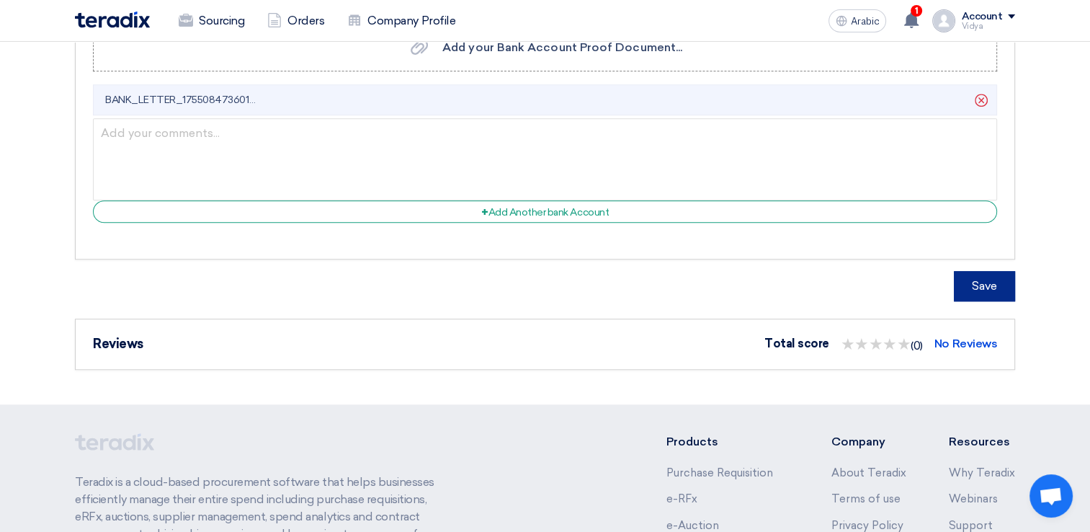
click at [980, 272] on button "Save" at bounding box center [984, 286] width 61 height 30
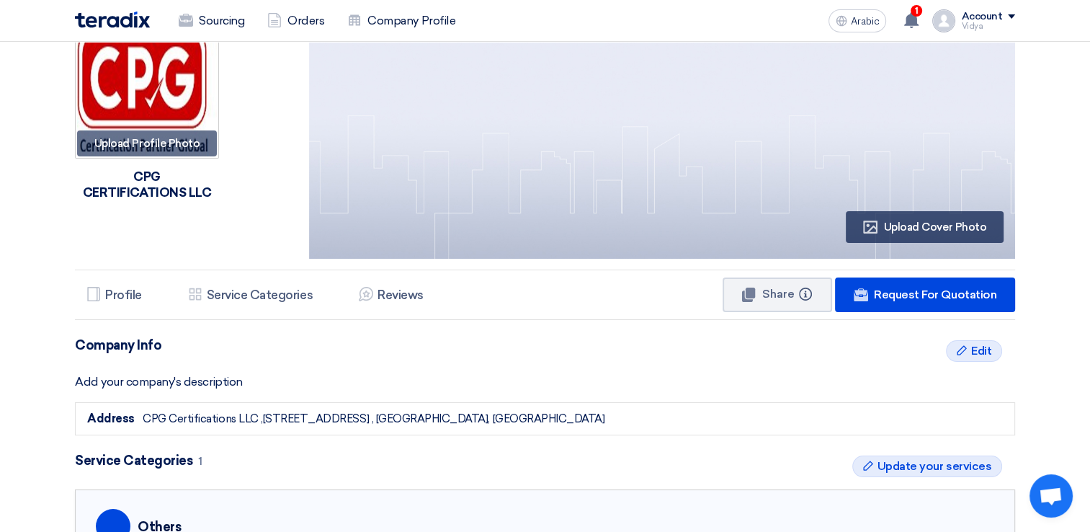
scroll to position [0, 0]
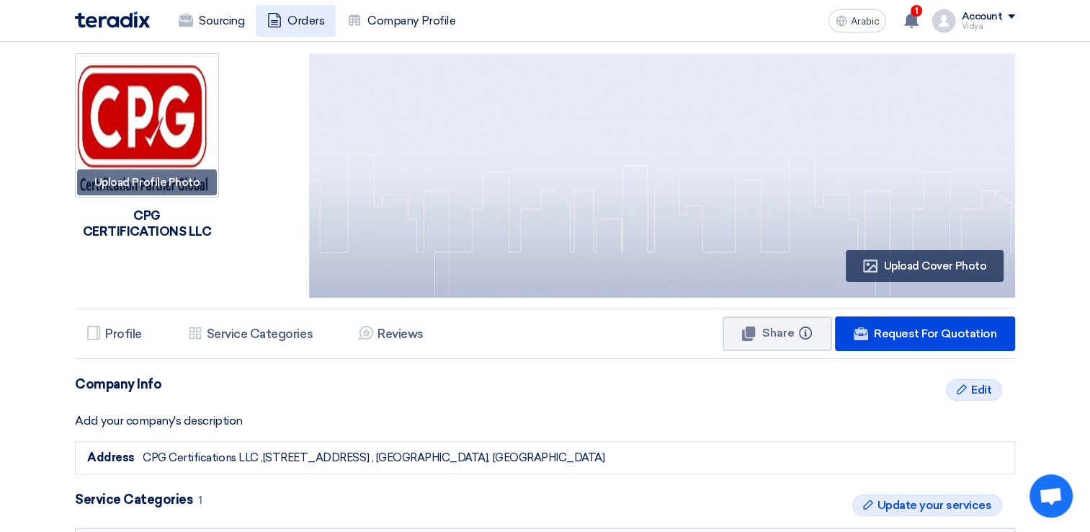
click at [285, 19] on link "Orders" at bounding box center [296, 21] width 80 height 32
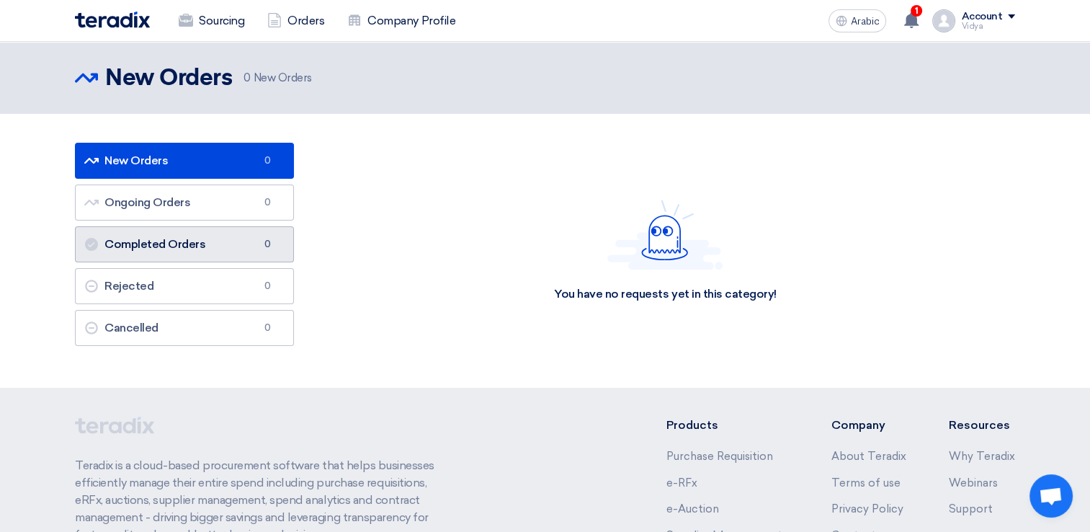
click at [206, 238] on link "Completed Orders Completed Orders 0" at bounding box center [184, 244] width 219 height 36
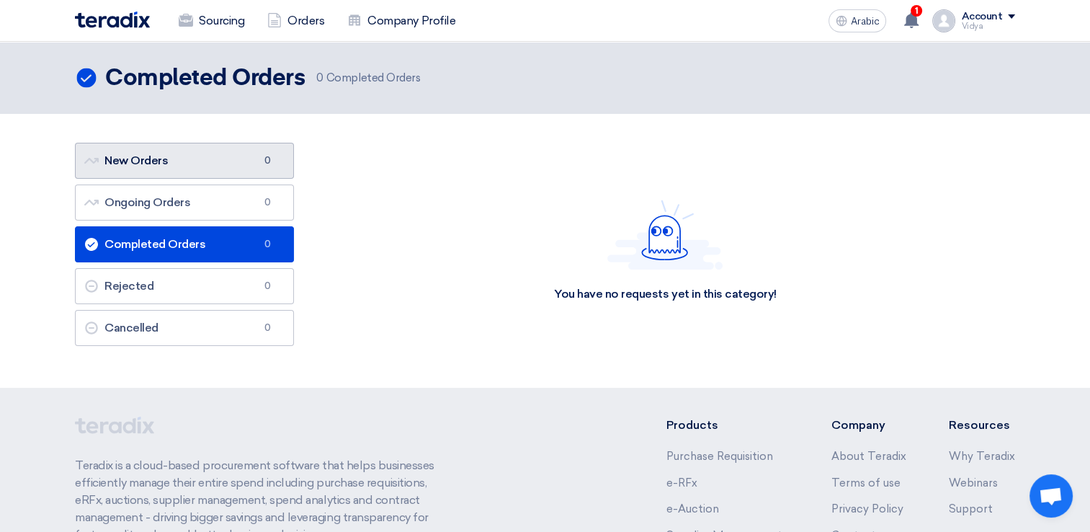
click at [205, 163] on link "New Orders New Orders 0" at bounding box center [184, 161] width 219 height 36
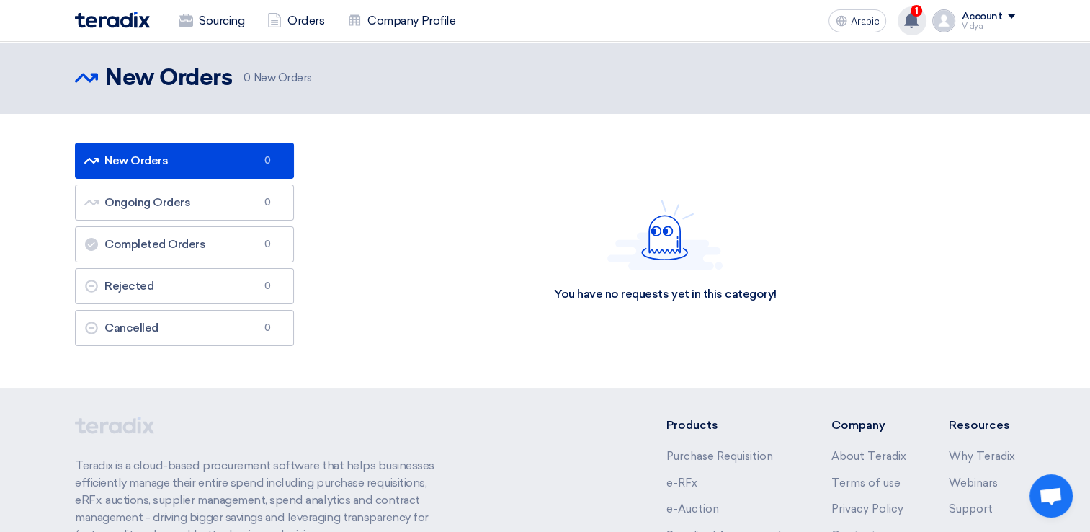
click at [910, 19] on use at bounding box center [911, 20] width 14 height 16
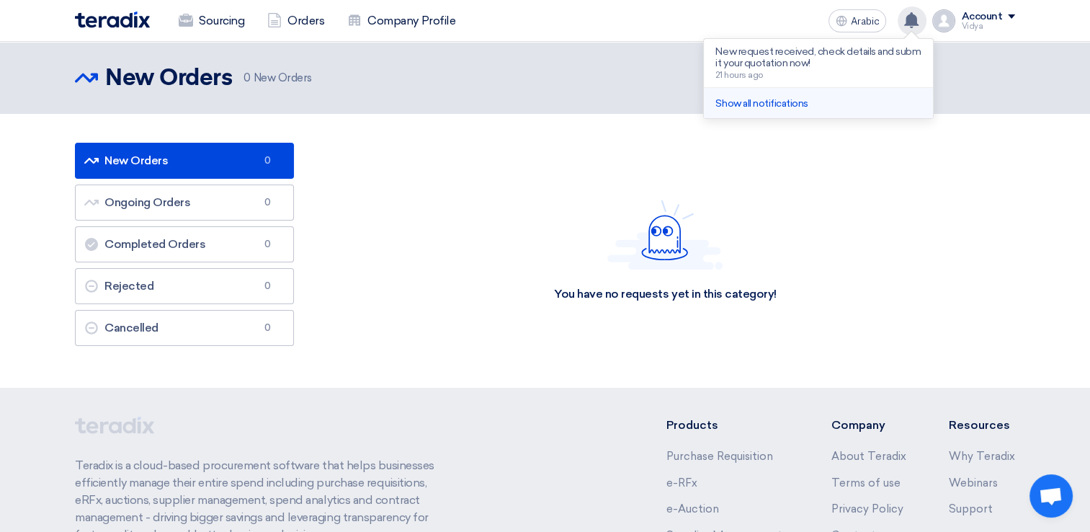
click at [811, 95] on li "Show all notifications" at bounding box center [818, 103] width 229 height 31
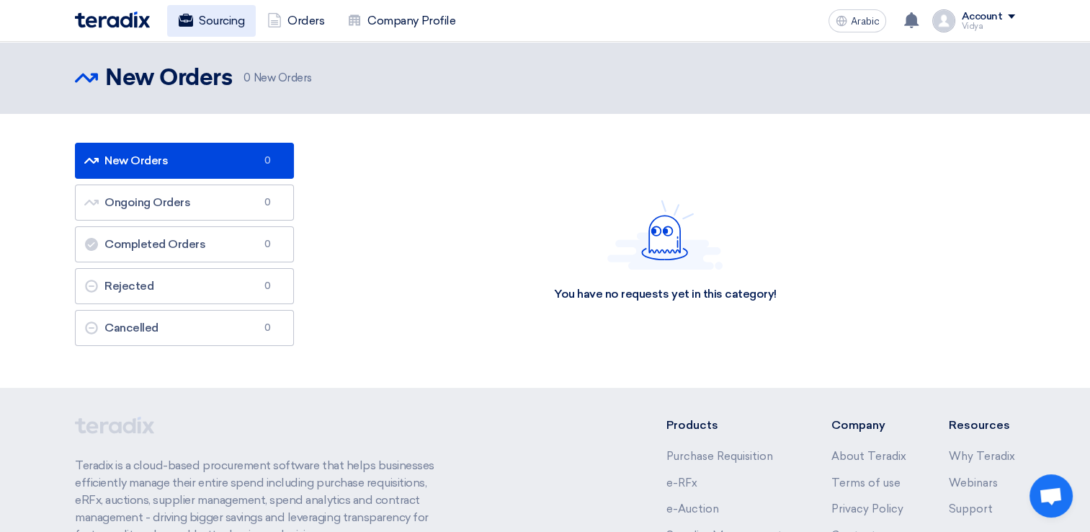
click at [230, 17] on font "Sourcing" at bounding box center [221, 20] width 45 height 17
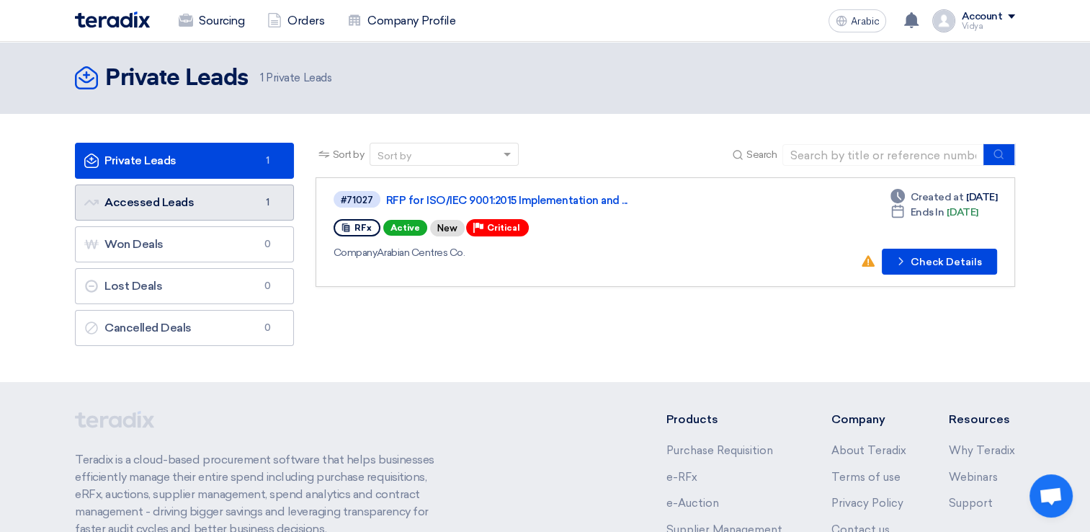
click at [174, 189] on link "Accessed Leads Accessed Leads 1" at bounding box center [184, 202] width 219 height 36
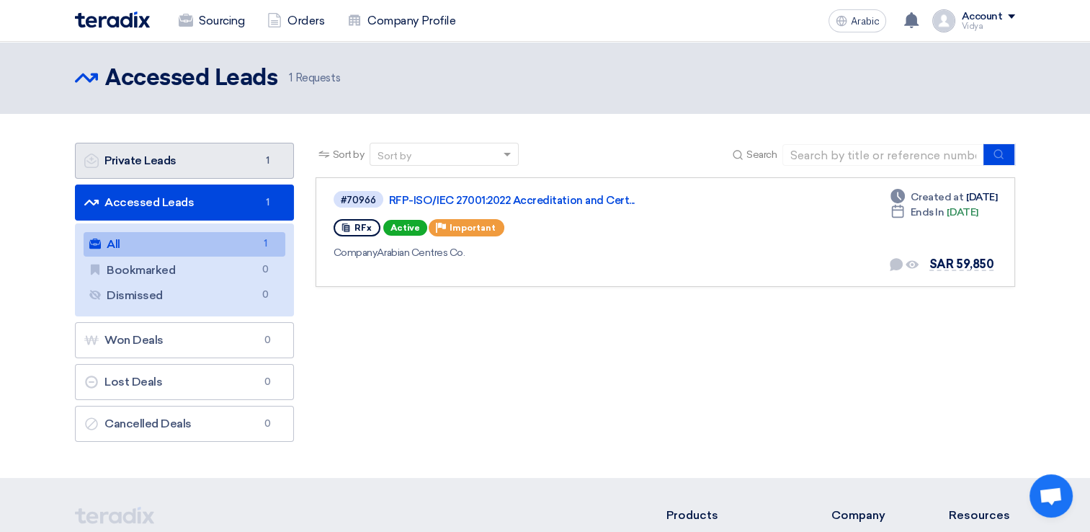
click at [174, 171] on link "Private Leads Private Leads 1" at bounding box center [184, 161] width 219 height 36
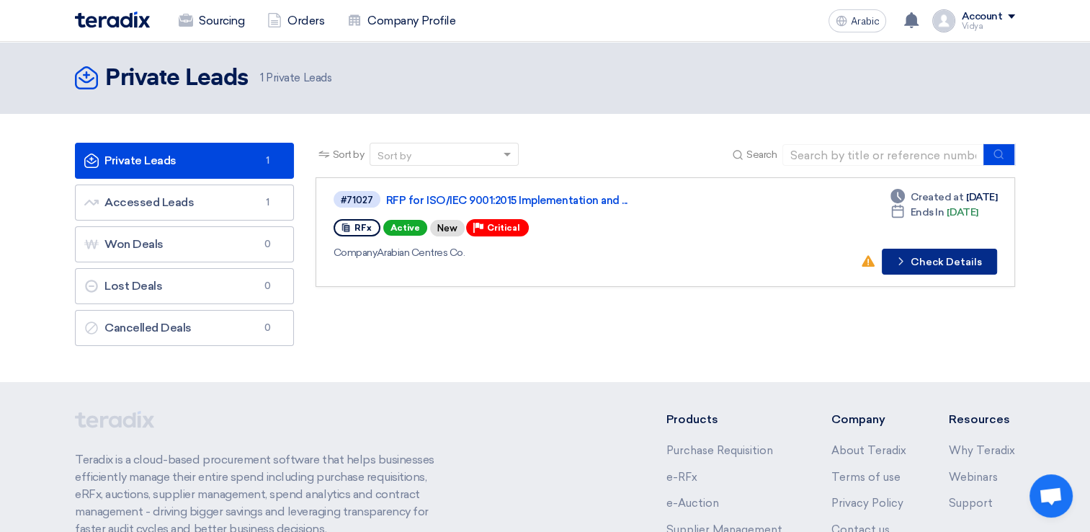
click at [918, 261] on font "Check Details" at bounding box center [945, 262] width 71 height 10
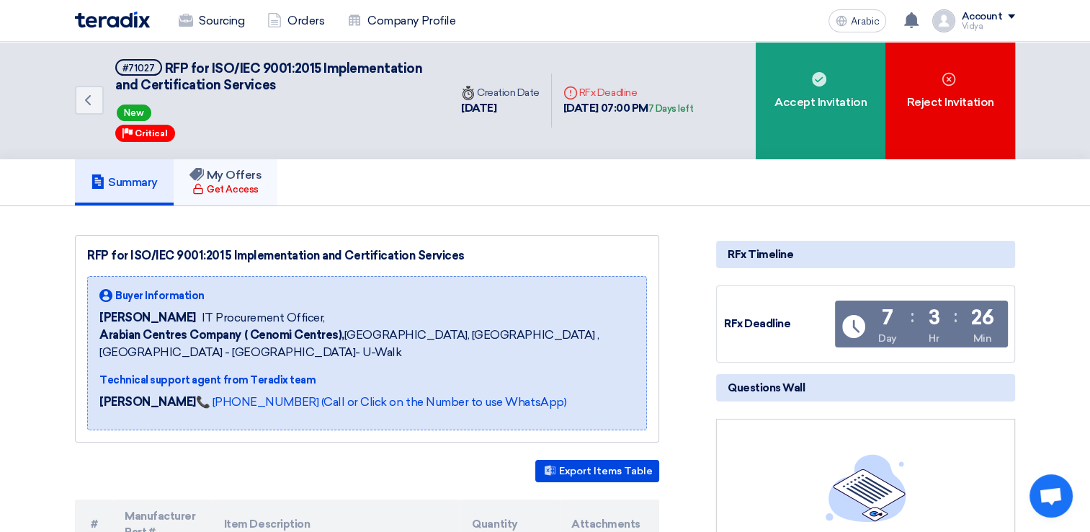
click at [255, 192] on font "Get Access" at bounding box center [232, 189] width 51 height 14
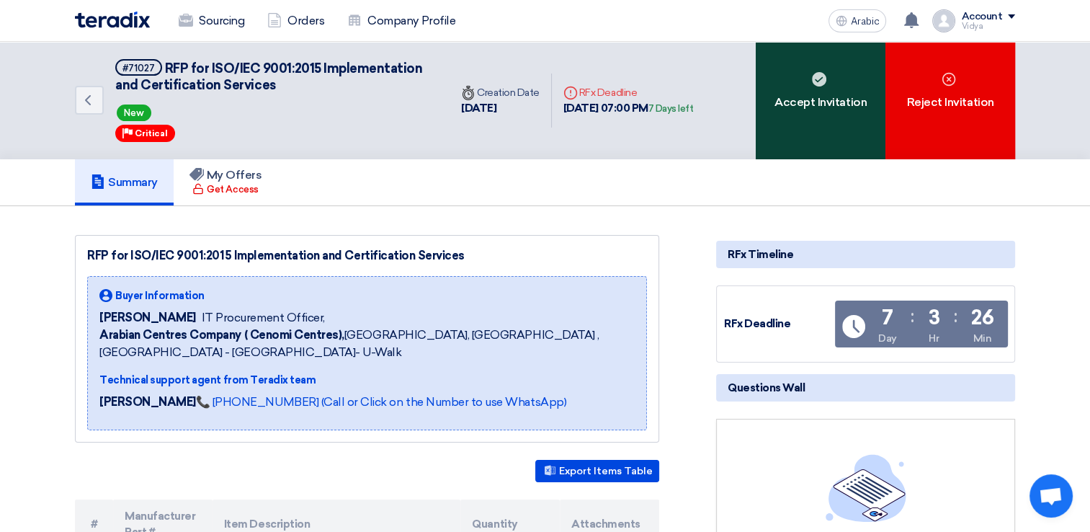
click at [786, 136] on div "Accept Invitation" at bounding box center [821, 100] width 130 height 117
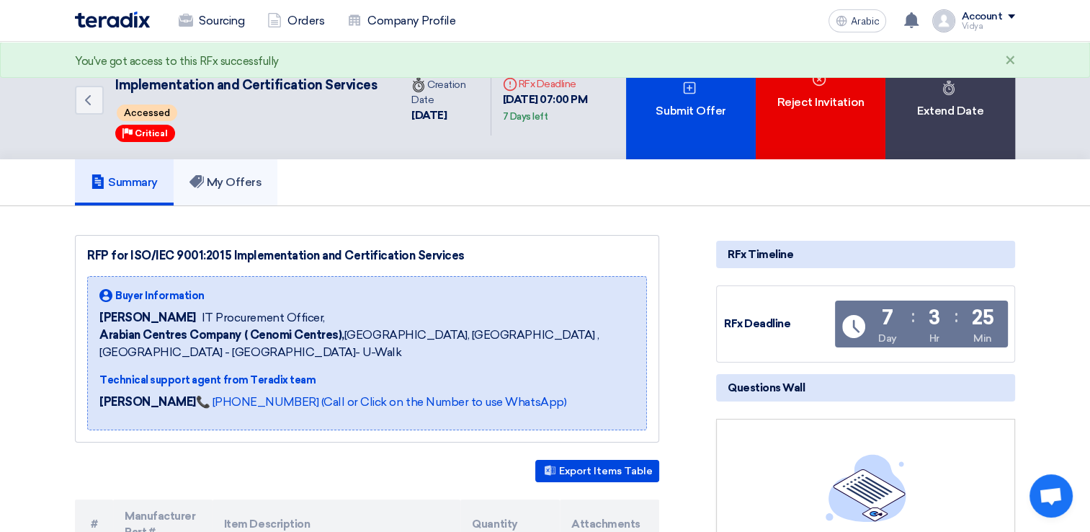
click at [254, 205] on link "My Offers" at bounding box center [226, 182] width 104 height 46
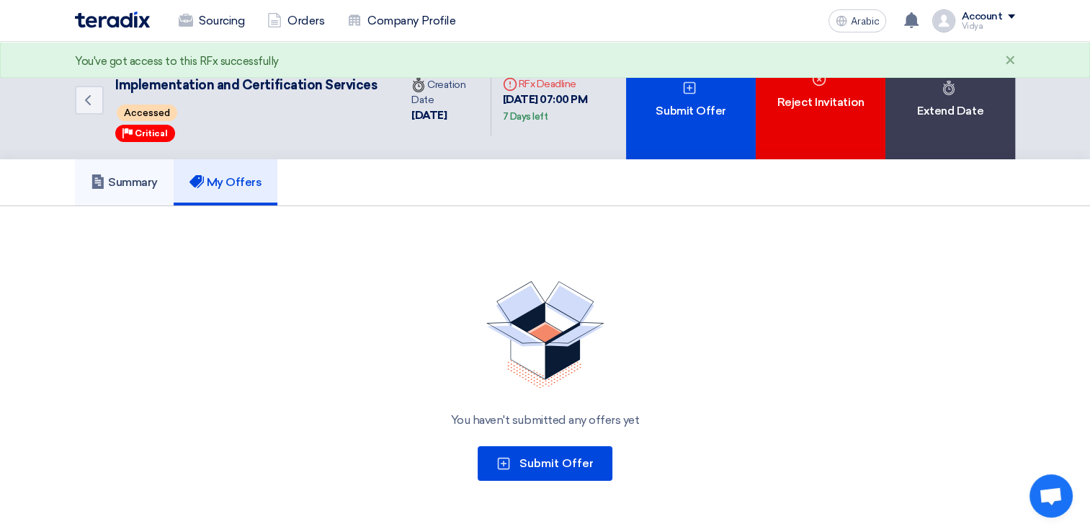
click at [158, 189] on font "Summary" at bounding box center [133, 182] width 50 height 14
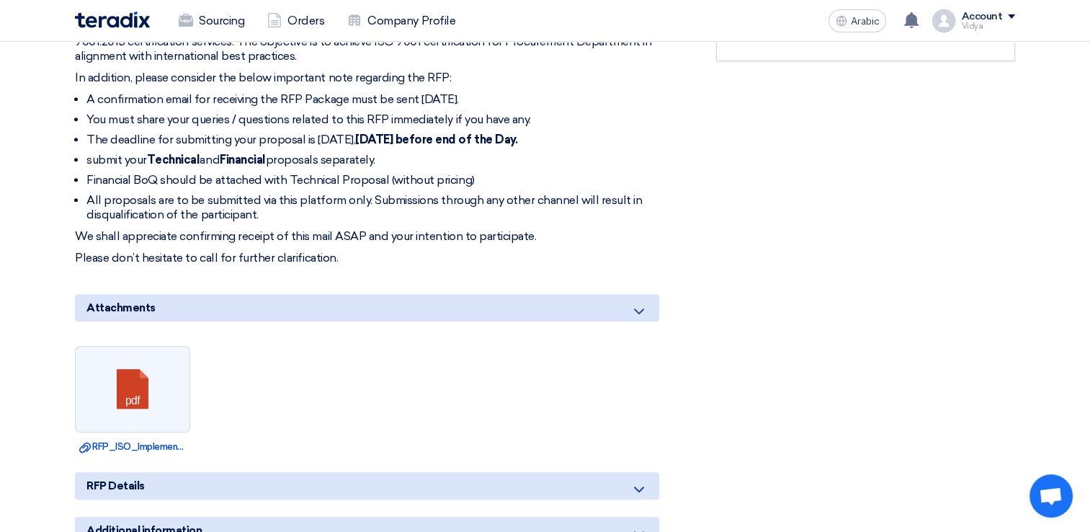
scroll to position [659, 0]
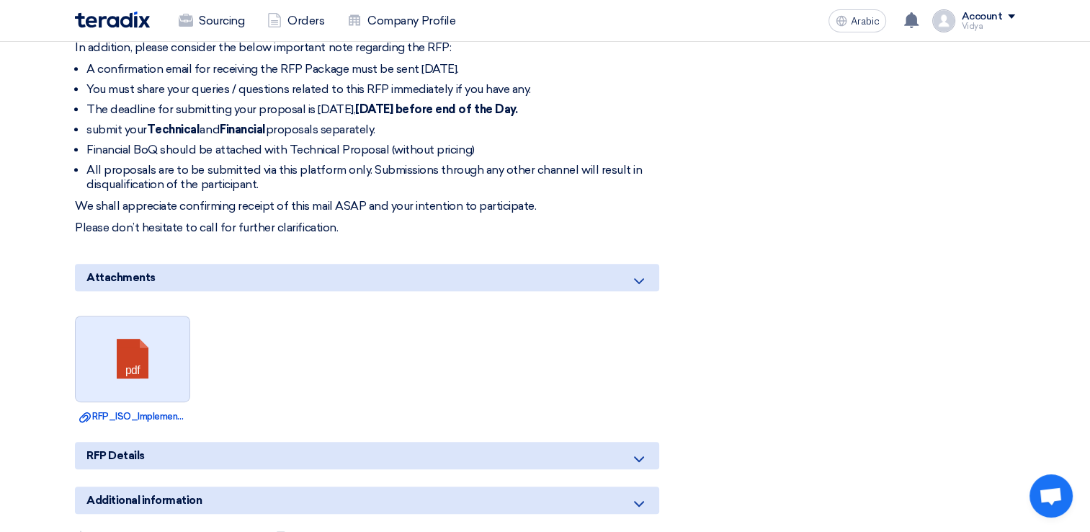
click at [141, 395] on link at bounding box center [133, 359] width 115 height 86
